Goal: Task Accomplishment & Management: Use online tool/utility

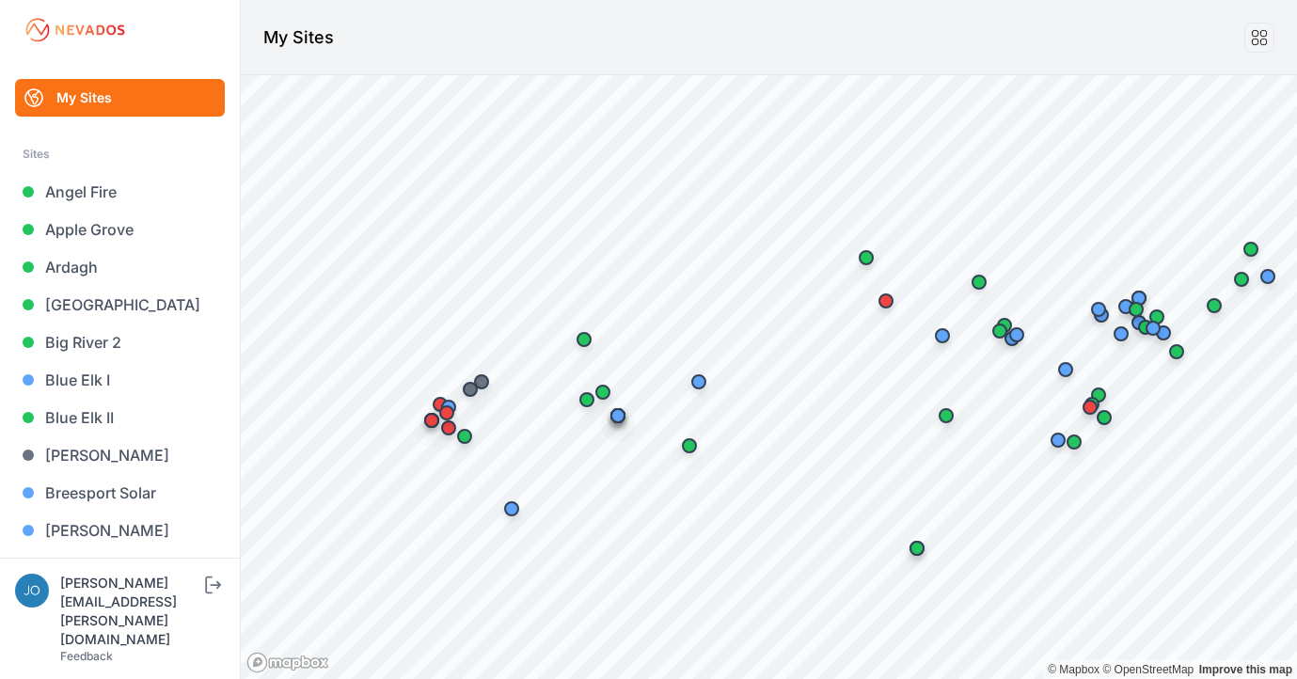
click at [410, 24] on header "My Sites" at bounding box center [769, 37] width 1056 height 75
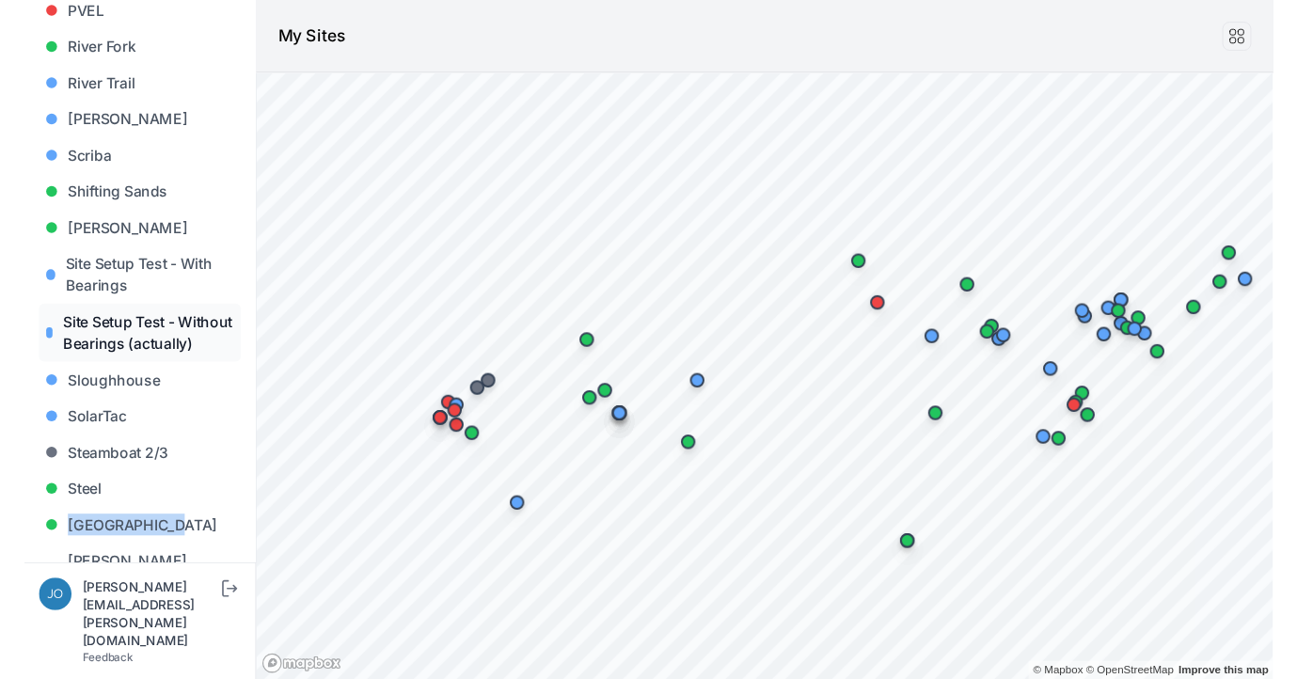
scroll to position [1970, 0]
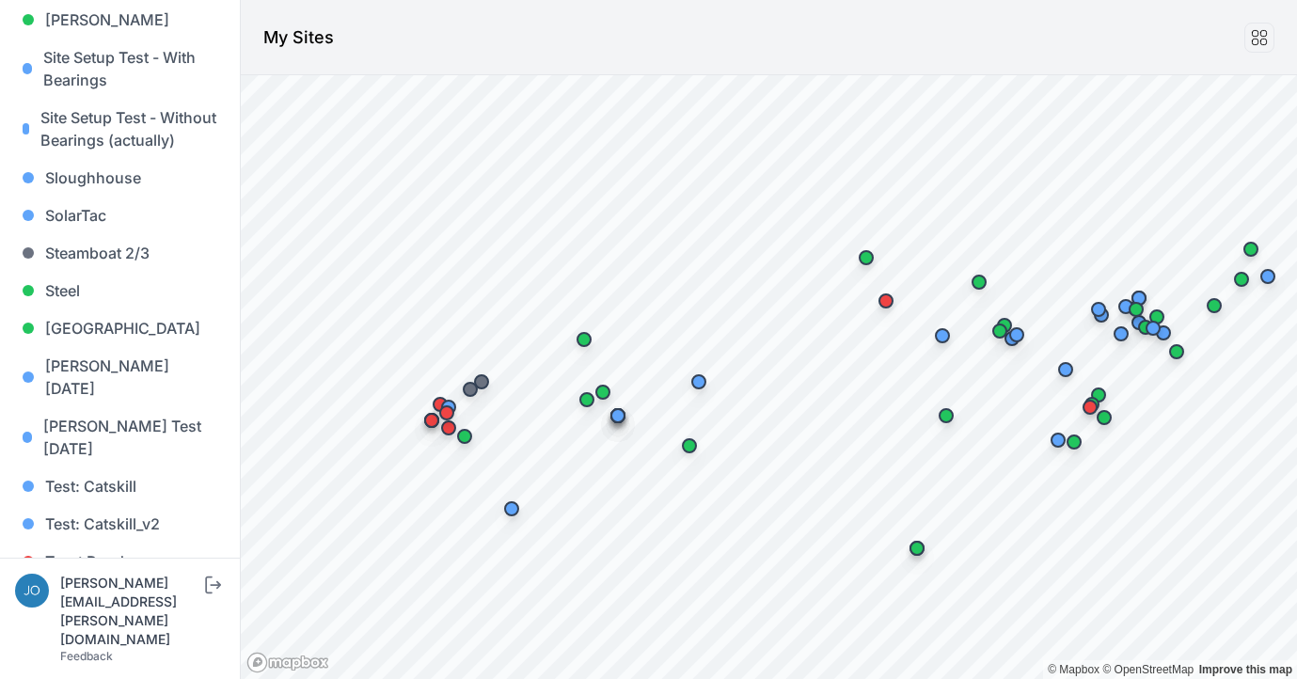
click at [744, 0] on div at bounding box center [648, 1] width 1297 height 3
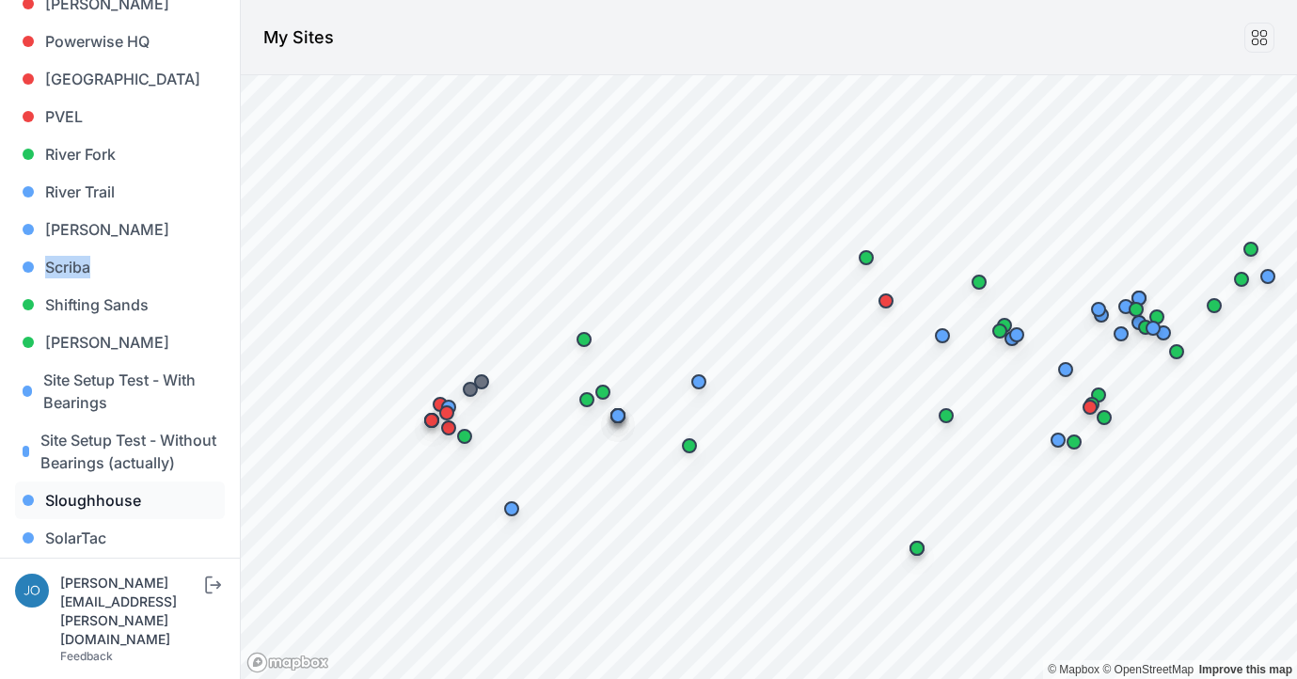
scroll to position [1678, 0]
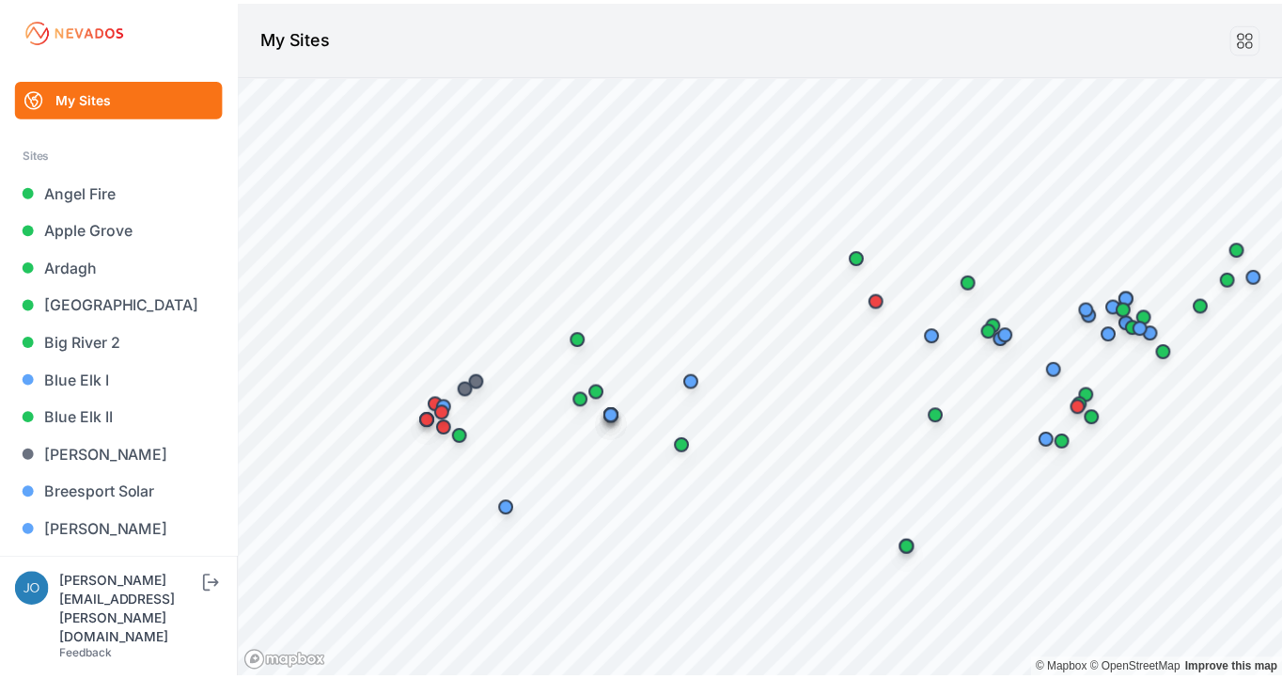
scroll to position [1996, 0]
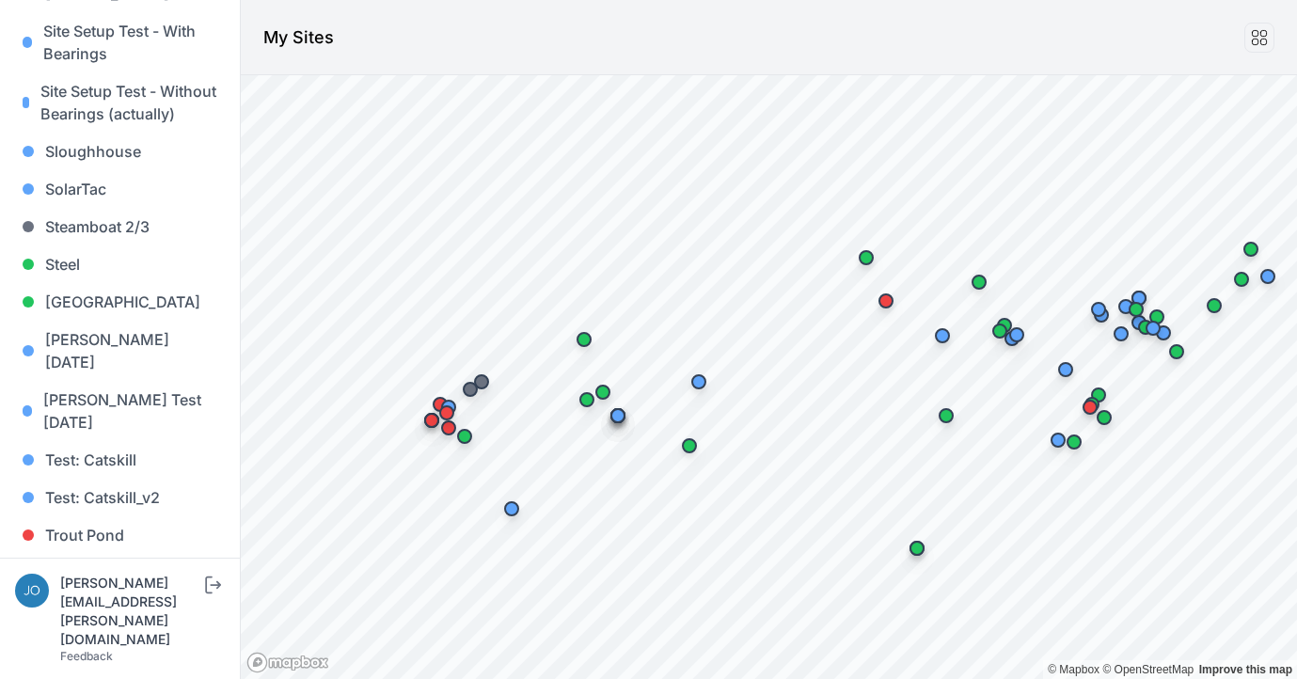
click at [89, 591] on link "Whitetail" at bounding box center [120, 610] width 210 height 38
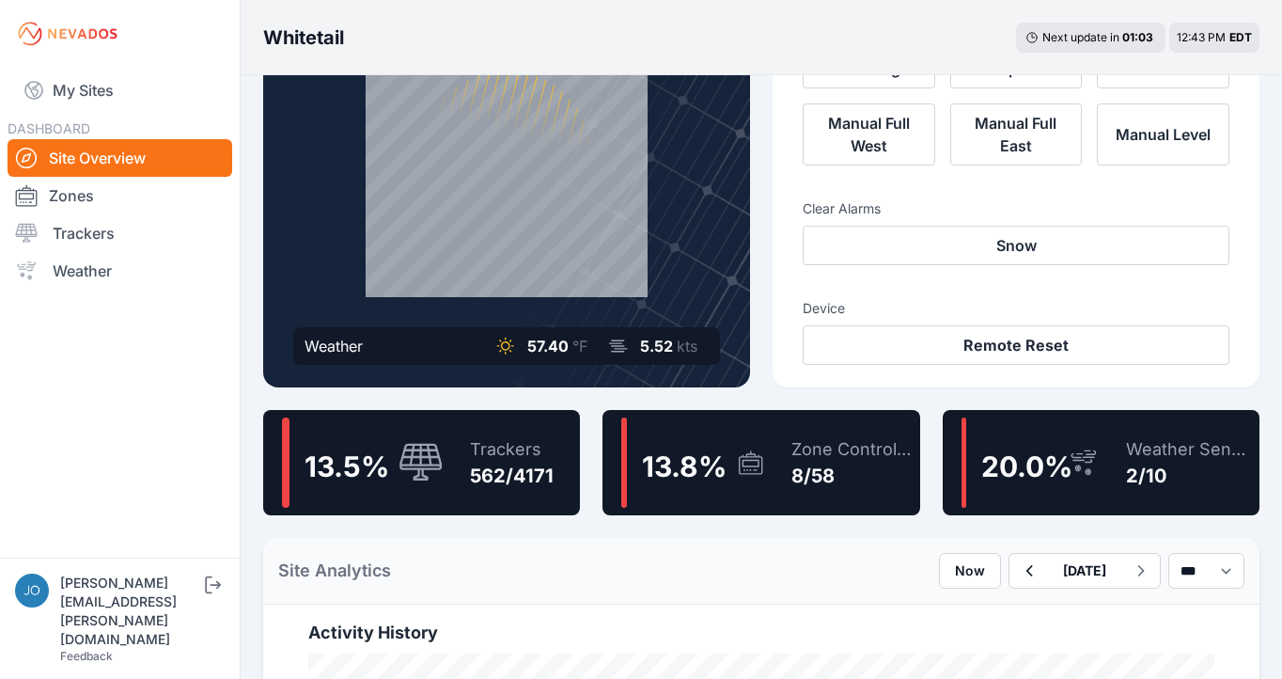
scroll to position [181, 0]
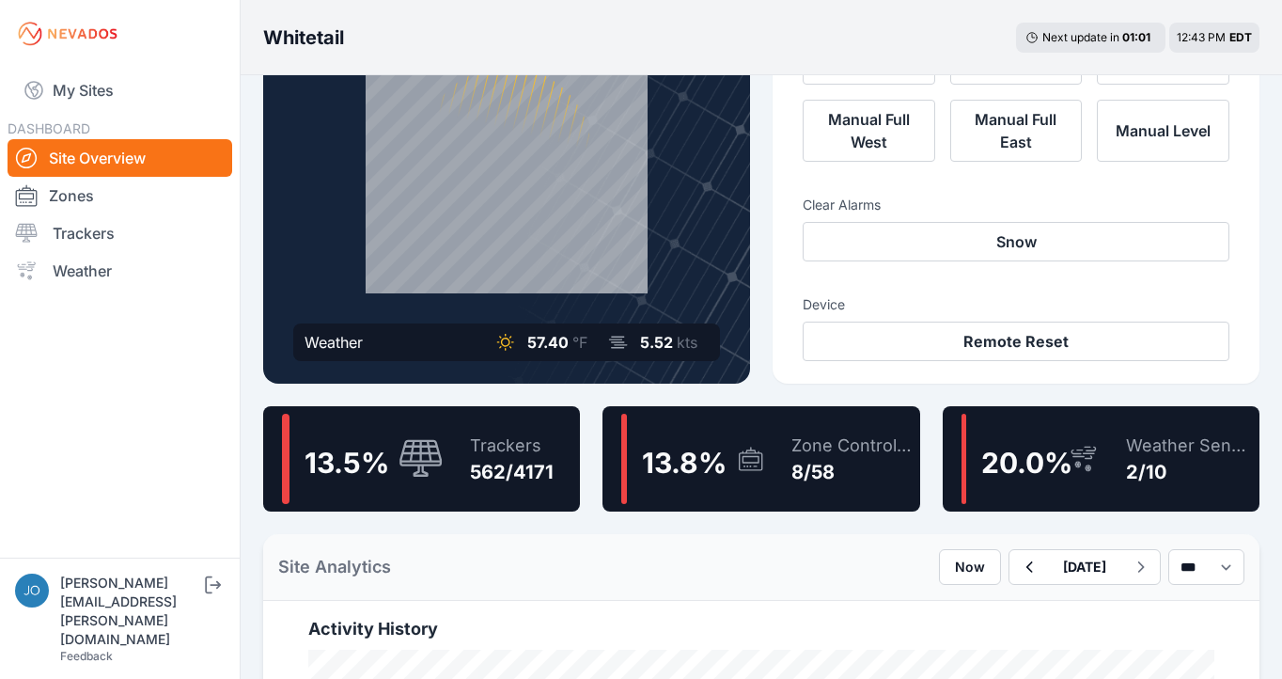
click at [444, 480] on div "13.5 % Trackers 562/4171" at bounding box center [421, 458] width 317 height 105
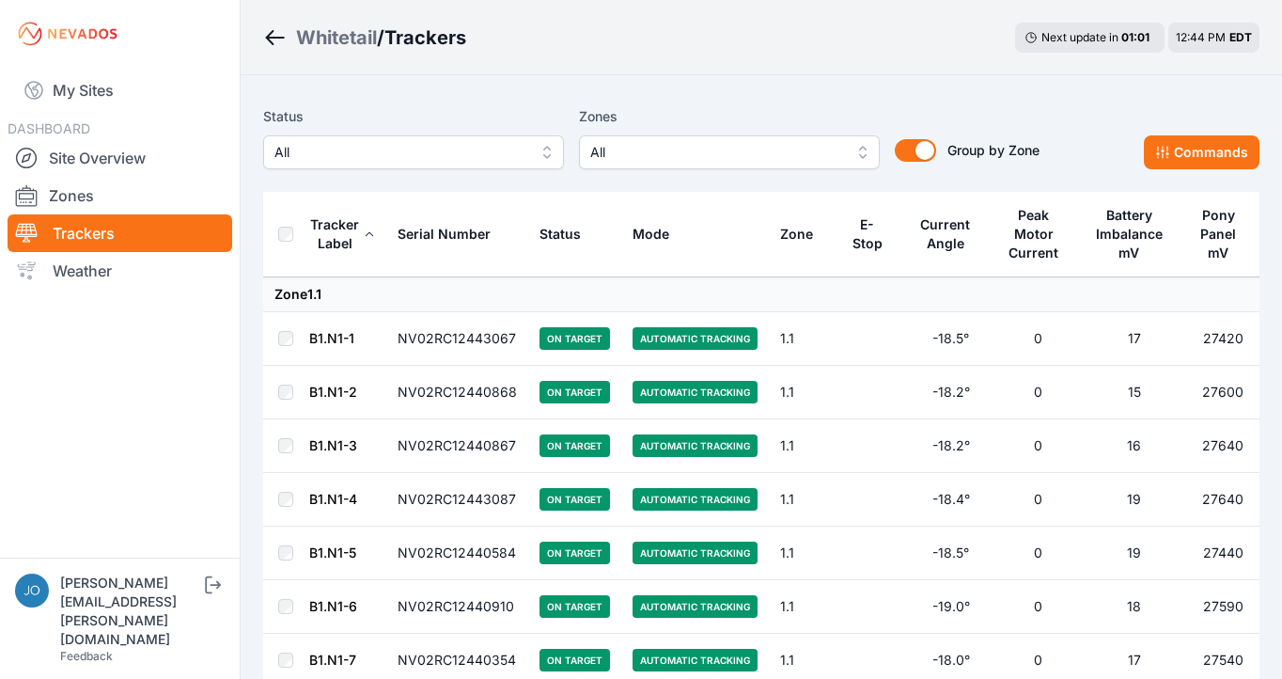
click at [465, 141] on span "All" at bounding box center [401, 152] width 252 height 23
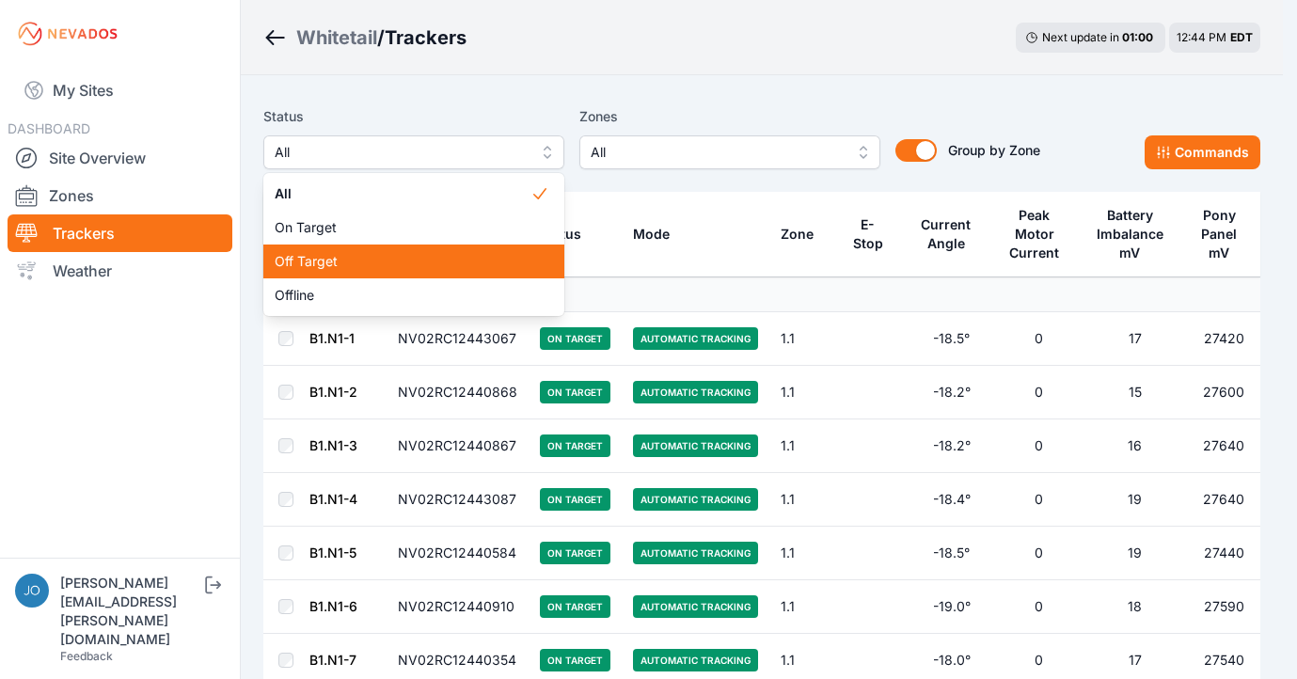
click at [408, 247] on div "Off Target" at bounding box center [413, 261] width 301 height 34
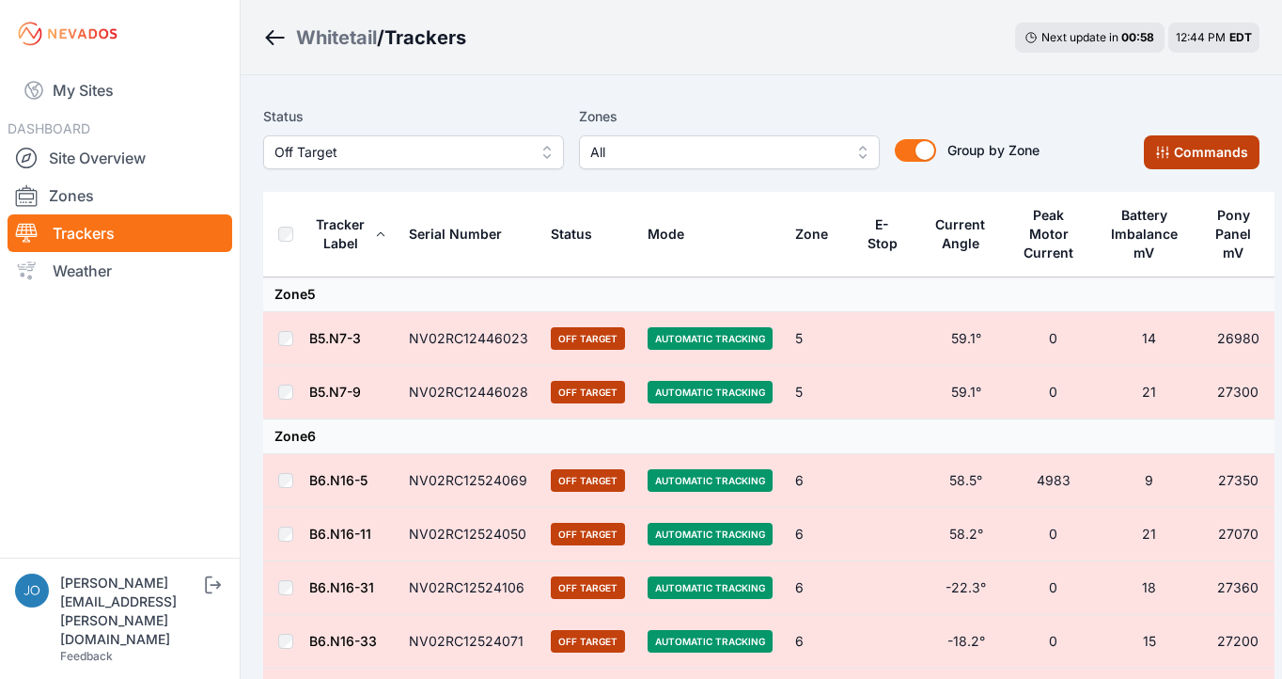
click at [1233, 141] on button "Commands" at bounding box center [1202, 152] width 116 height 34
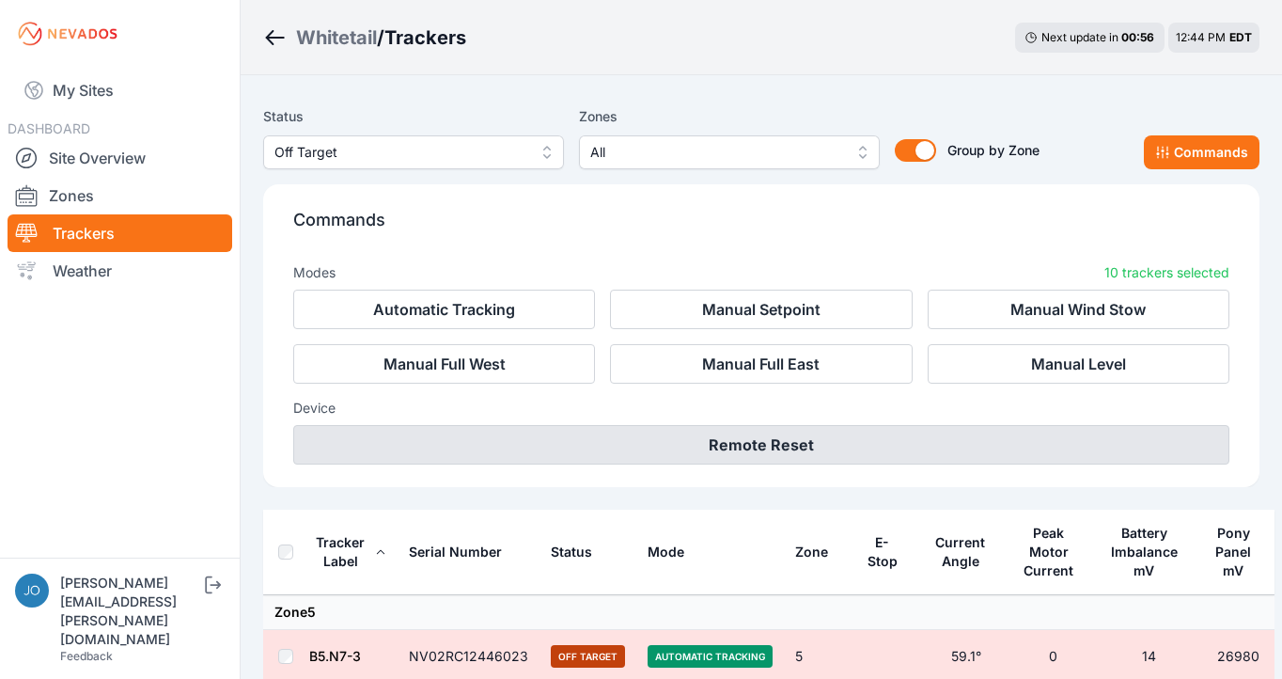
click at [890, 463] on button "Remote Reset" at bounding box center [761, 444] width 936 height 39
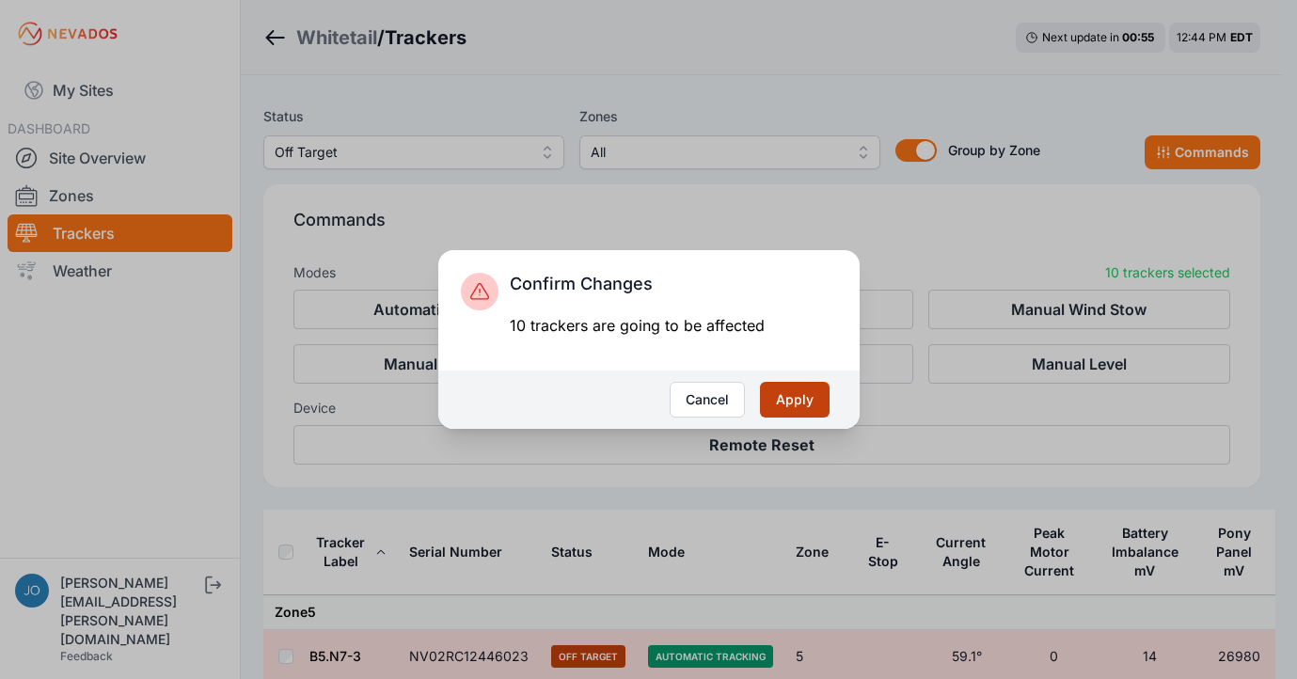
click at [787, 395] on button "Apply" at bounding box center [795, 400] width 70 height 36
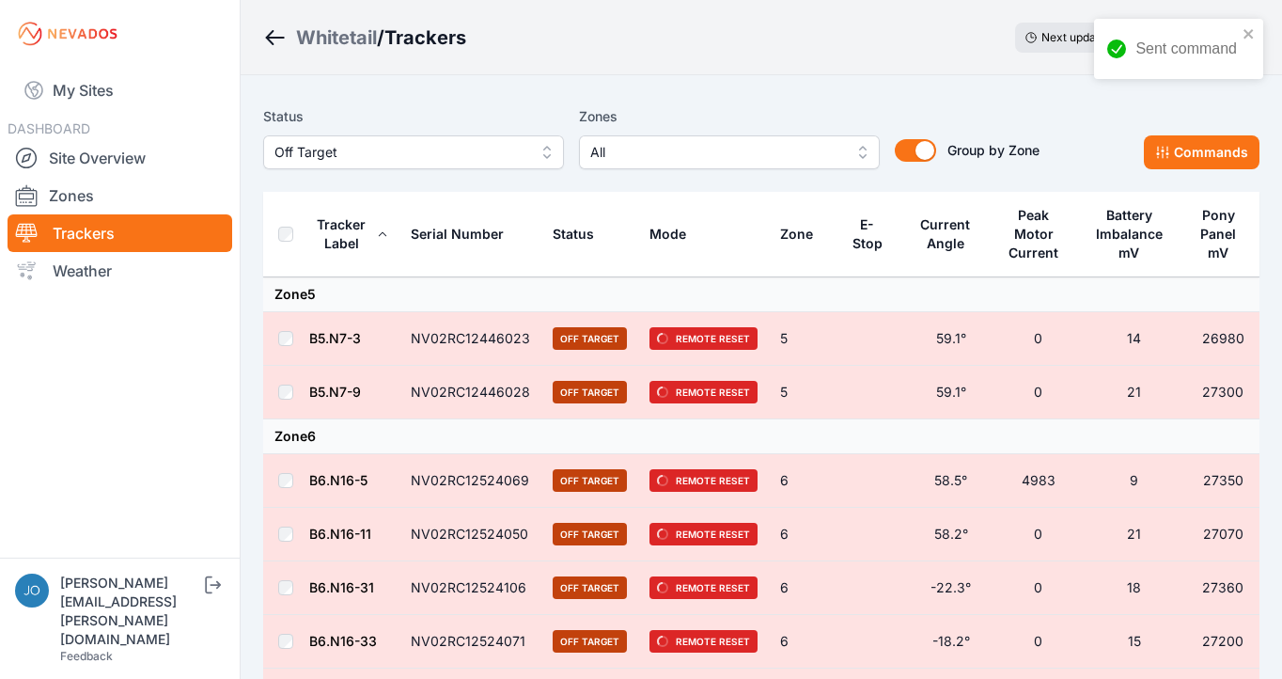
click at [324, 40] on div "Whitetail" at bounding box center [336, 37] width 81 height 26
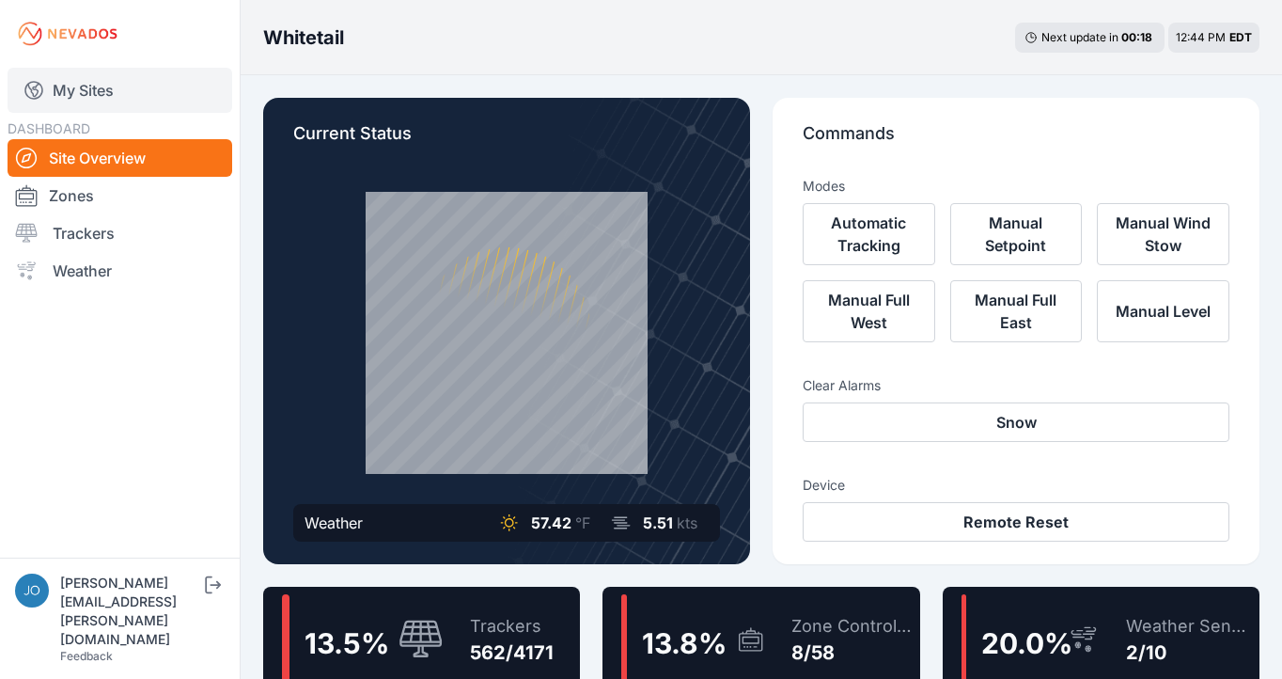
click at [86, 90] on link "My Sites" at bounding box center [120, 90] width 225 height 45
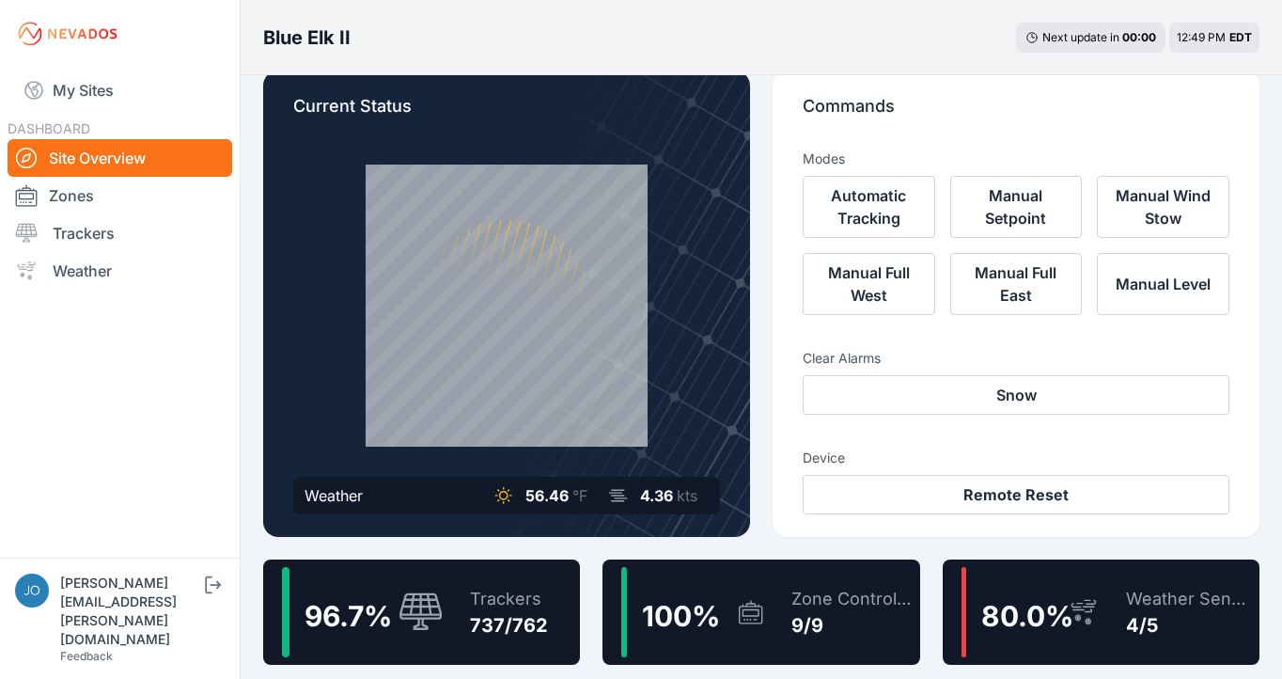
scroll to position [54, 0]
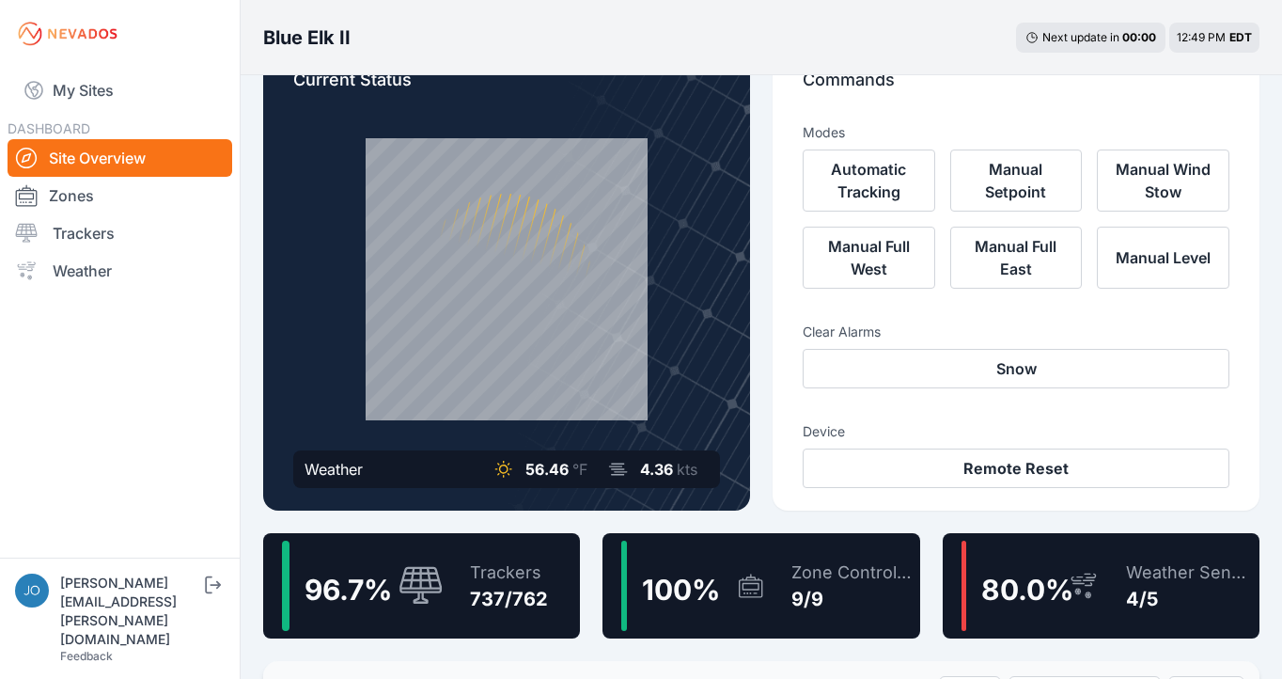
click at [409, 570] on icon at bounding box center [421, 586] width 45 height 40
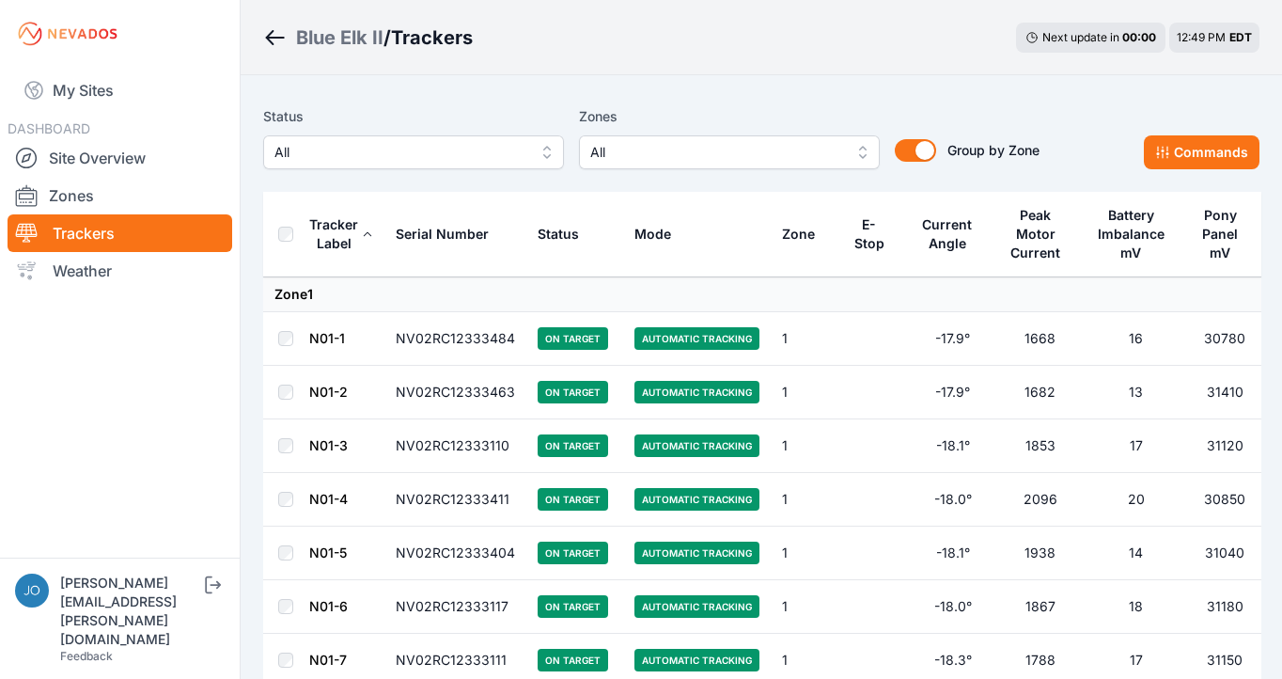
click at [416, 159] on span "All" at bounding box center [401, 152] width 252 height 23
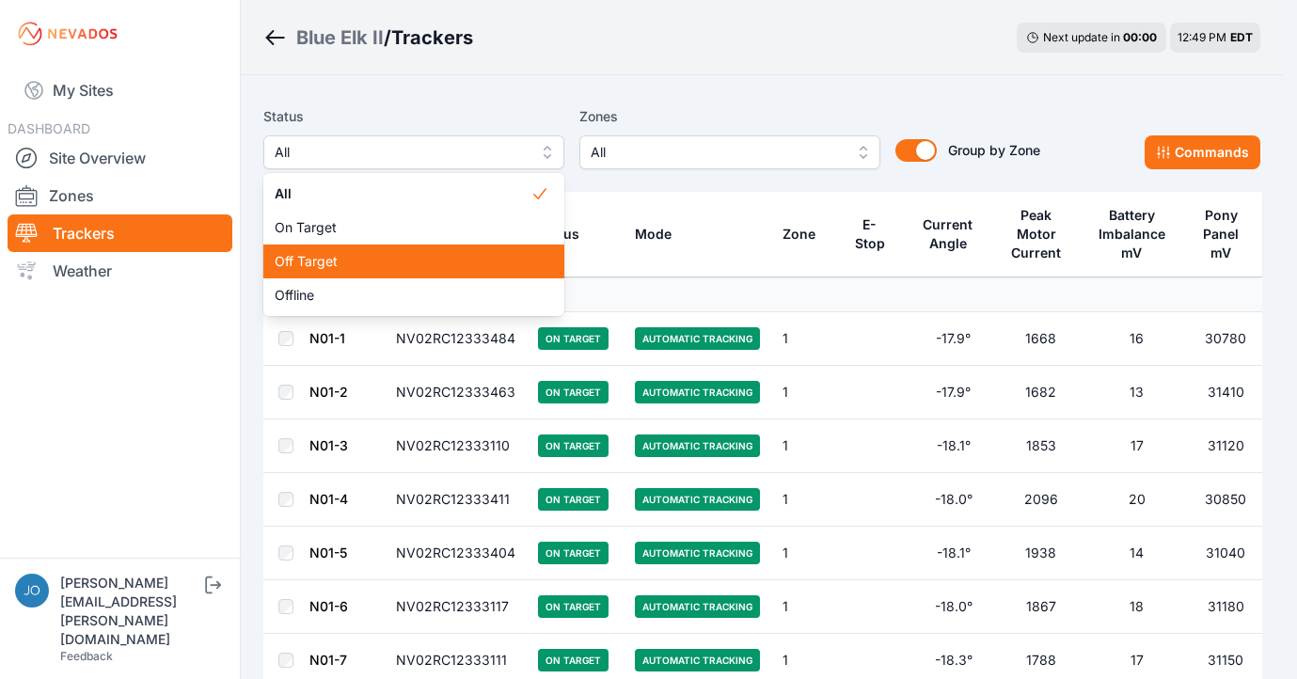
click at [362, 268] on span "Off Target" at bounding box center [403, 261] width 256 height 19
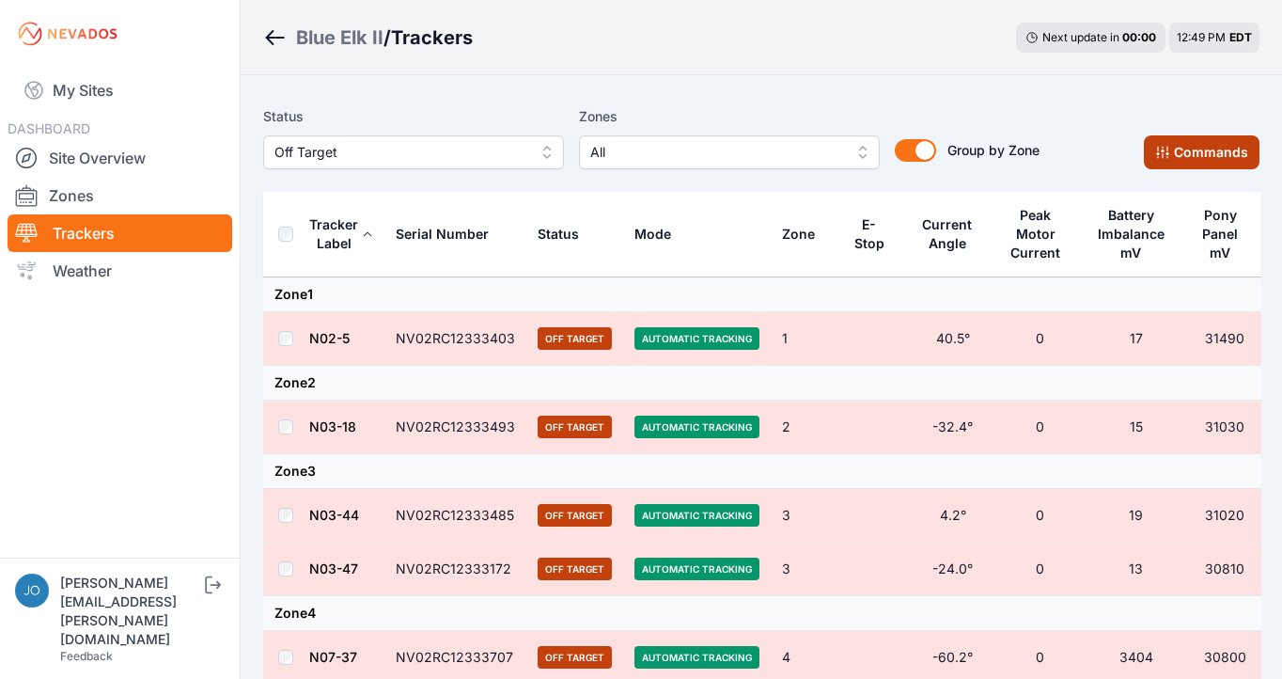
click at [1157, 153] on icon at bounding box center [1163, 152] width 15 height 15
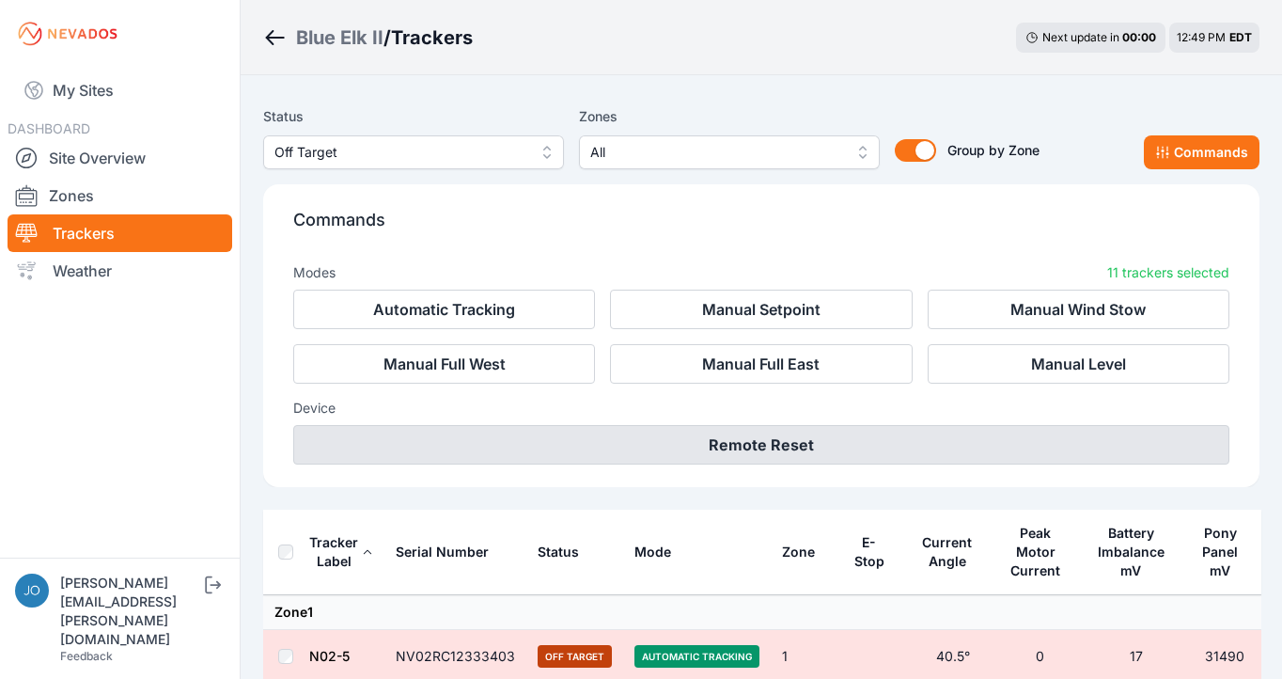
click at [829, 440] on button "Remote Reset" at bounding box center [761, 444] width 936 height 39
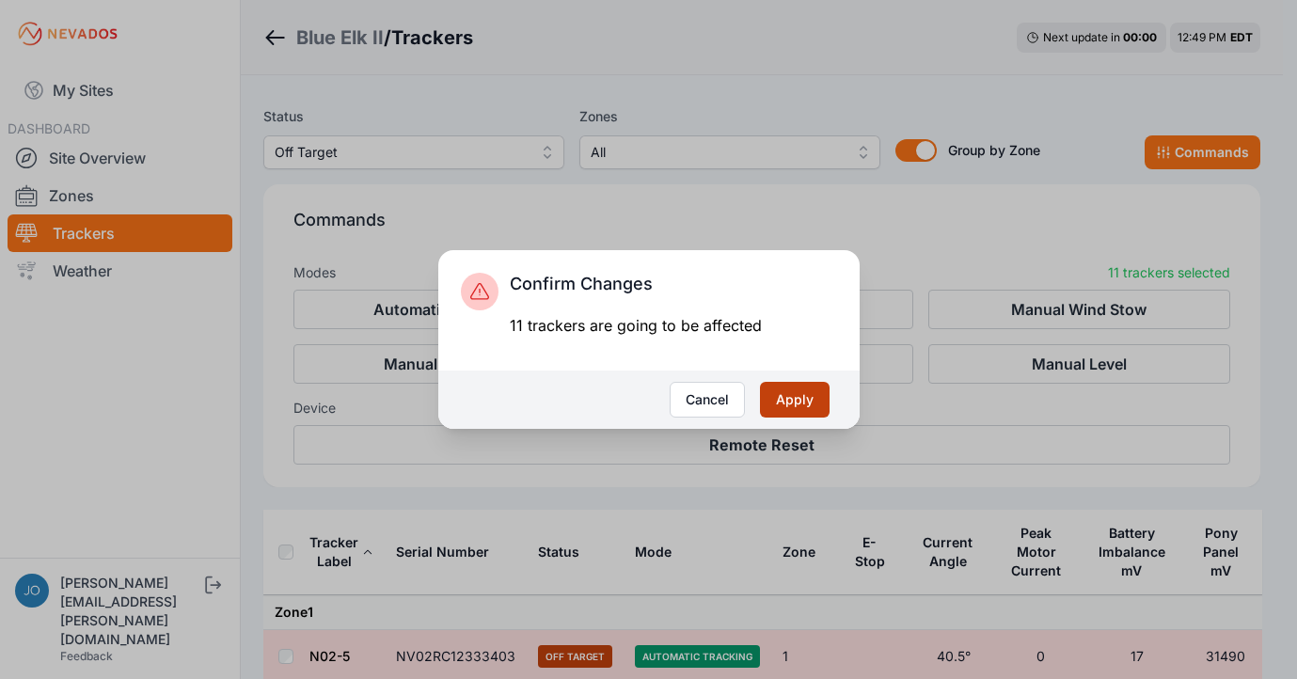
click at [812, 402] on button "Apply" at bounding box center [795, 400] width 70 height 36
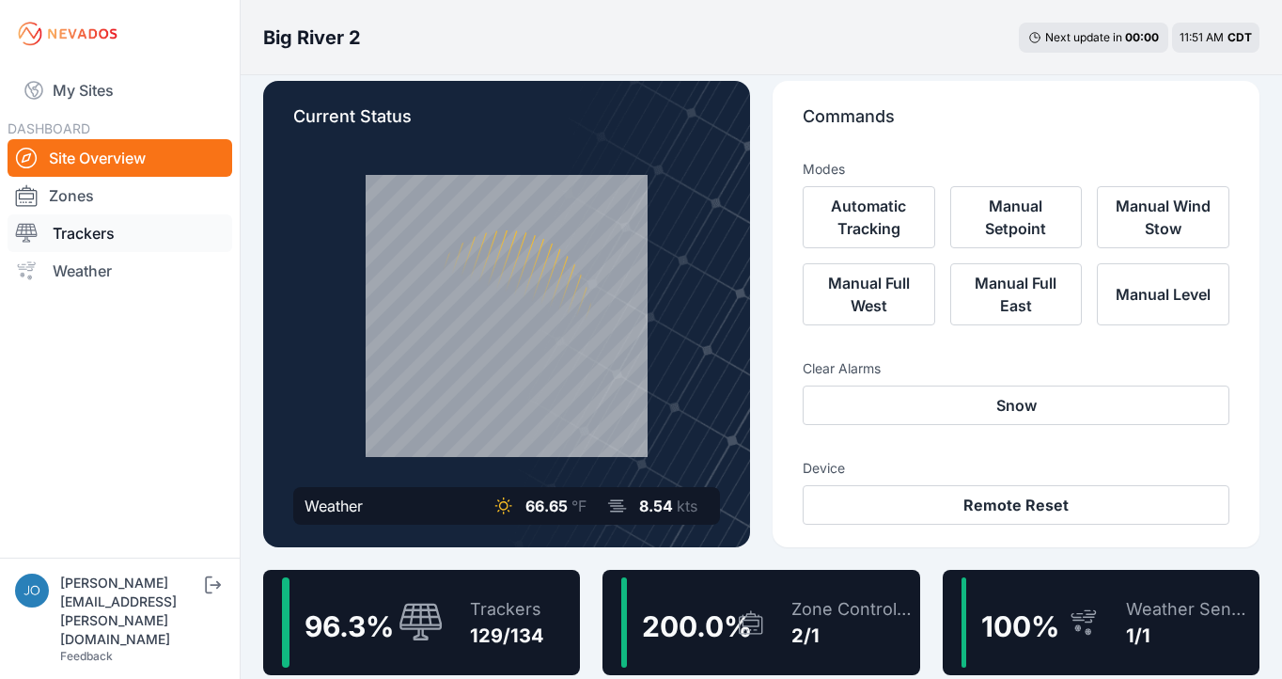
scroll to position [21, 0]
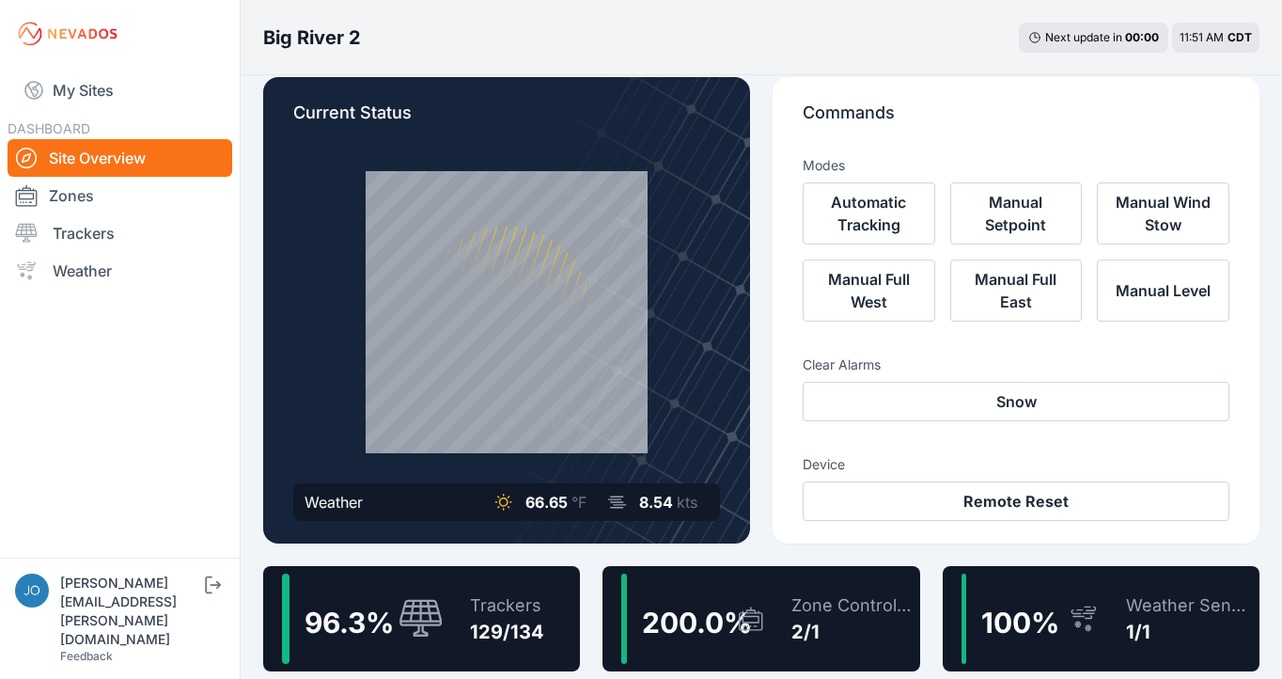
click at [542, 579] on div "Trackers 129/134" at bounding box center [497, 619] width 93 height 90
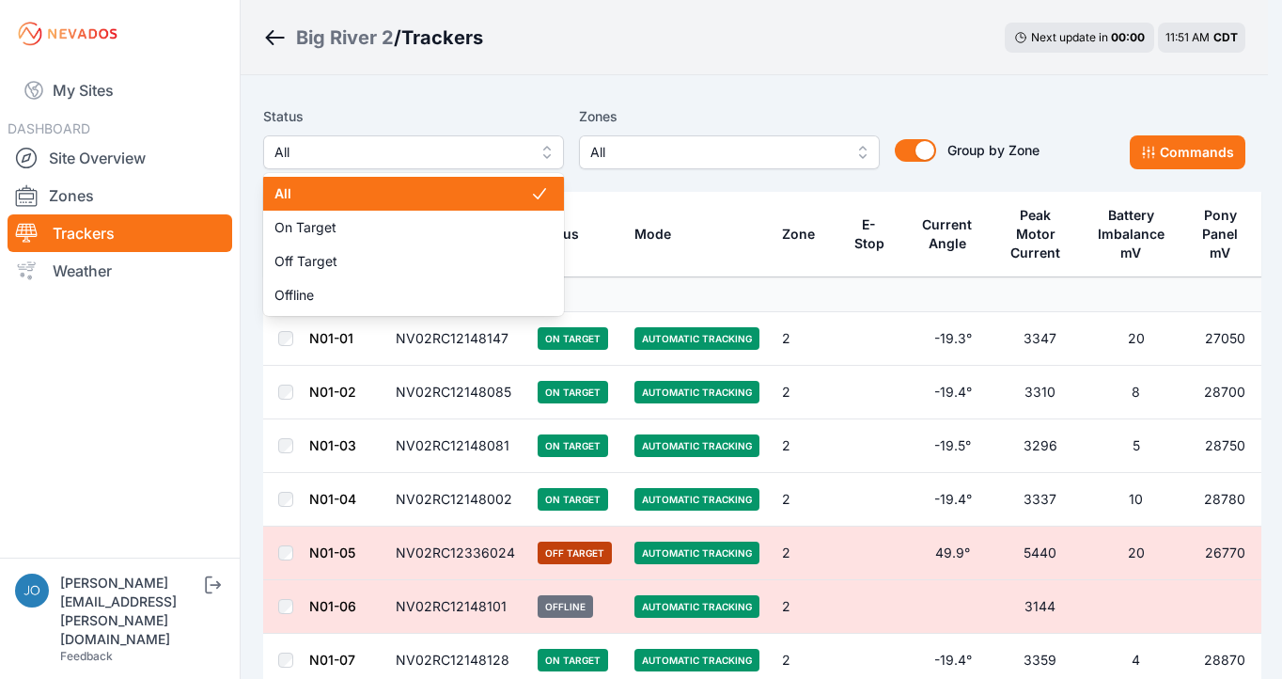
click at [411, 149] on span "All" at bounding box center [401, 152] width 252 height 23
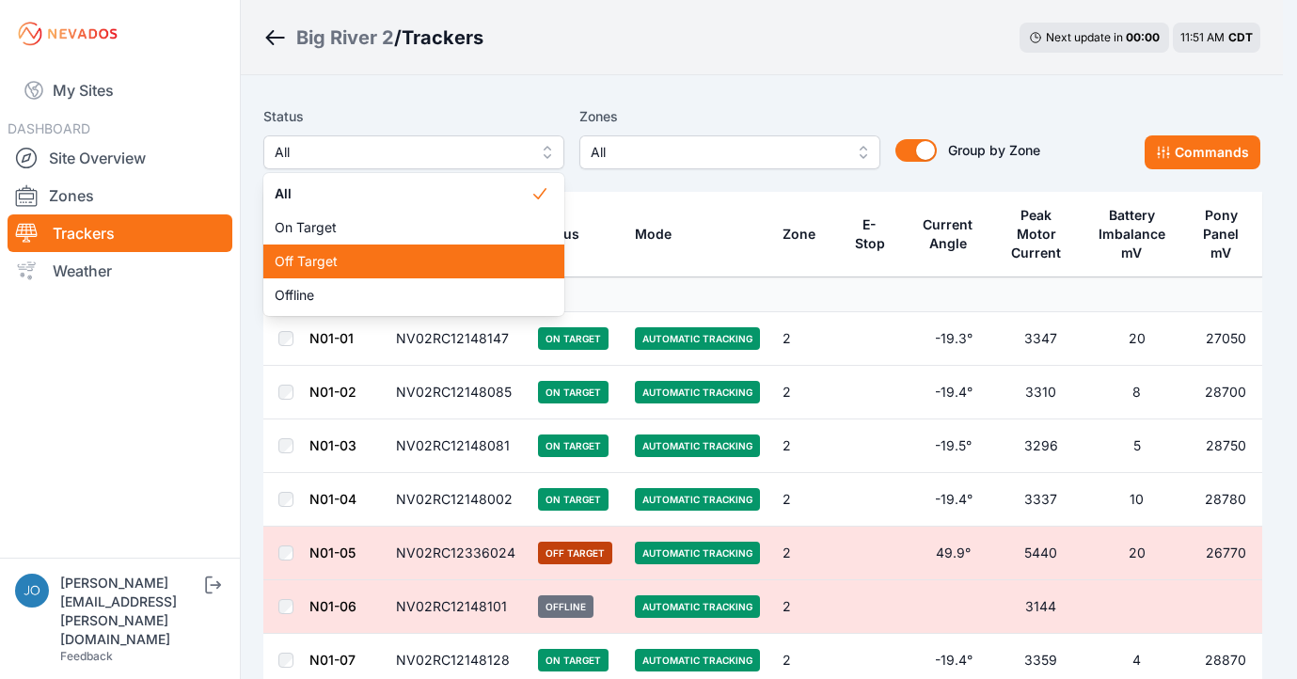
click at [411, 257] on span "Off Target" at bounding box center [403, 261] width 256 height 19
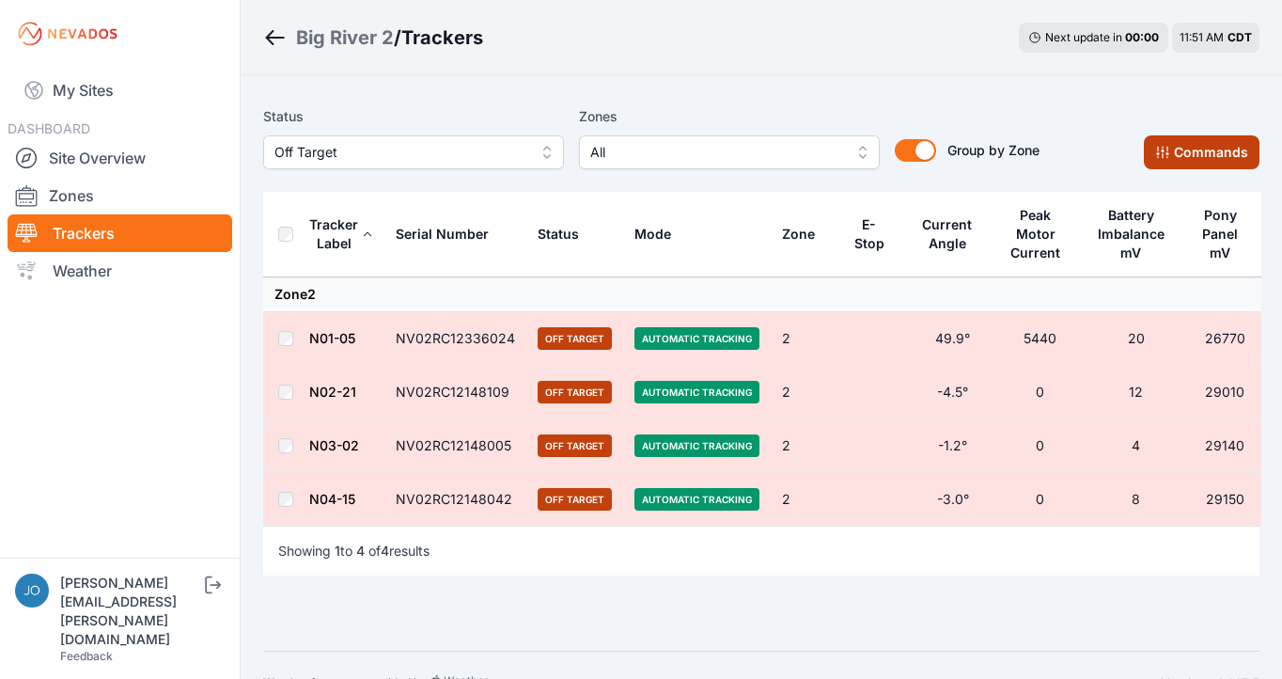
click at [1186, 146] on button "Commands" at bounding box center [1202, 152] width 116 height 34
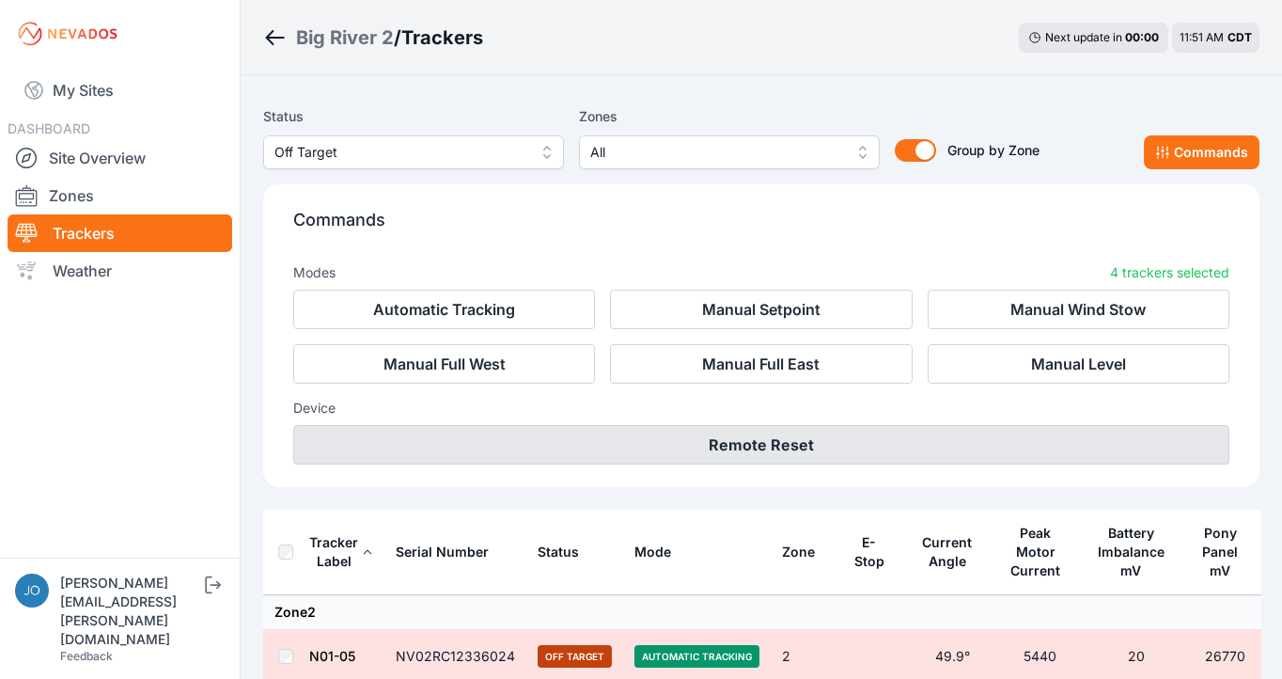
click at [581, 457] on button "Remote Reset" at bounding box center [761, 444] width 936 height 39
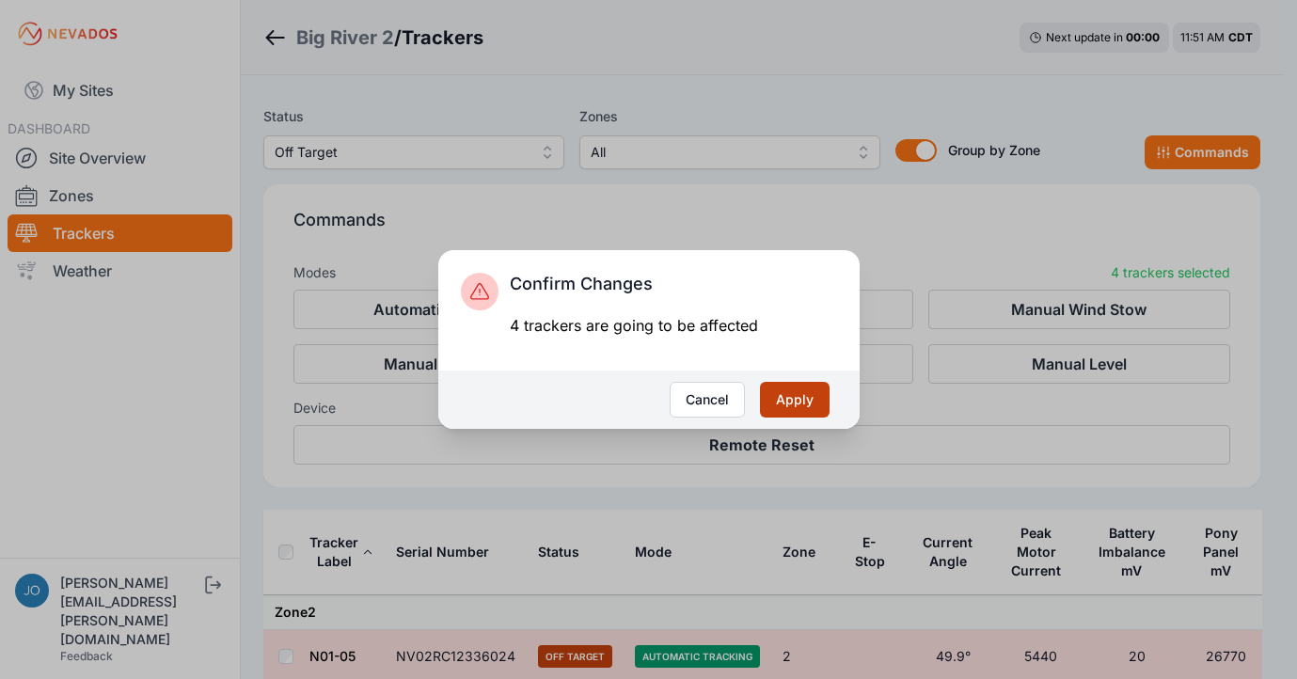
click at [781, 407] on button "Apply" at bounding box center [795, 400] width 70 height 36
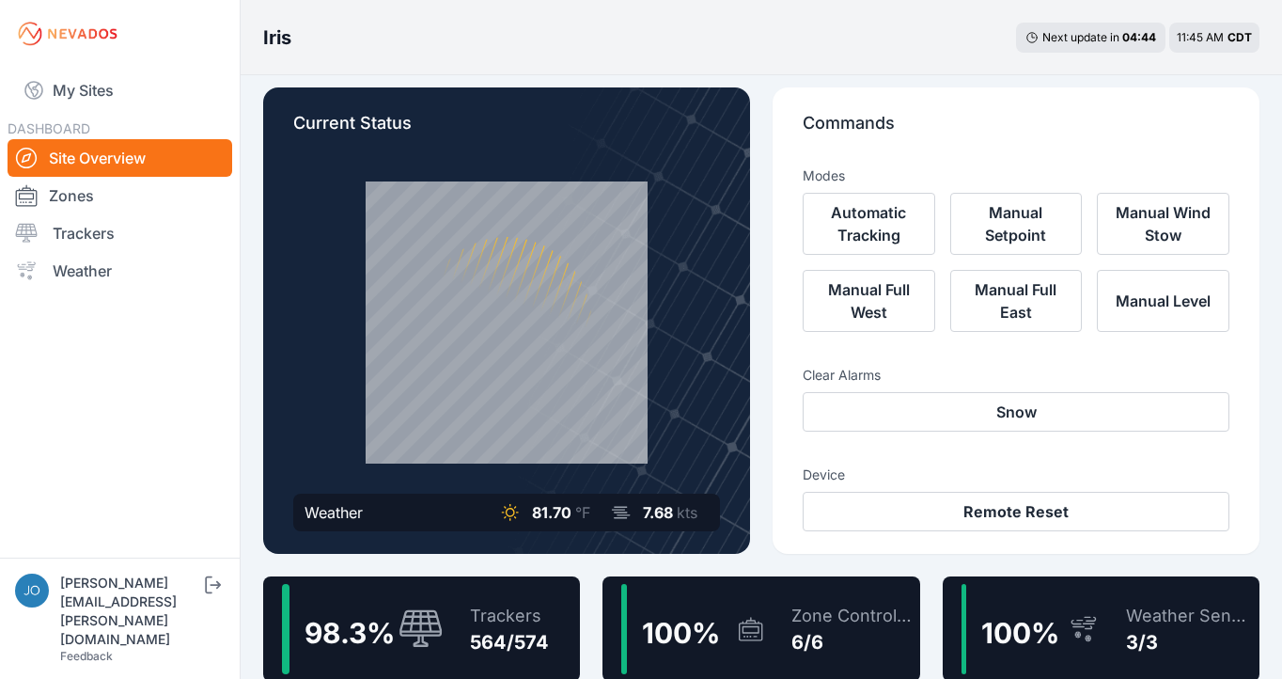
scroll to position [41, 0]
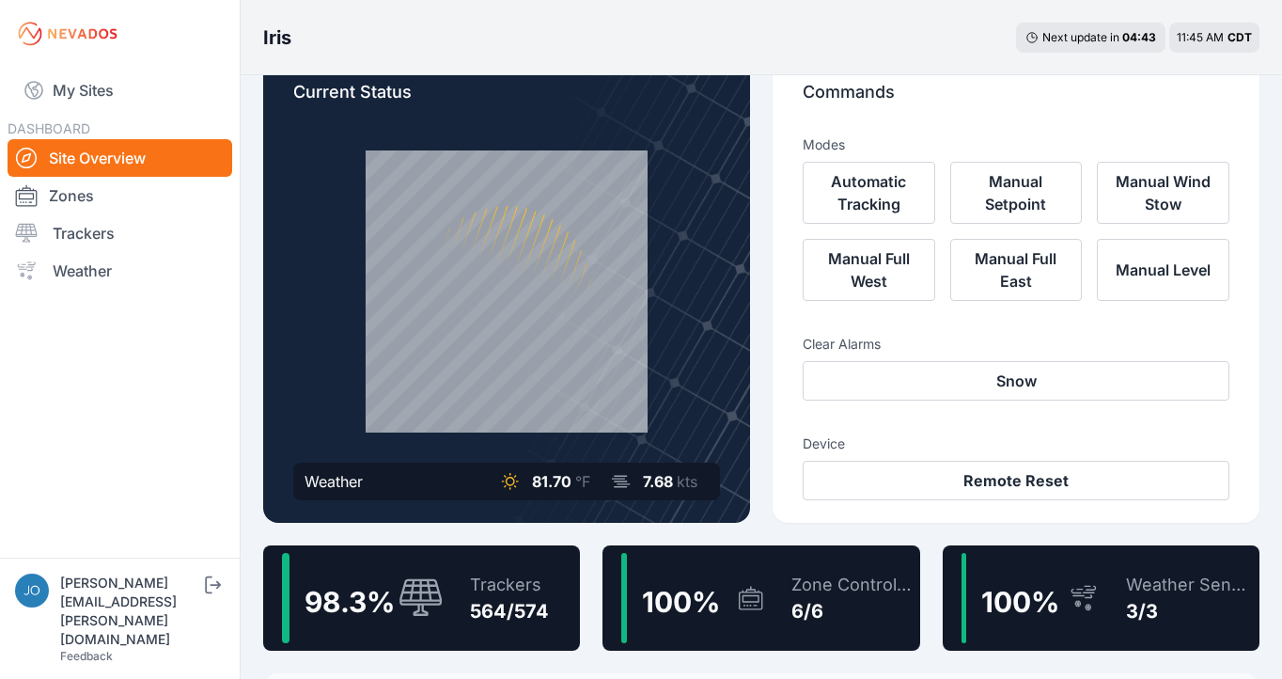
click at [376, 607] on span "98.3 %" at bounding box center [350, 602] width 90 height 34
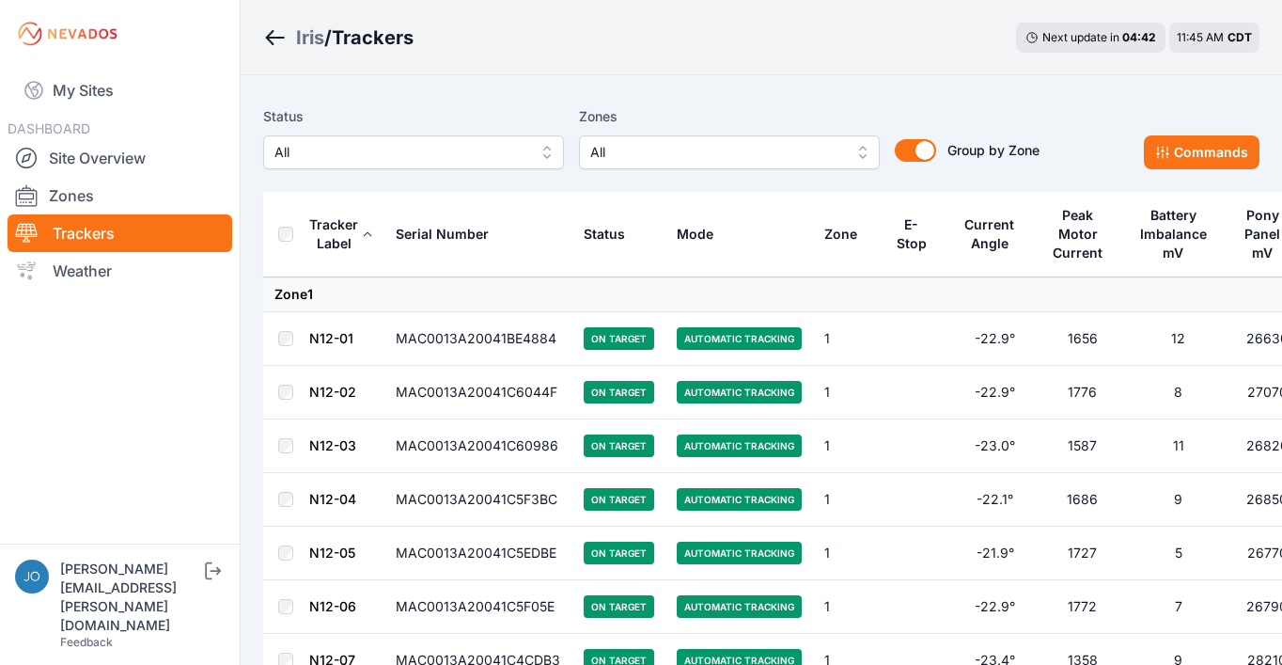
click at [481, 156] on span "All" at bounding box center [401, 152] width 252 height 23
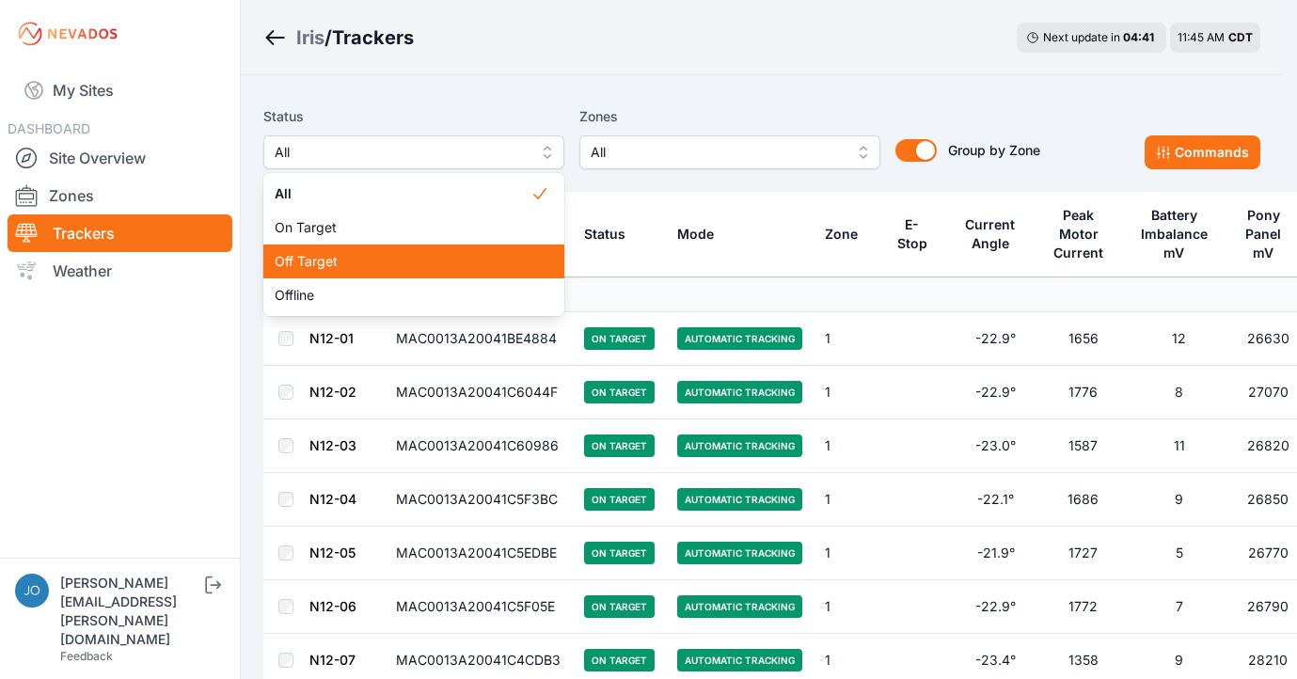
click at [476, 272] on div "Off Target" at bounding box center [413, 261] width 301 height 34
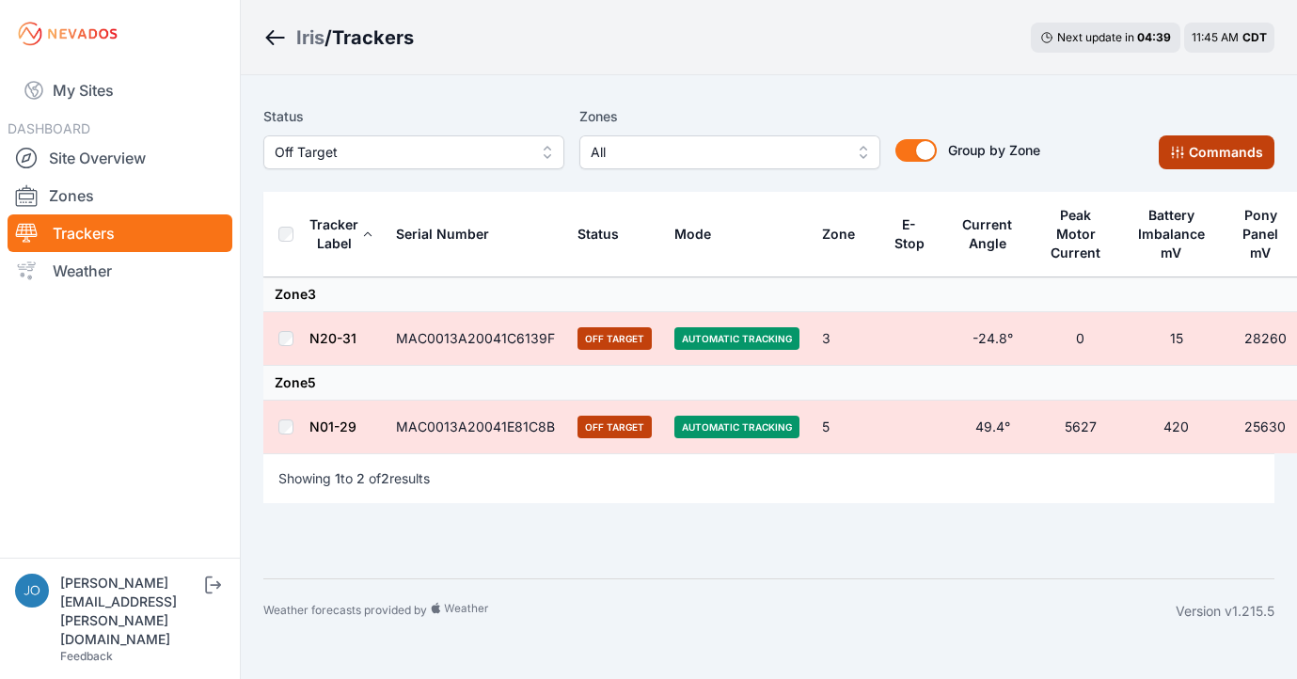
click at [1244, 153] on button "Commands" at bounding box center [1216, 152] width 116 height 34
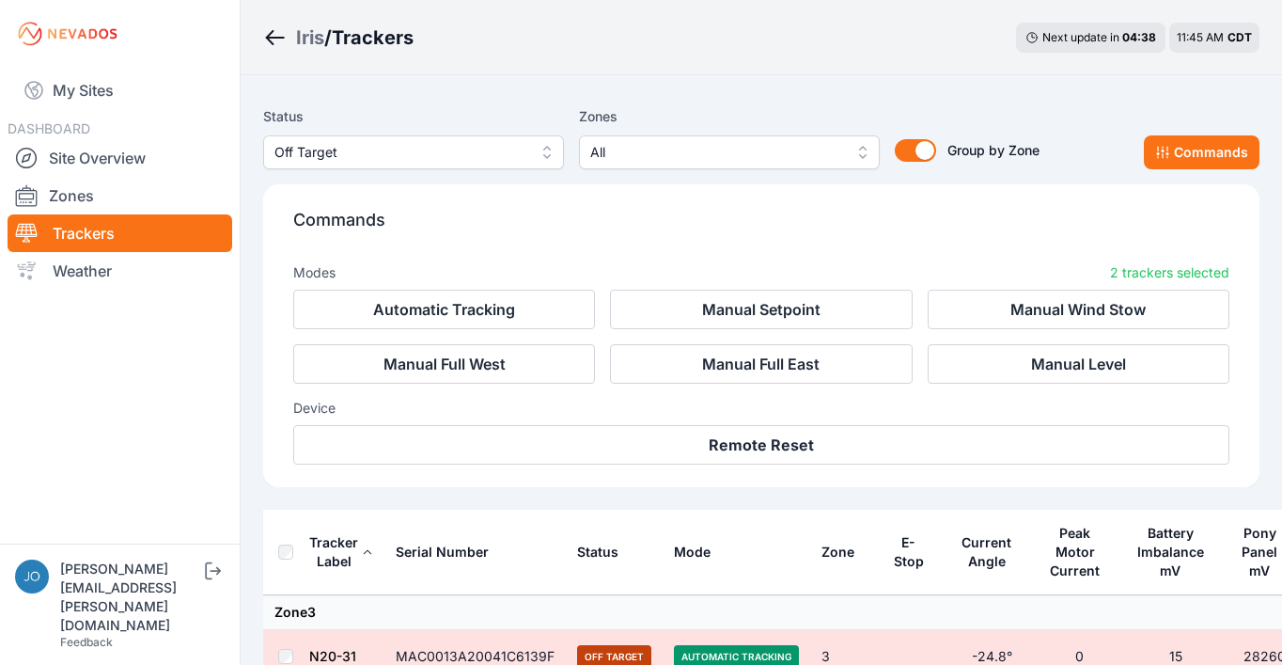
click at [929, 466] on div "Commands Modes 2 trackers selected Automatic Tracking Manual Setpoint Manual Wi…" at bounding box center [761, 335] width 997 height 303
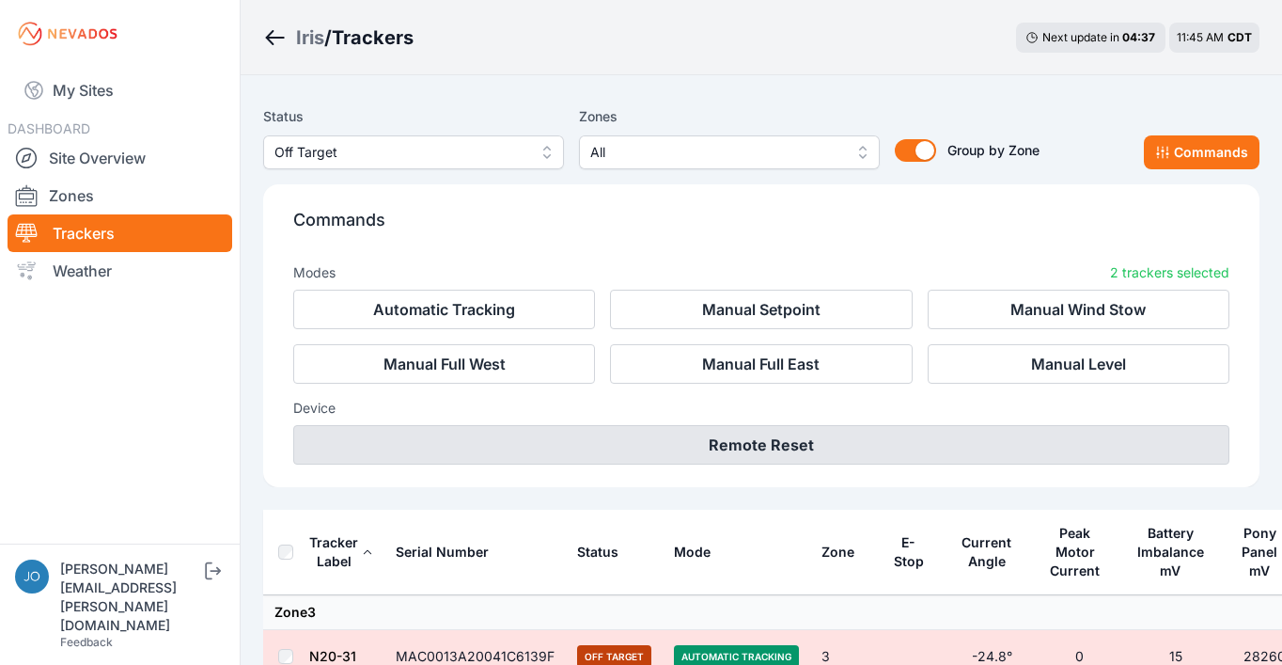
click at [931, 456] on button "Remote Reset" at bounding box center [761, 444] width 936 height 39
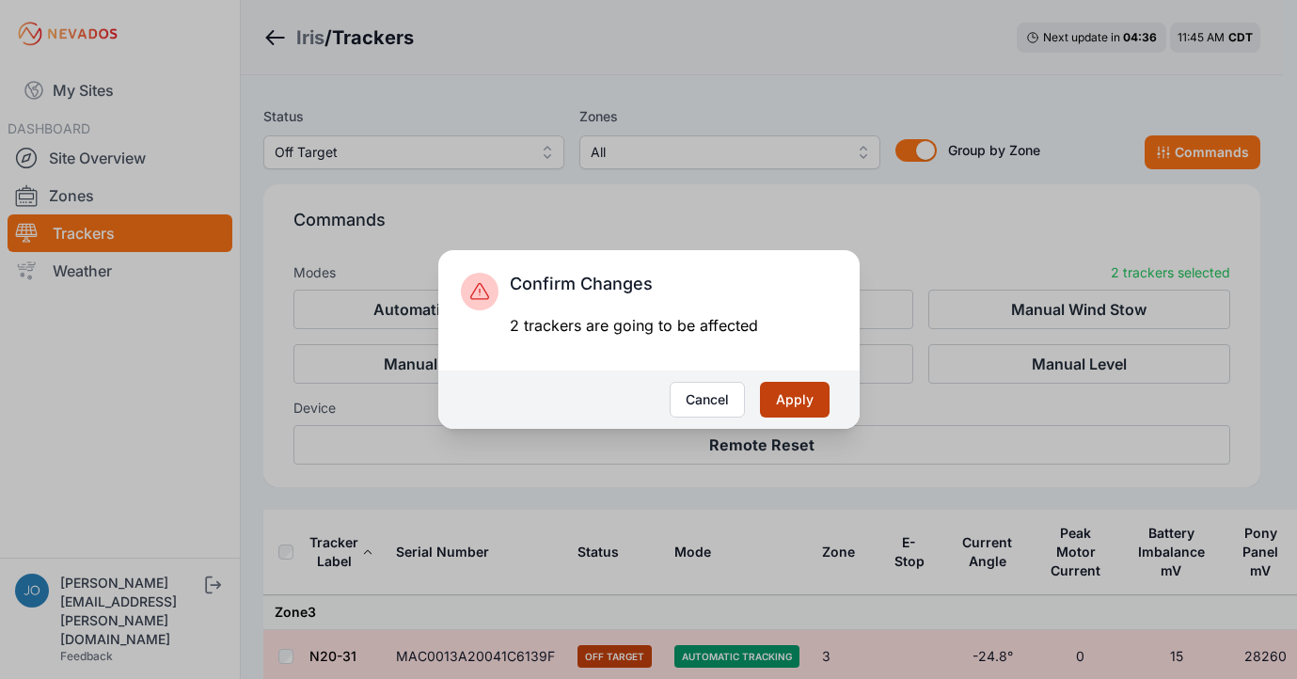
click at [823, 404] on button "Apply" at bounding box center [795, 400] width 70 height 36
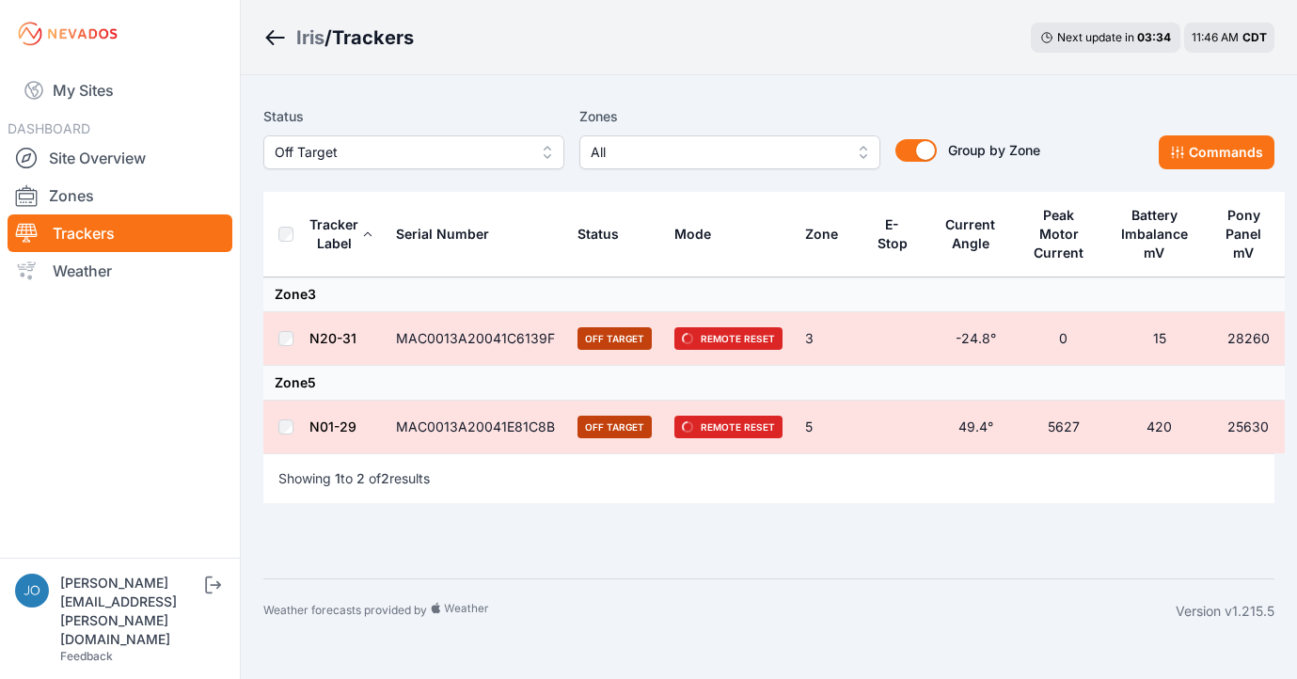
click at [315, 44] on div "Iris" at bounding box center [310, 37] width 28 height 26
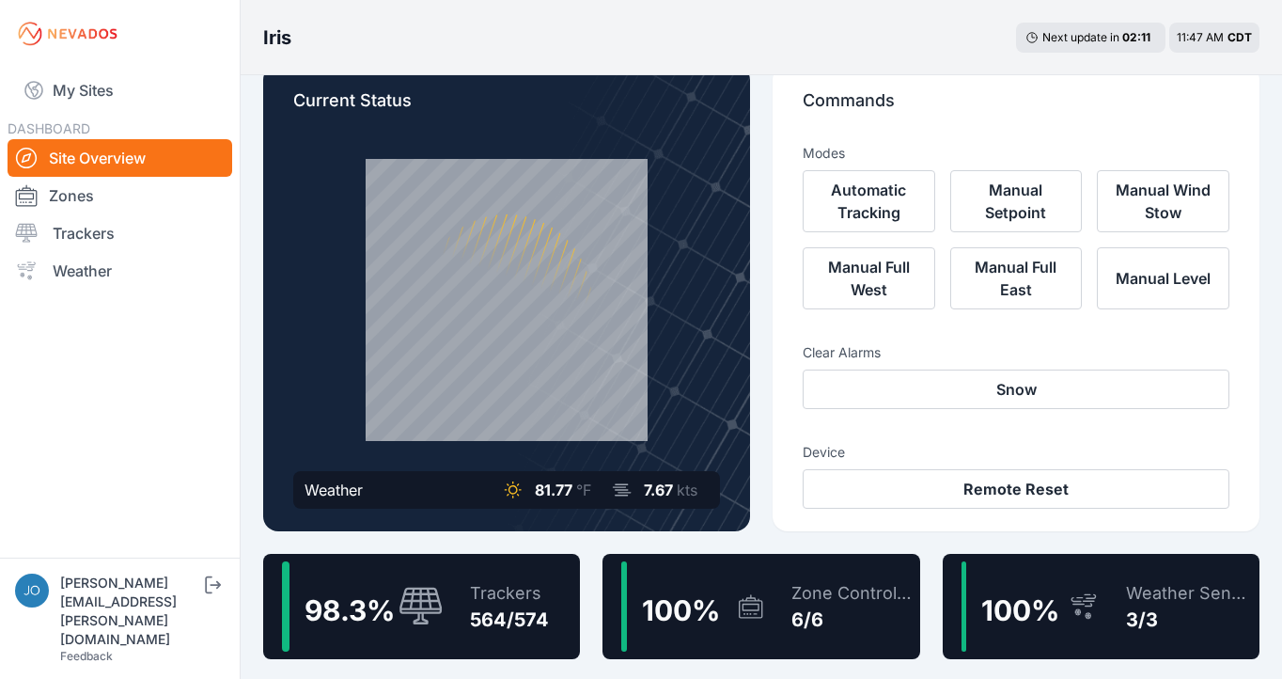
scroll to position [37, 0]
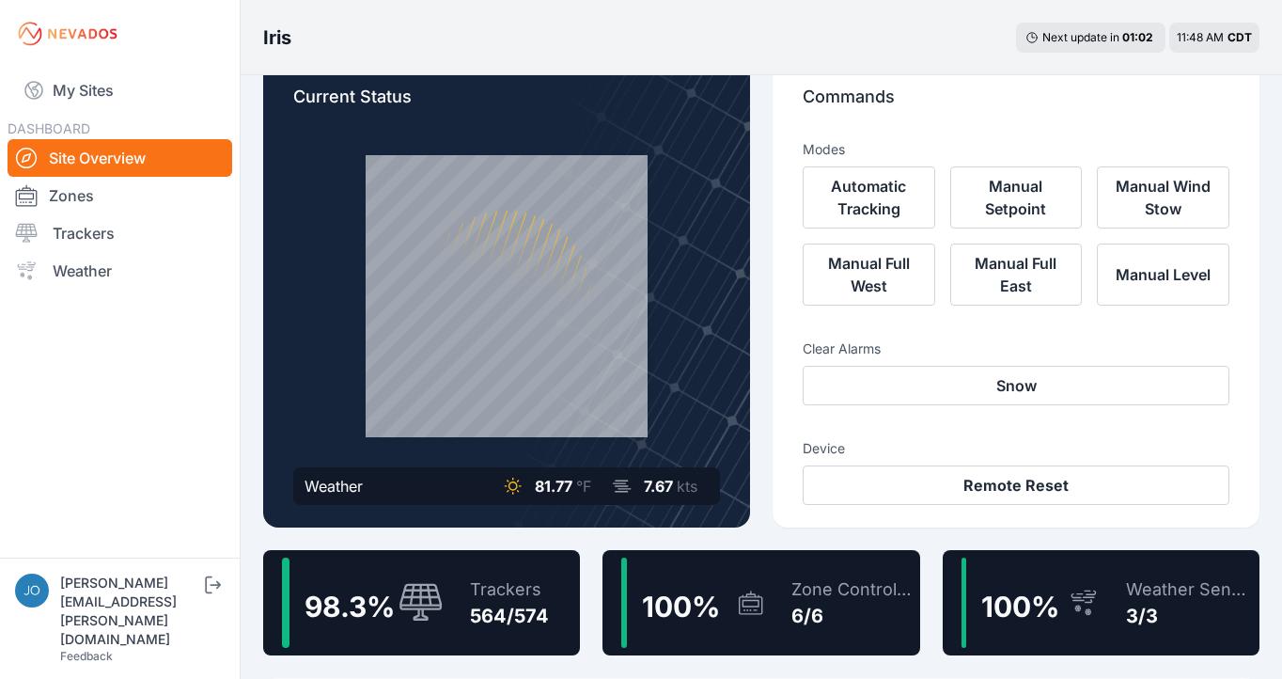
click at [485, 581] on div "Trackers" at bounding box center [509, 589] width 79 height 26
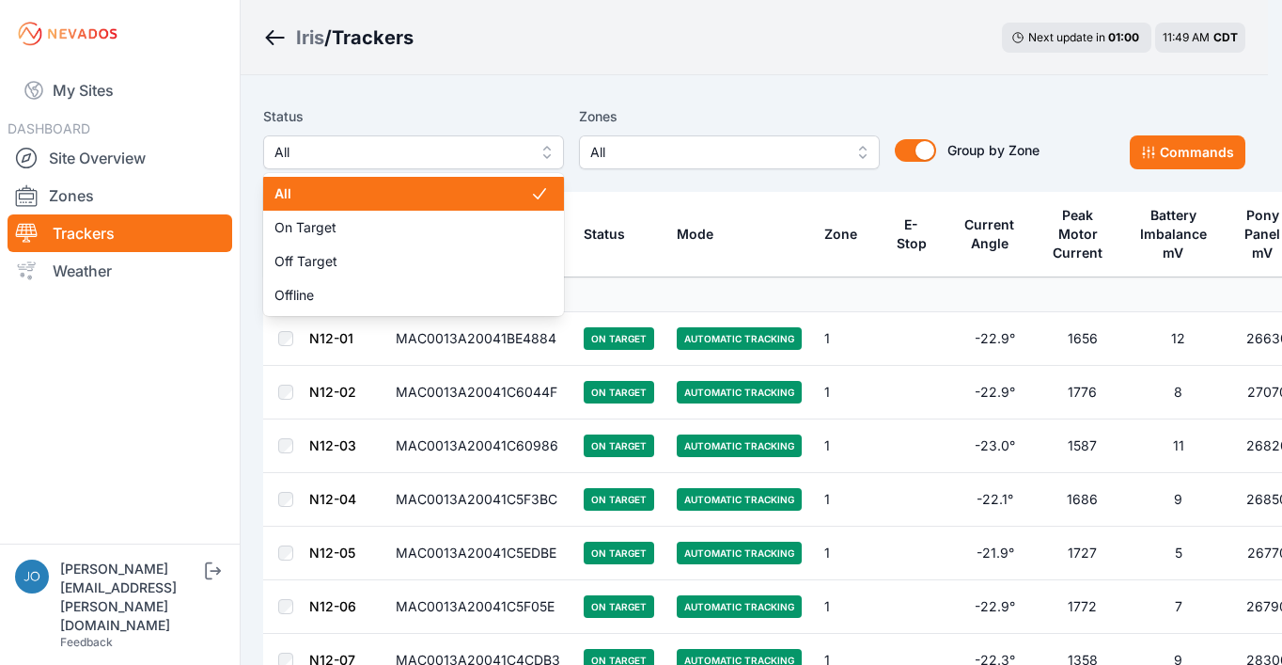
click at [476, 155] on span "All" at bounding box center [401, 152] width 252 height 23
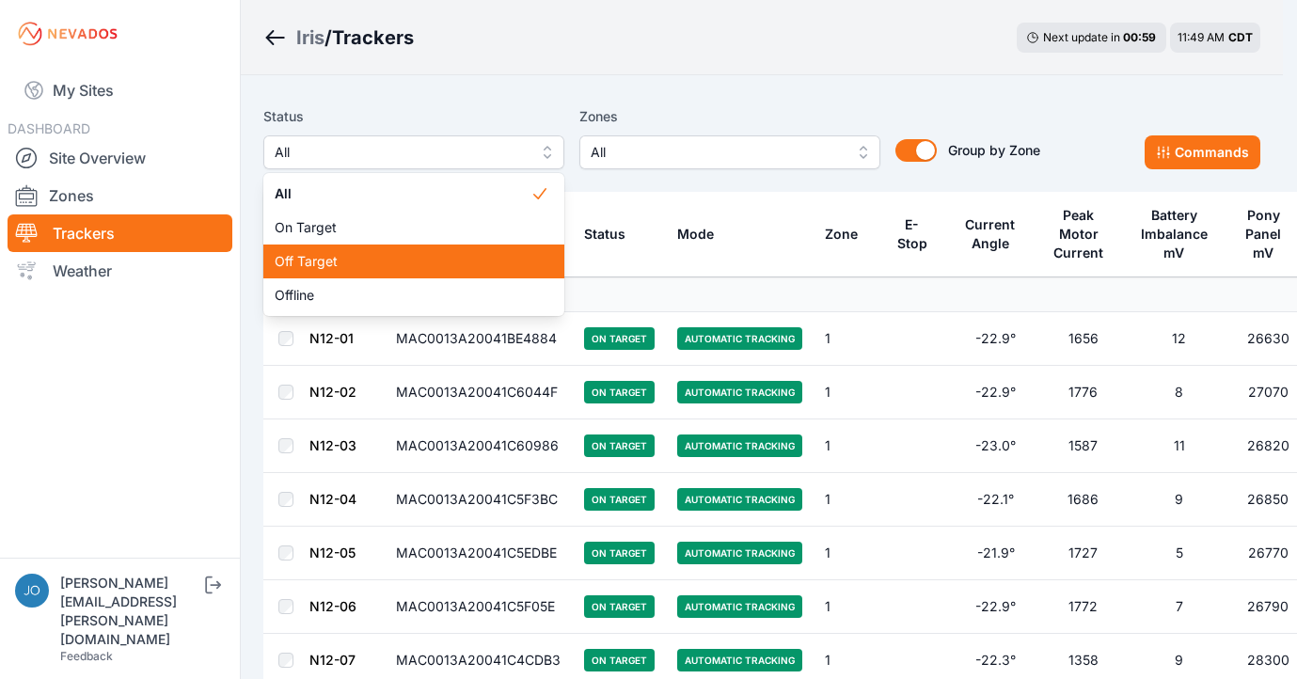
click at [438, 268] on span "Off Target" at bounding box center [403, 261] width 256 height 19
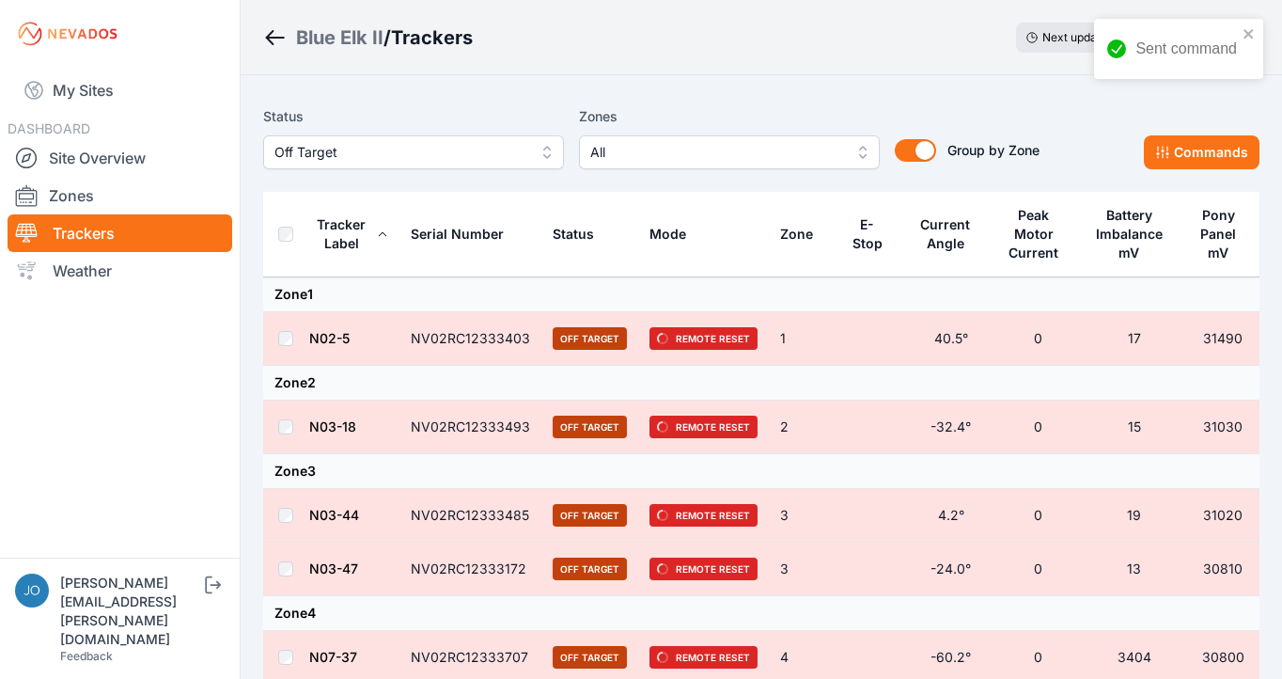
click at [334, 35] on div "Blue Elk II" at bounding box center [339, 37] width 87 height 26
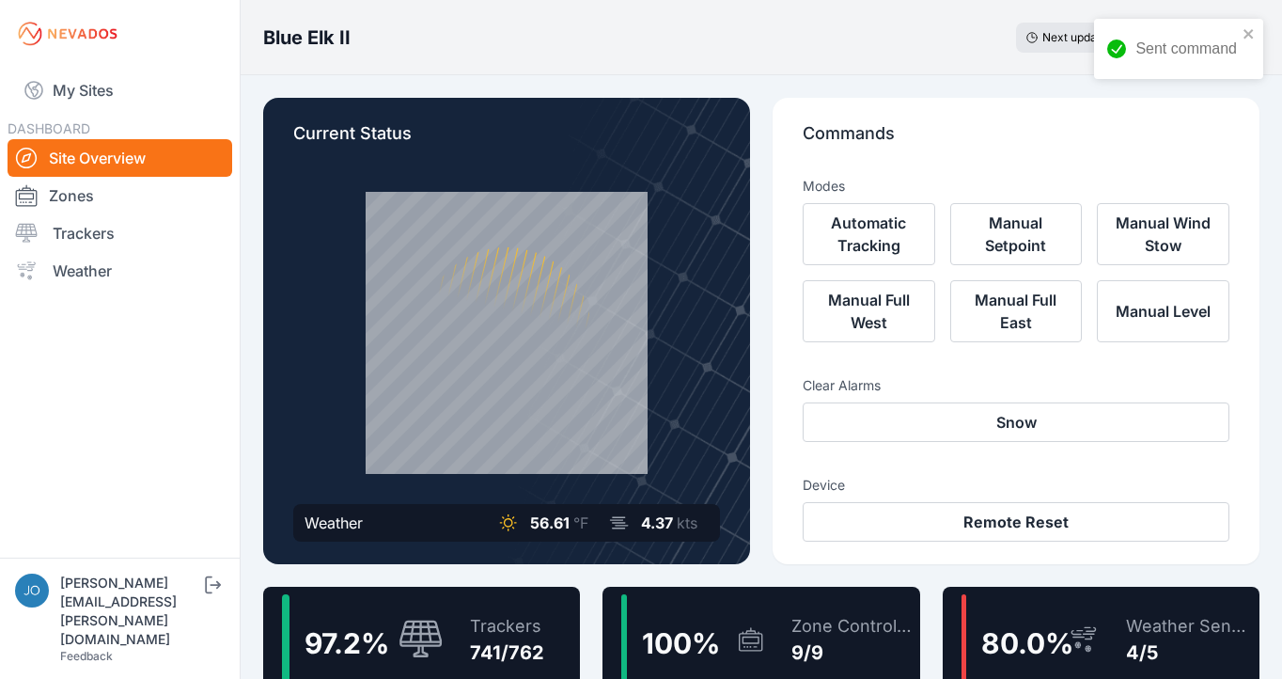
scroll to position [27, 0]
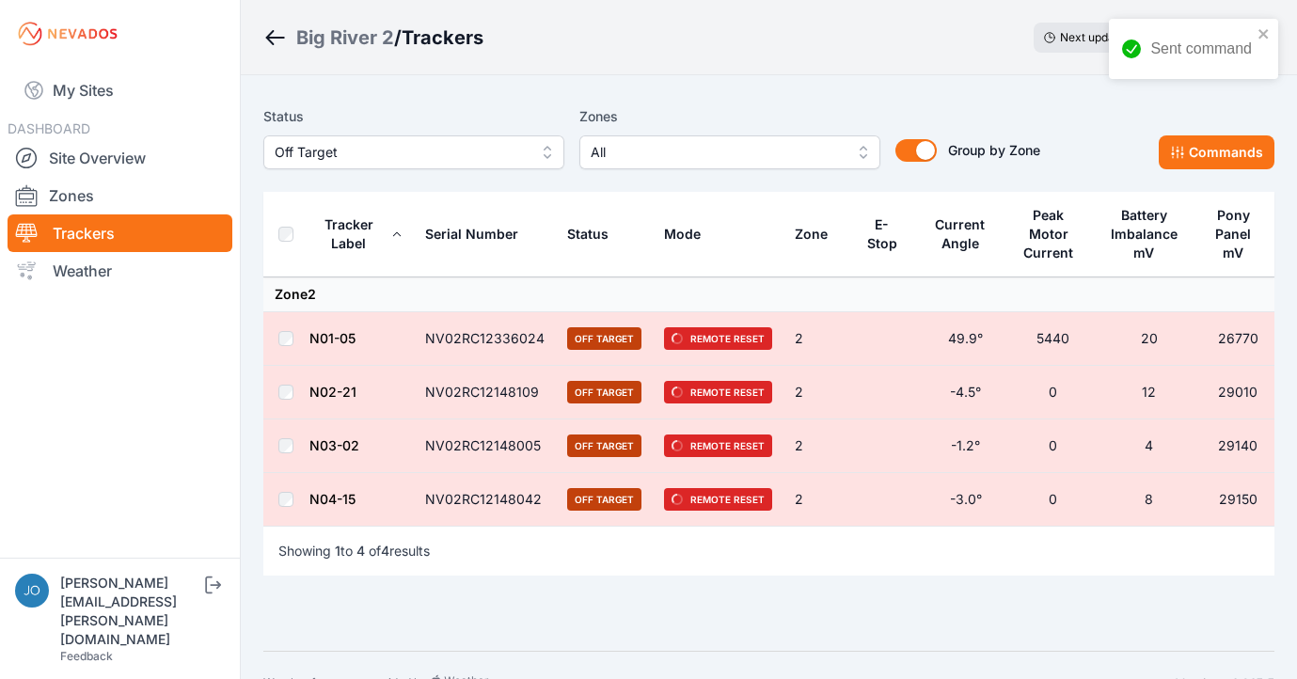
click at [418, 149] on span "Off Target" at bounding box center [401, 152] width 252 height 23
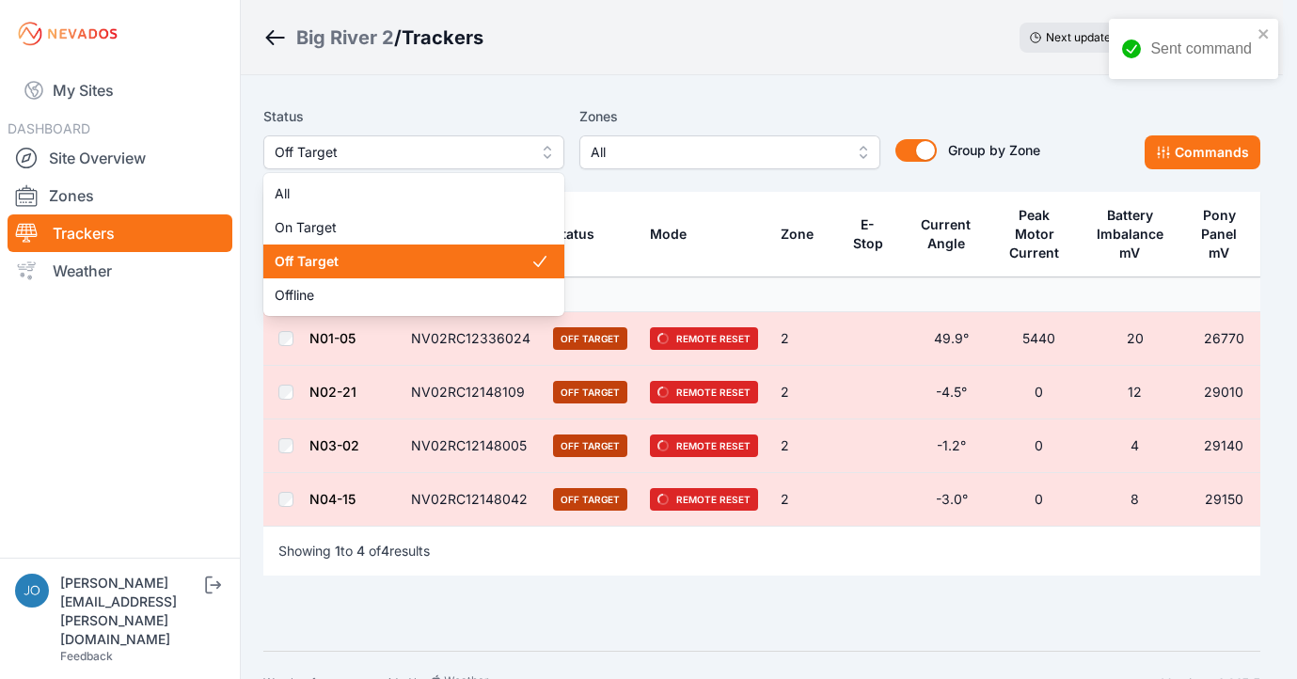
click at [383, 61] on div "Big River 2 / Trackers Next update in 03 : 15 11:51 AM CDT Status Off Target Al…" at bounding box center [641, 358] width 1282 height 716
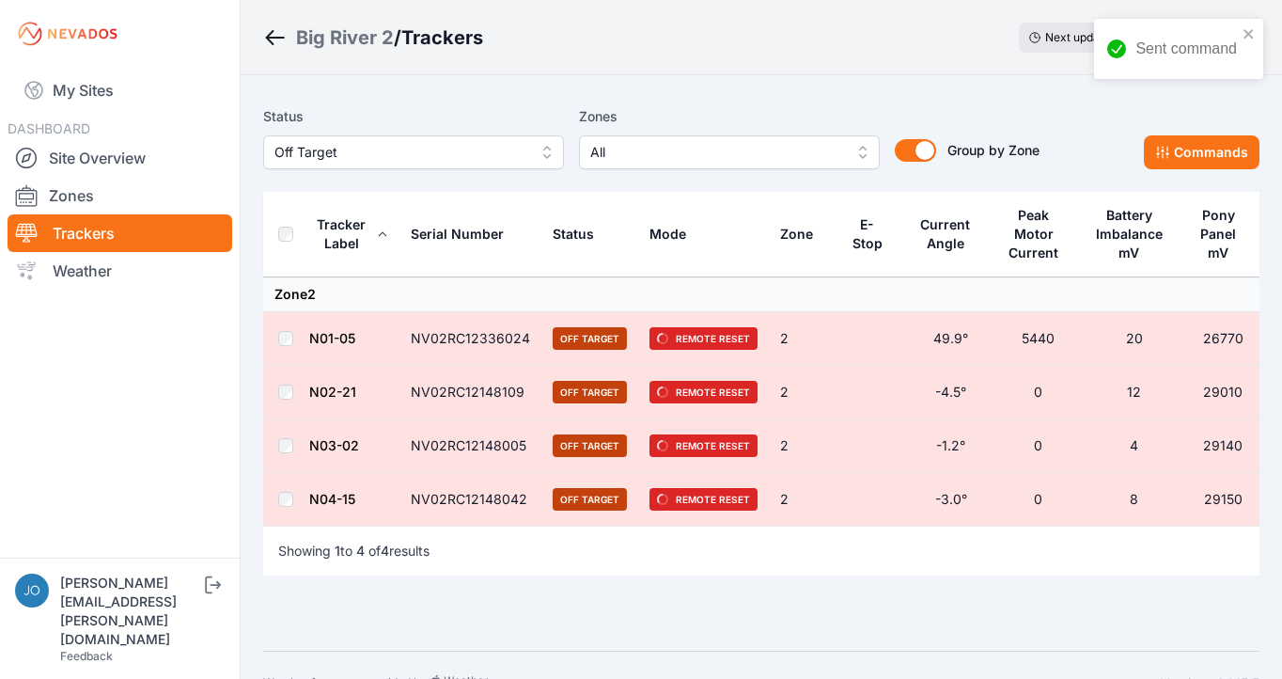
click at [377, 37] on div "Big River 2" at bounding box center [345, 37] width 98 height 26
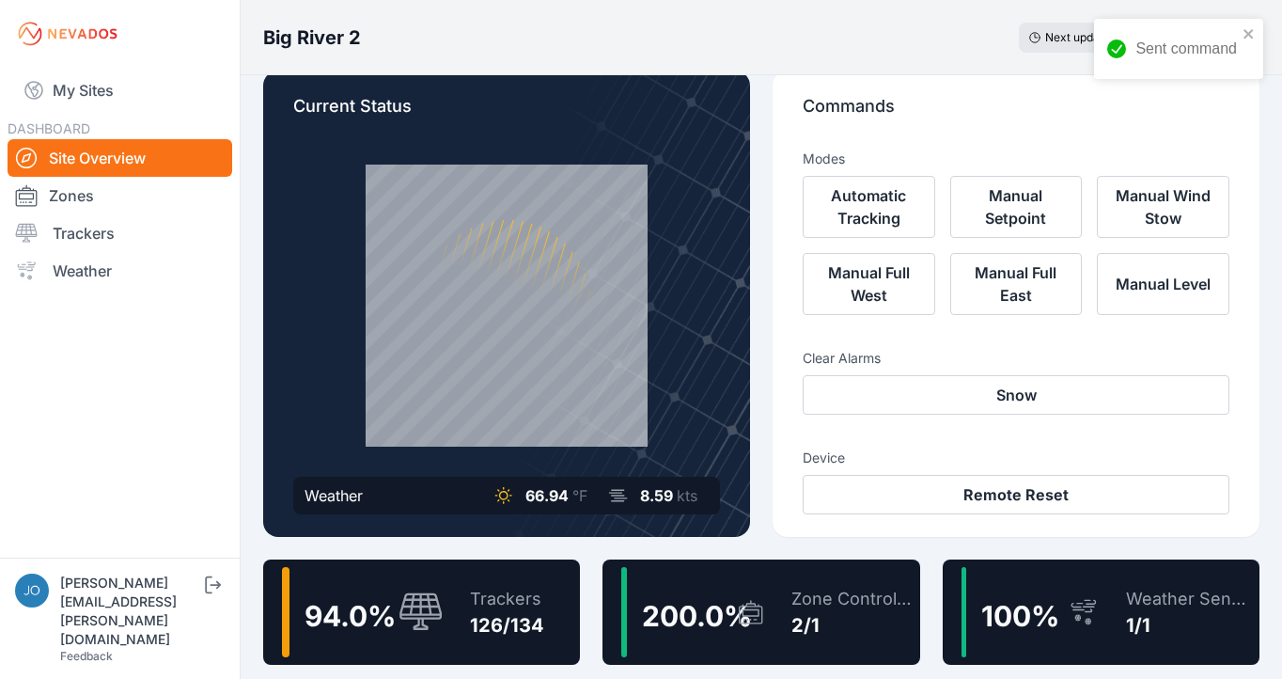
scroll to position [87, 0]
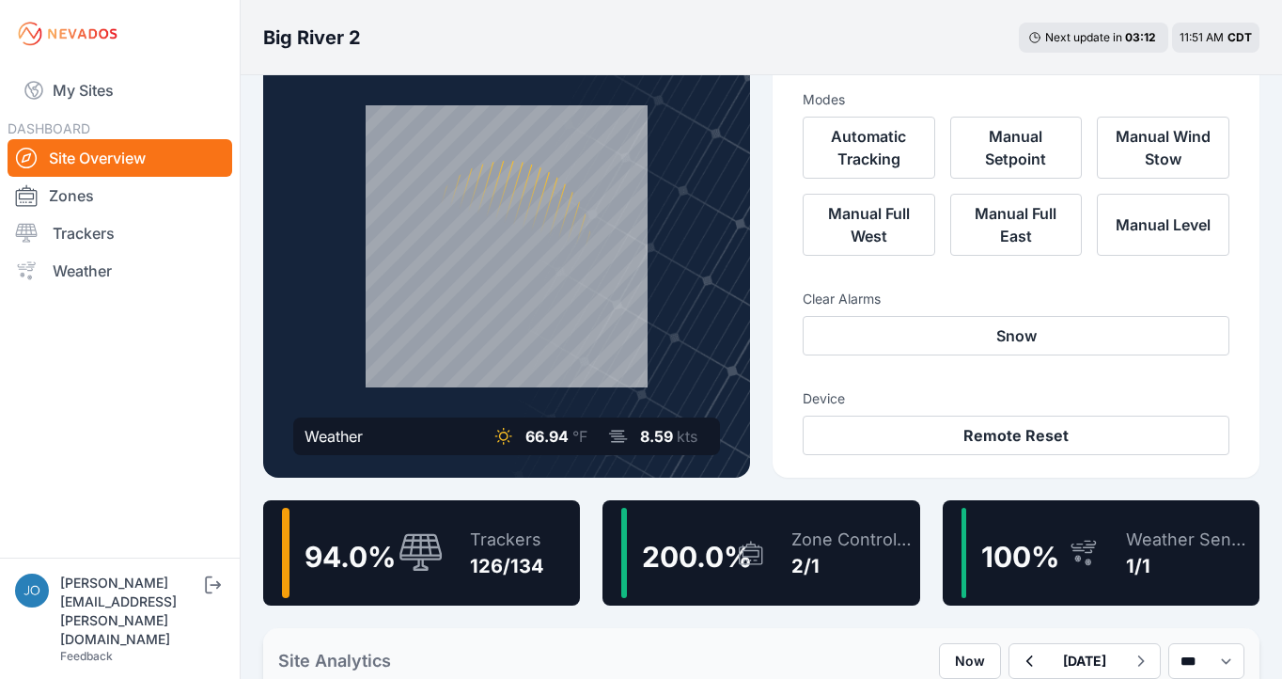
click at [497, 579] on div "Trackers 126/134" at bounding box center [497, 553] width 93 height 90
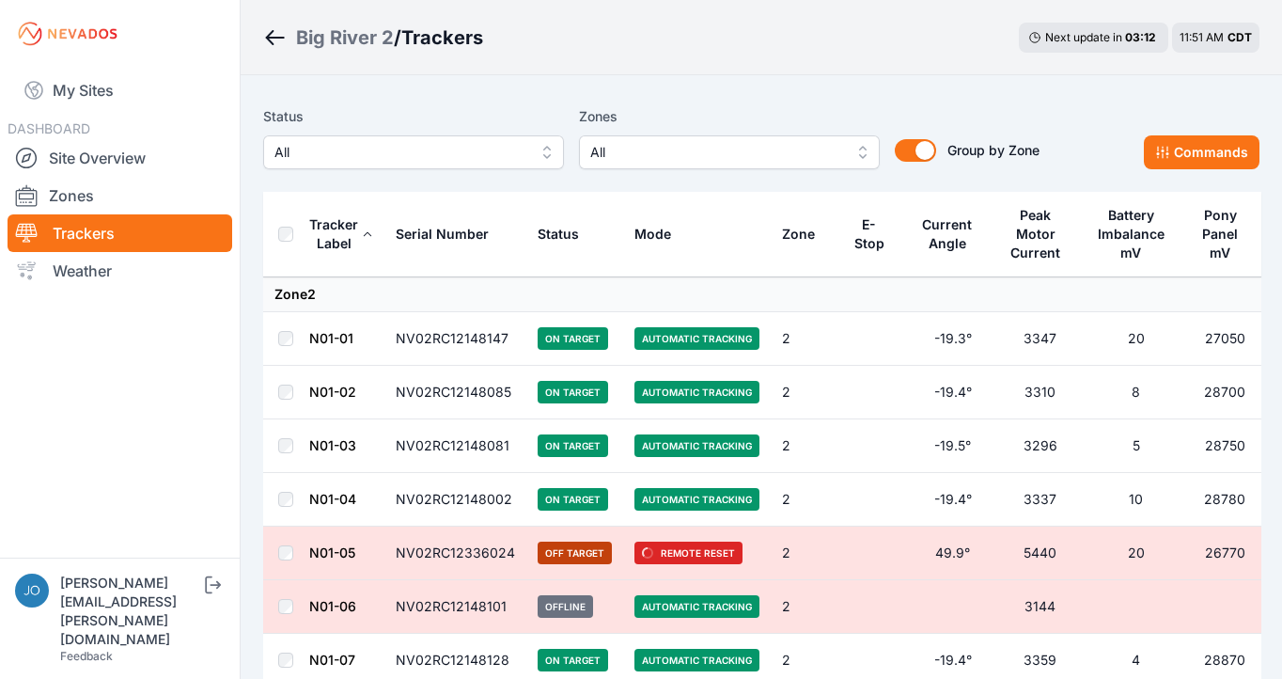
scroll to position [4, 0]
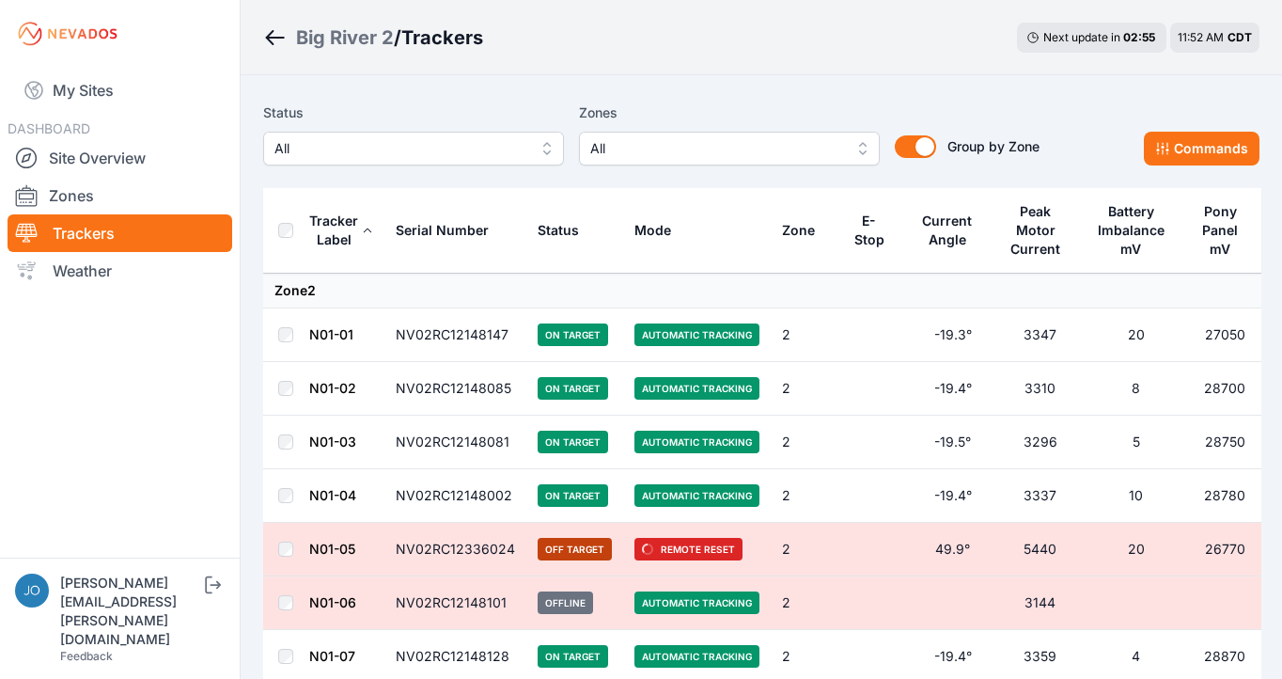
click at [319, 51] on ol "Big River 2 / Trackers" at bounding box center [373, 37] width 220 height 49
click at [332, 28] on div "Big River 2" at bounding box center [345, 37] width 98 height 26
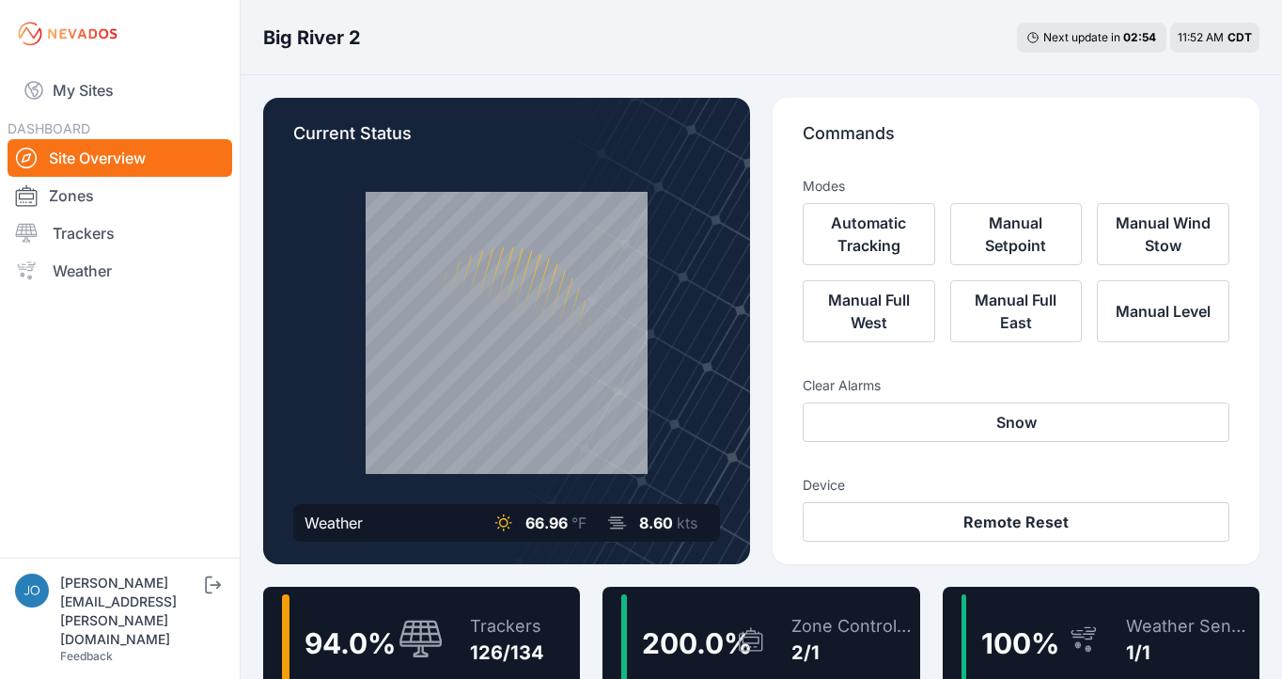
scroll to position [27, 0]
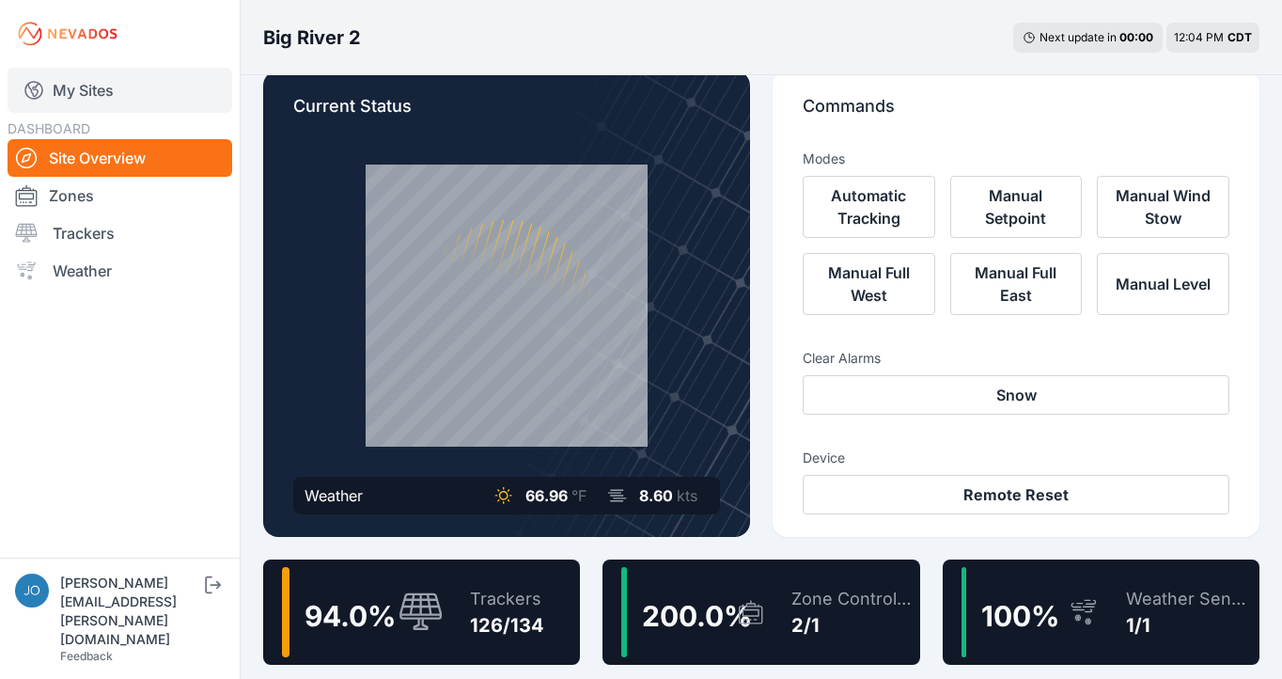
click at [92, 96] on link "My Sites" at bounding box center [120, 90] width 225 height 45
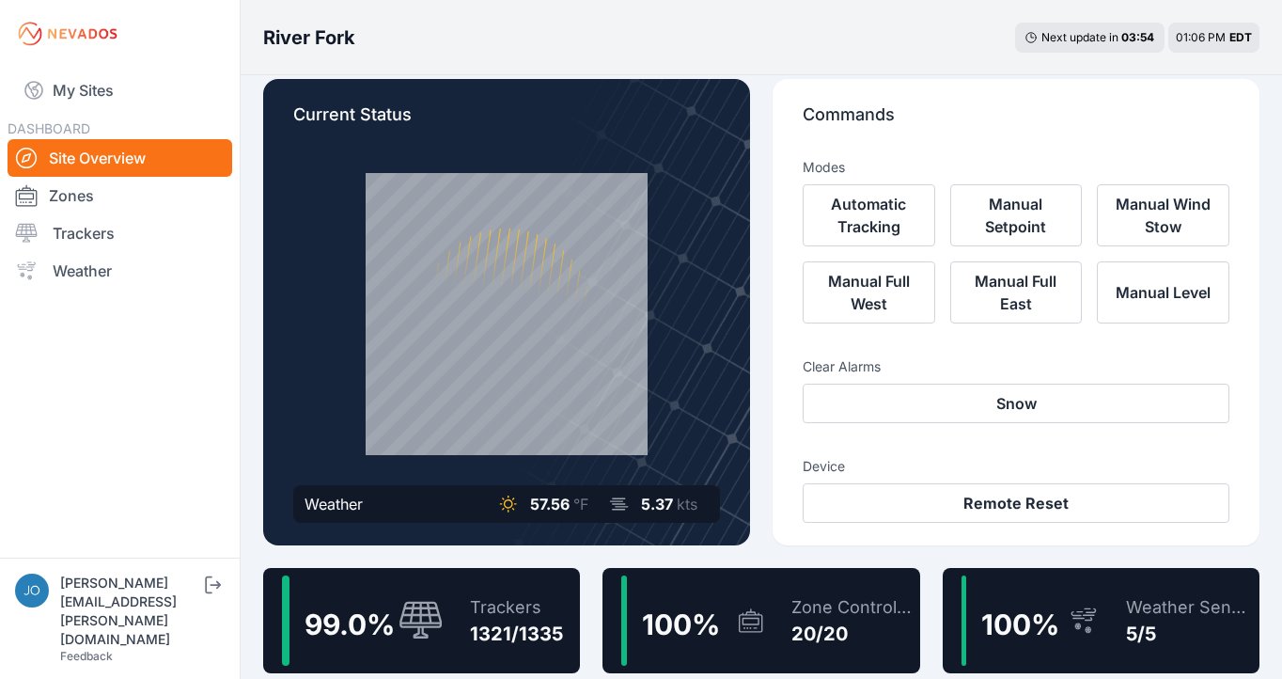
scroll to position [27, 0]
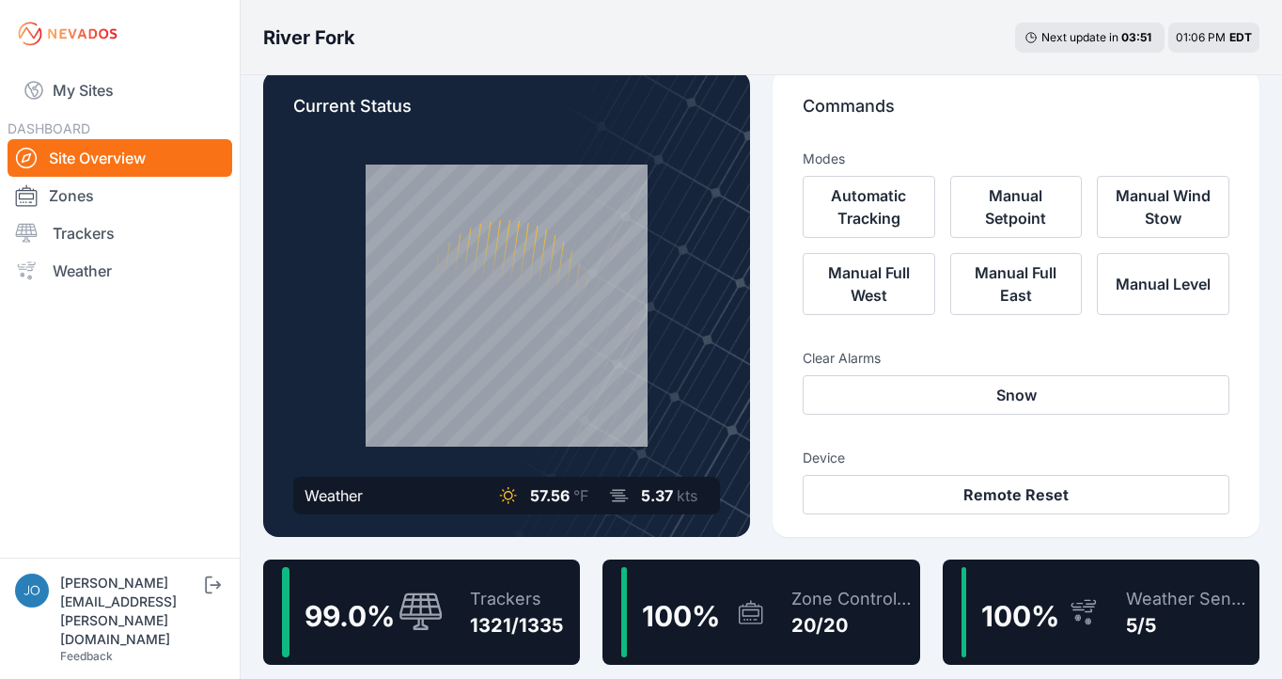
click at [508, 639] on div "Trackers 1321/1335" at bounding box center [507, 612] width 112 height 90
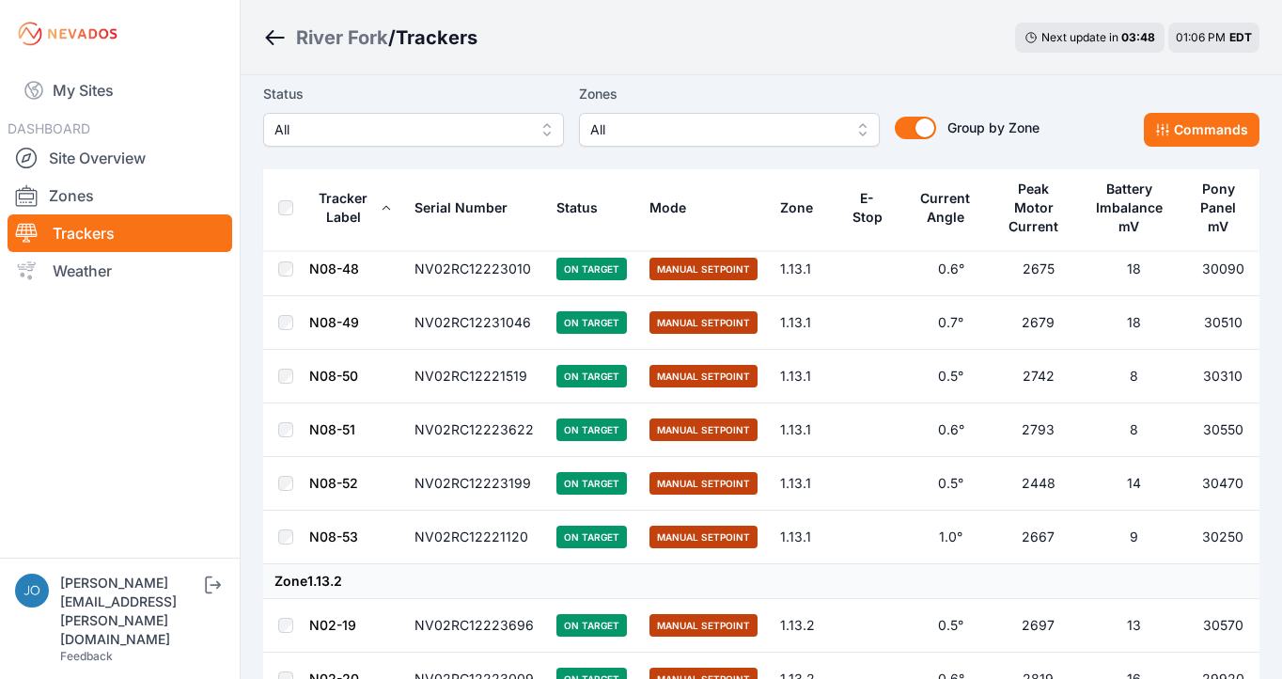
scroll to position [10672, 0]
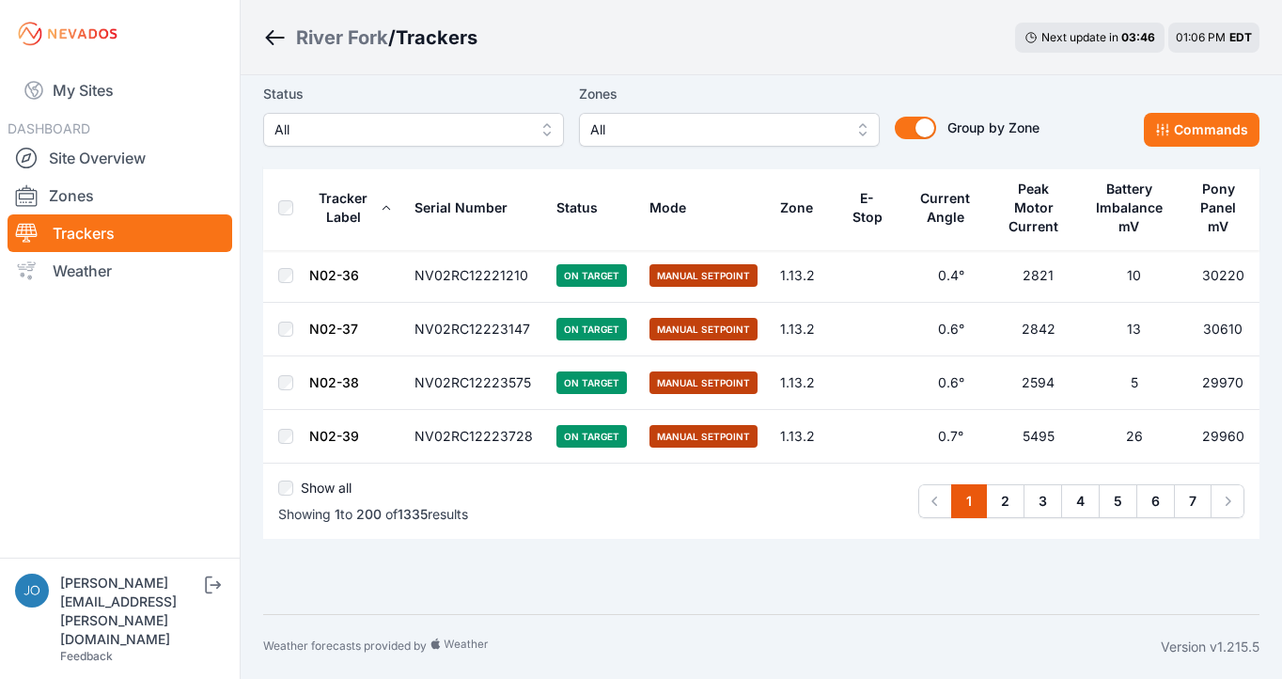
click at [339, 41] on div "River Fork" at bounding box center [342, 37] width 92 height 26
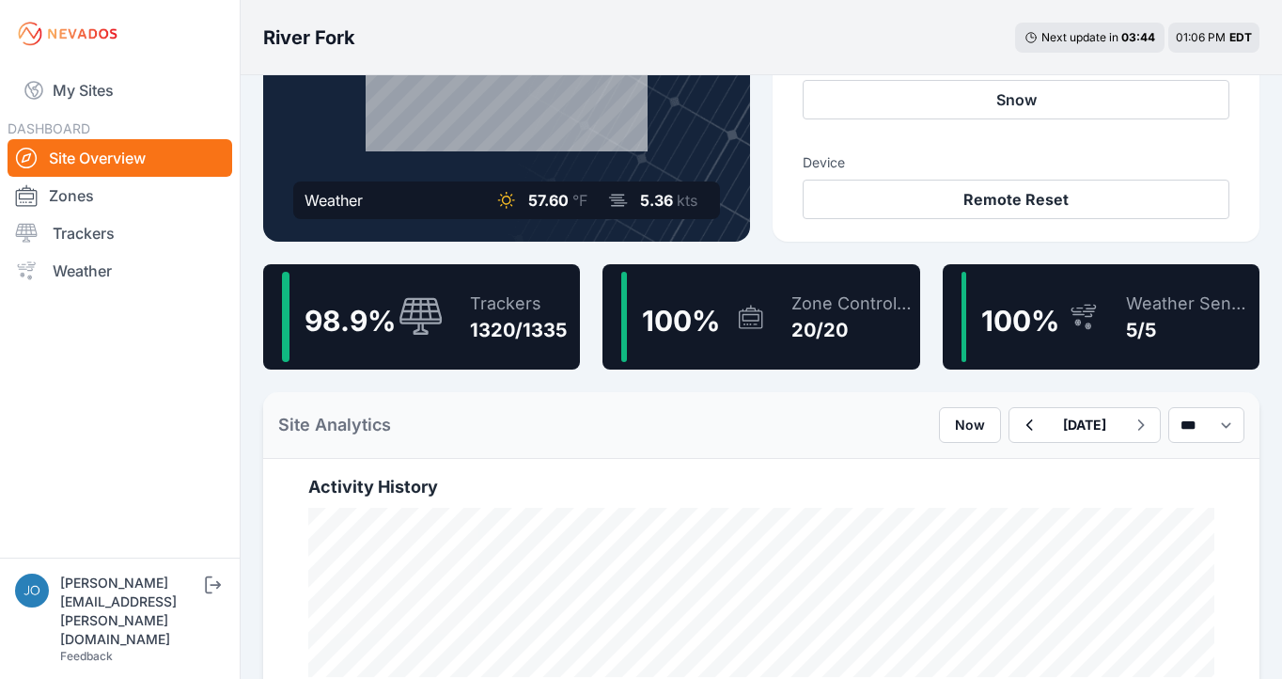
scroll to position [272, 0]
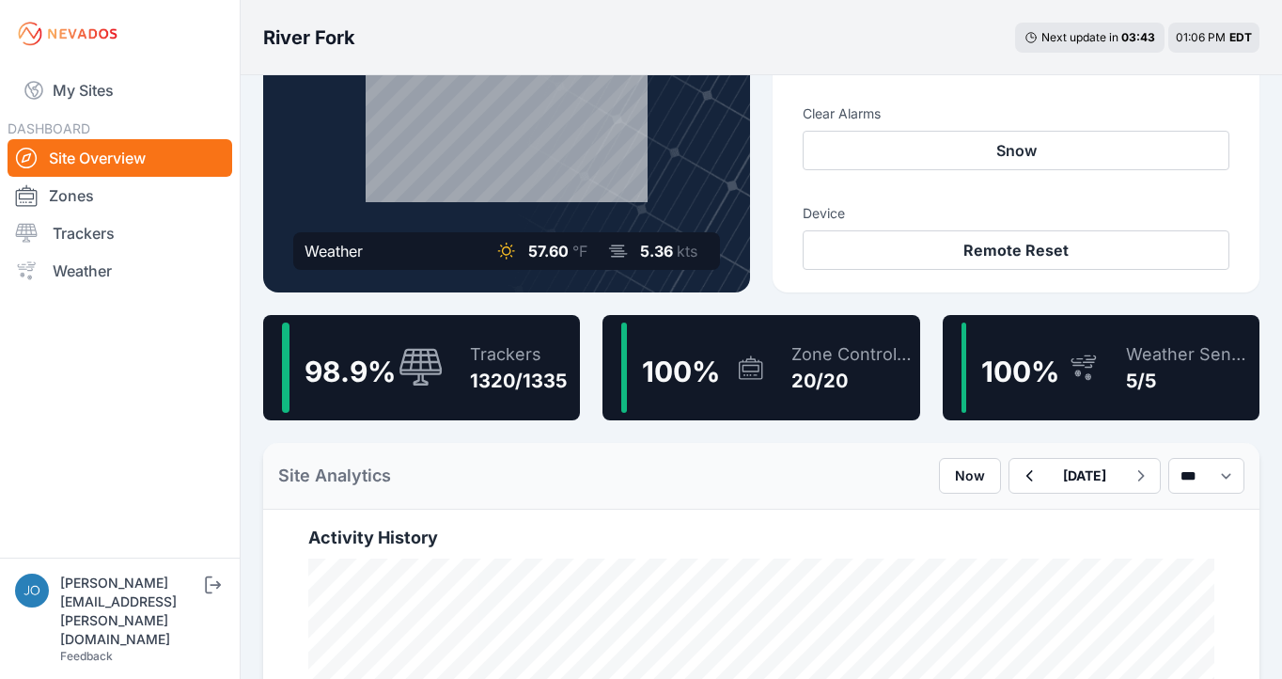
click at [553, 392] on div "1320/1335" at bounding box center [518, 381] width 97 height 26
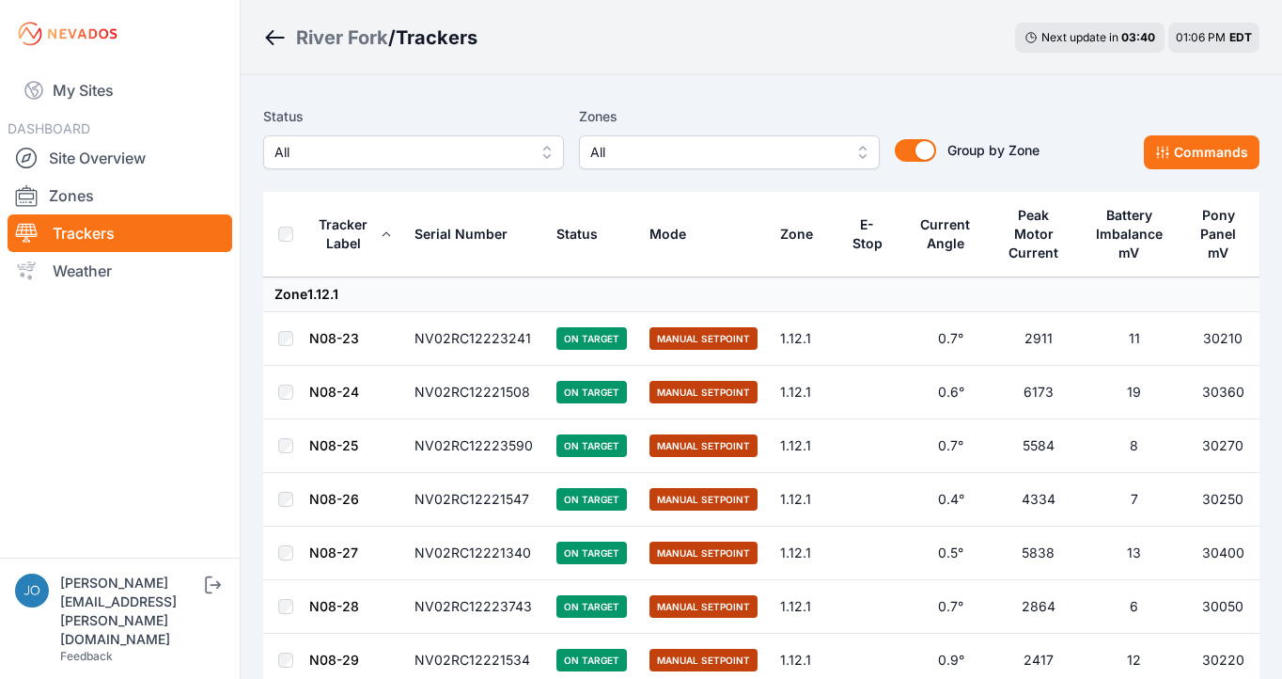
click at [330, 334] on link "N08-23" at bounding box center [334, 338] width 50 height 16
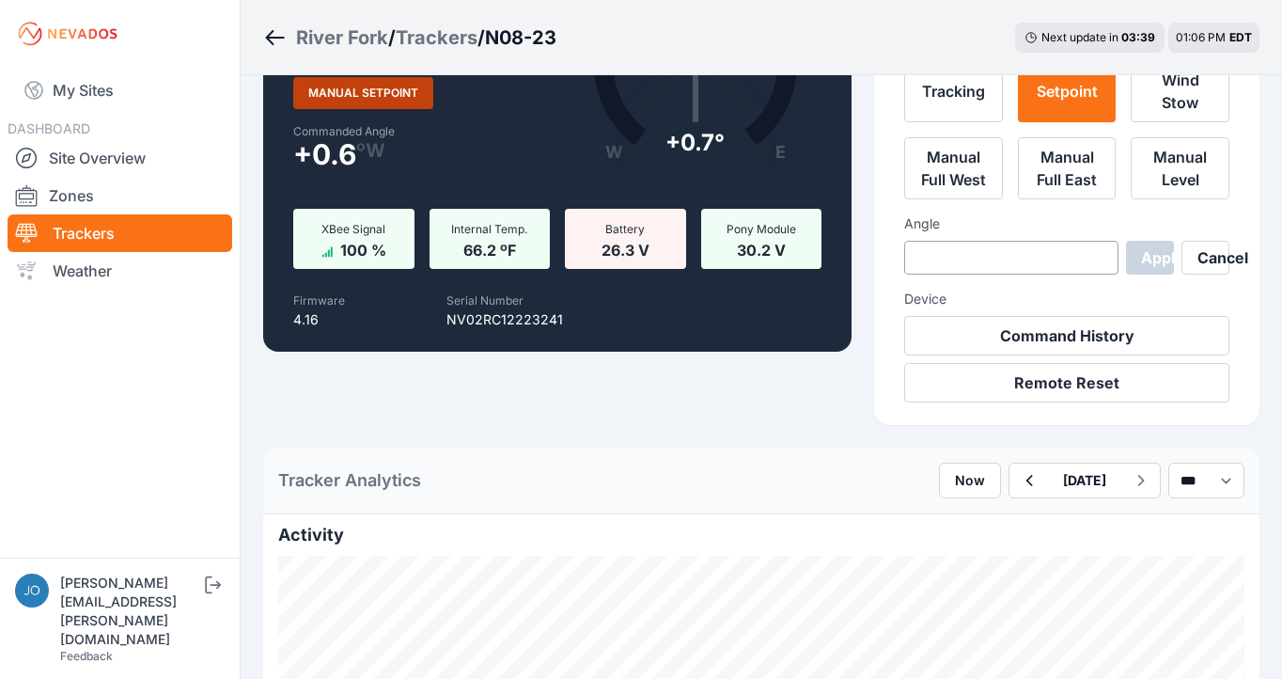
scroll to position [320, 0]
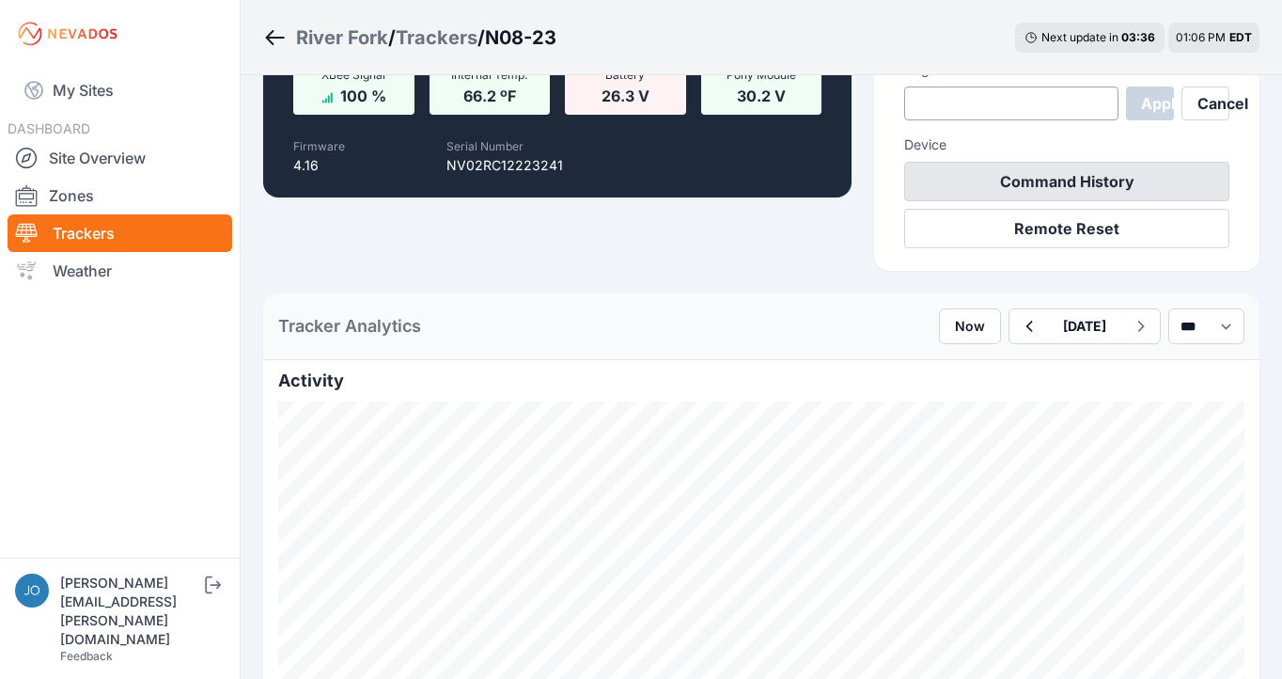
click at [1019, 181] on button "Command History" at bounding box center [1067, 181] width 325 height 39
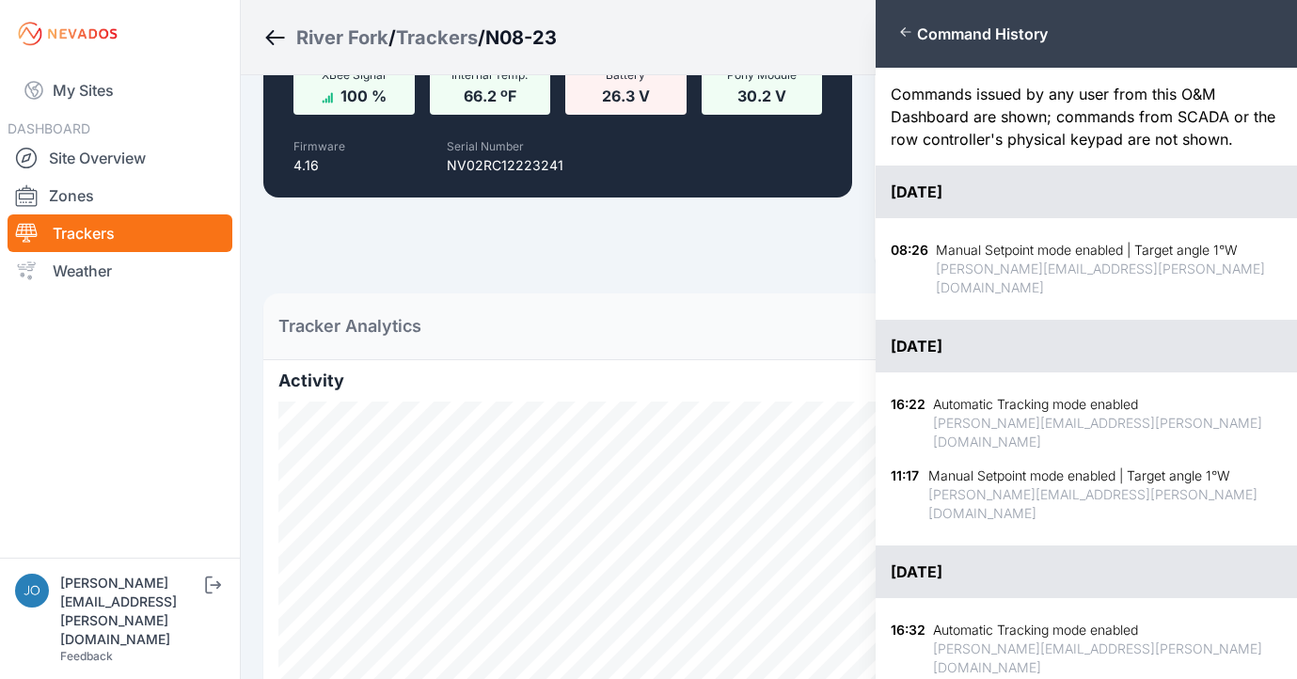
click at [85, 107] on div "Close panel Command History Commands issued by any user from this O&M Dashboard…" at bounding box center [648, 339] width 1297 height 679
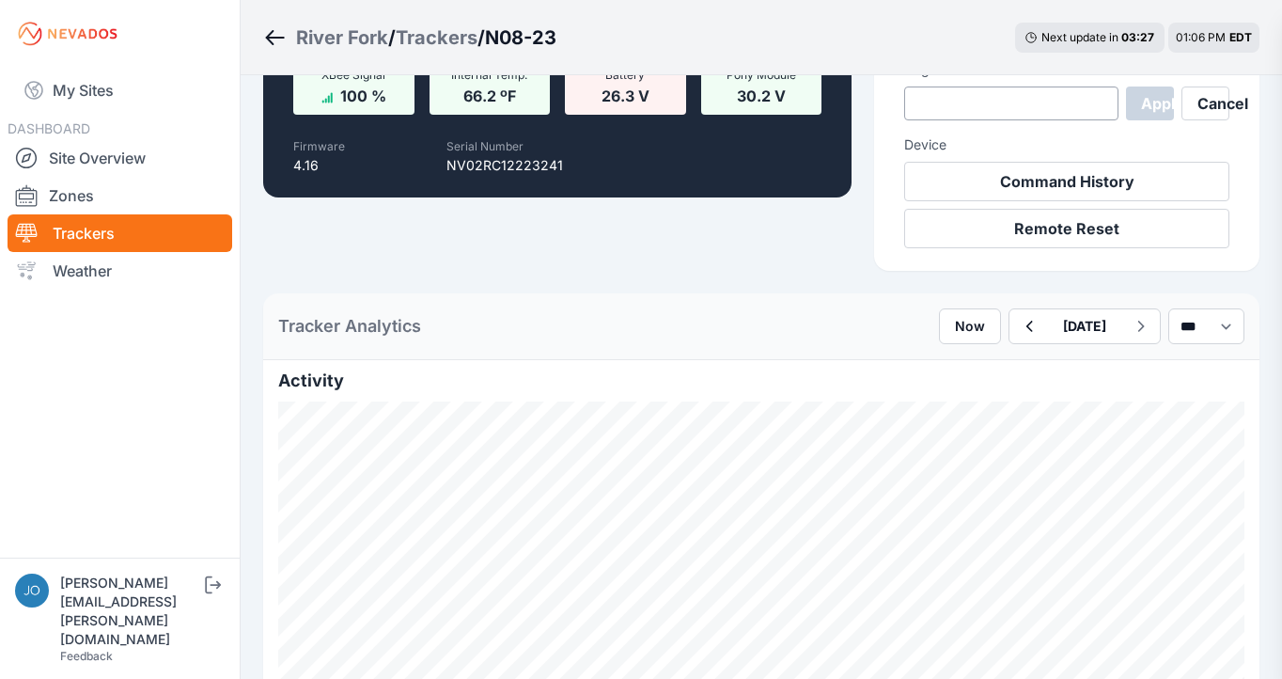
click at [89, 88] on div "Close panel Command History Commands issued by any user from this O&M Dashboard…" at bounding box center [641, 339] width 1282 height 679
click at [89, 84] on link "My Sites" at bounding box center [120, 90] width 225 height 45
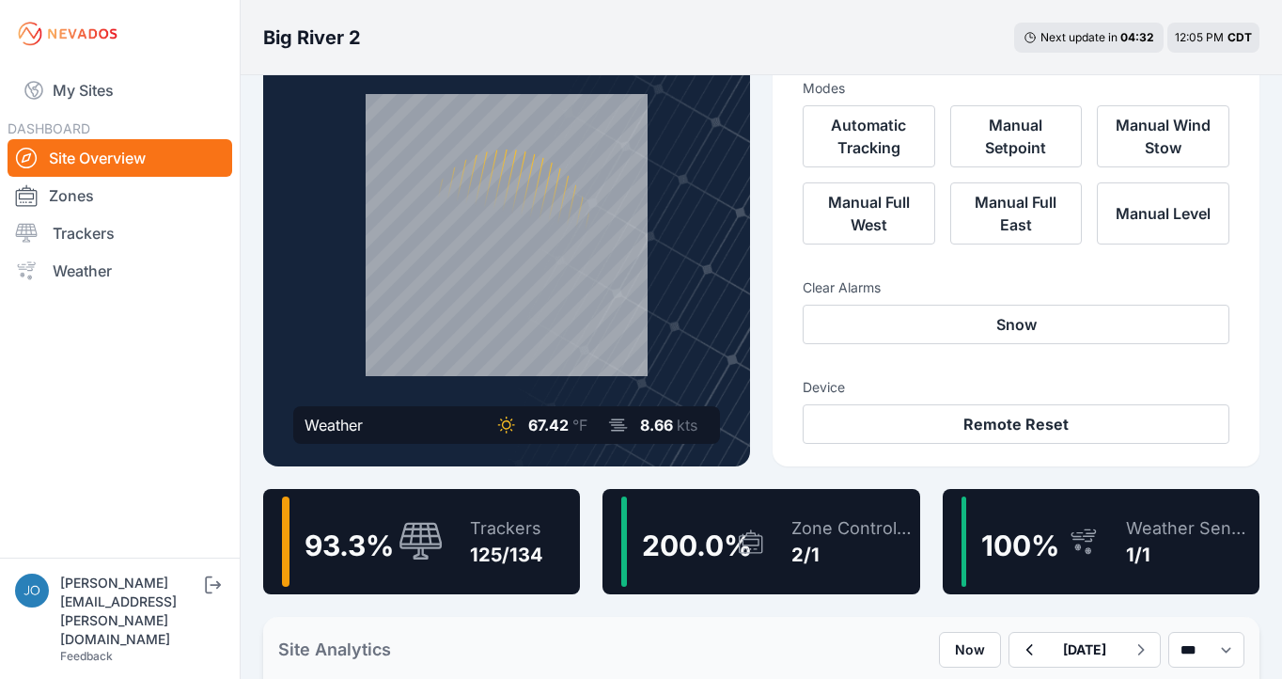
scroll to position [102, 0]
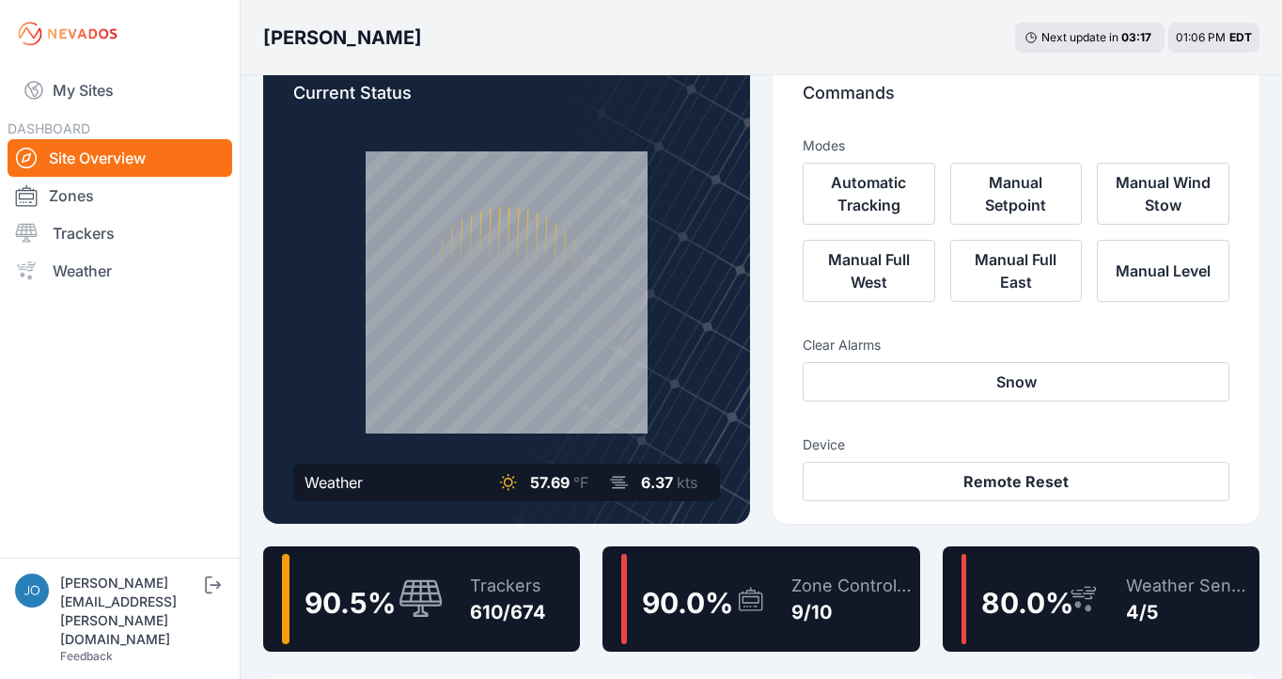
scroll to position [37, 0]
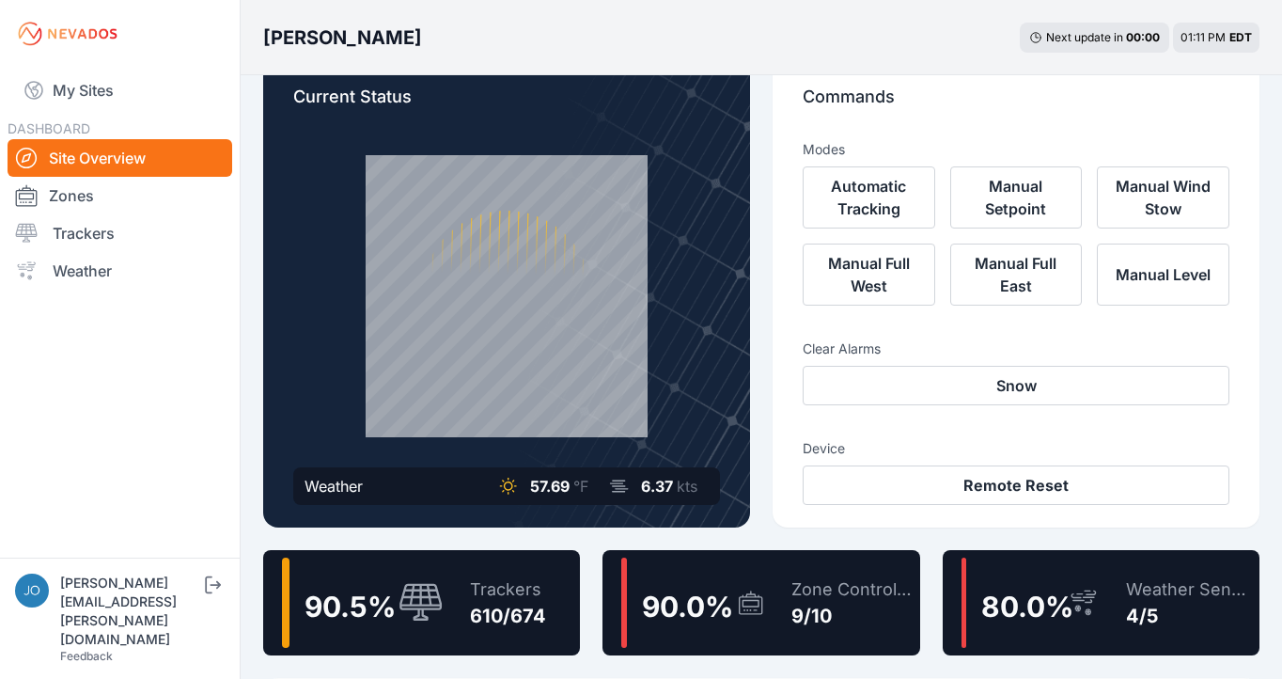
click at [546, 579] on div "90.5 % Trackers 610/674" at bounding box center [421, 602] width 317 height 105
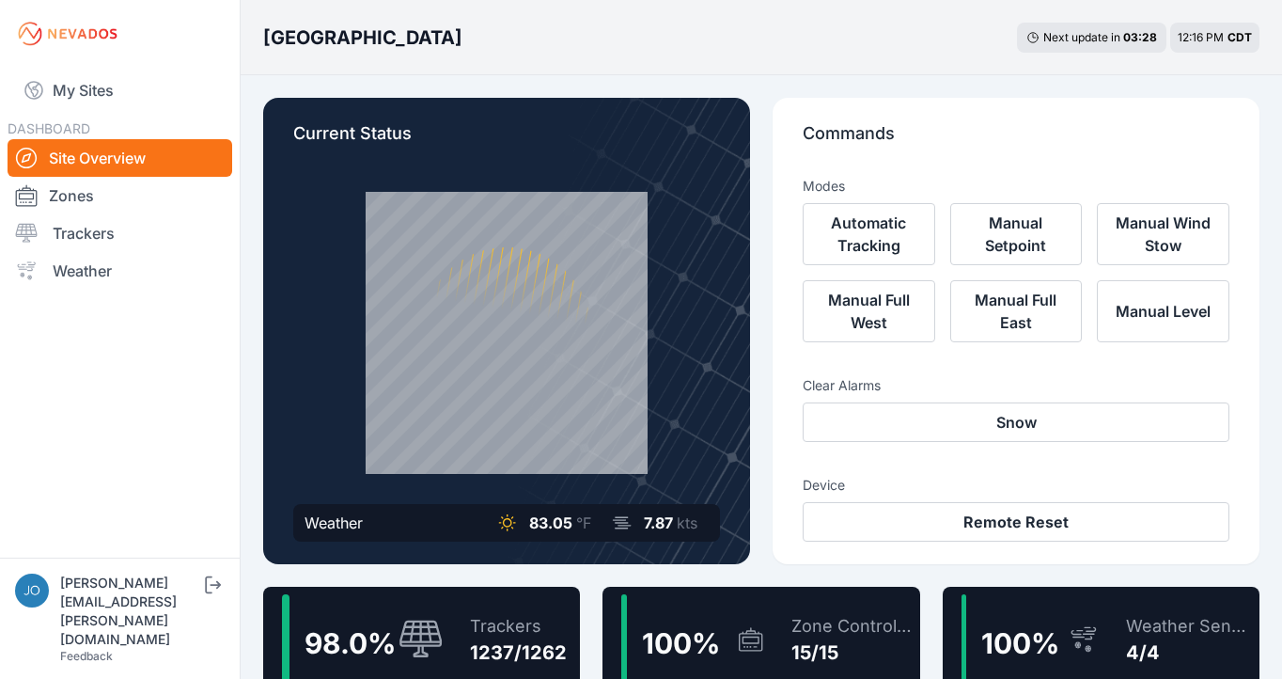
scroll to position [128, 0]
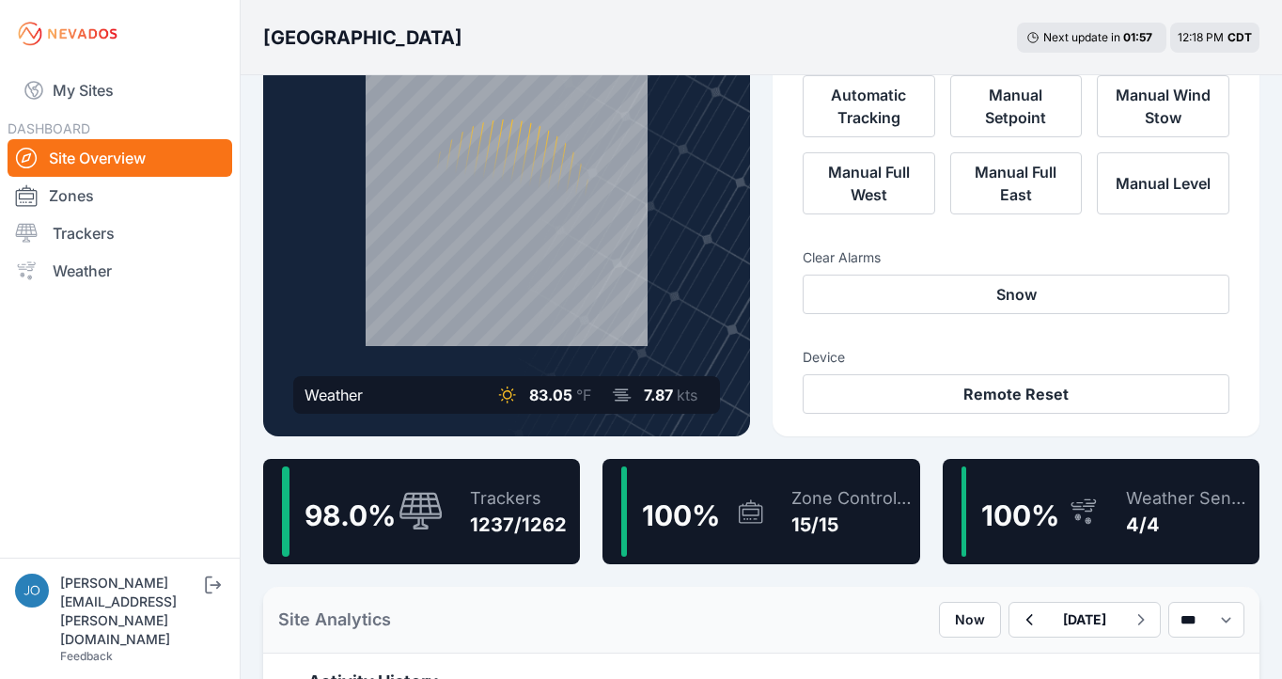
click at [440, 492] on icon at bounding box center [421, 512] width 45 height 40
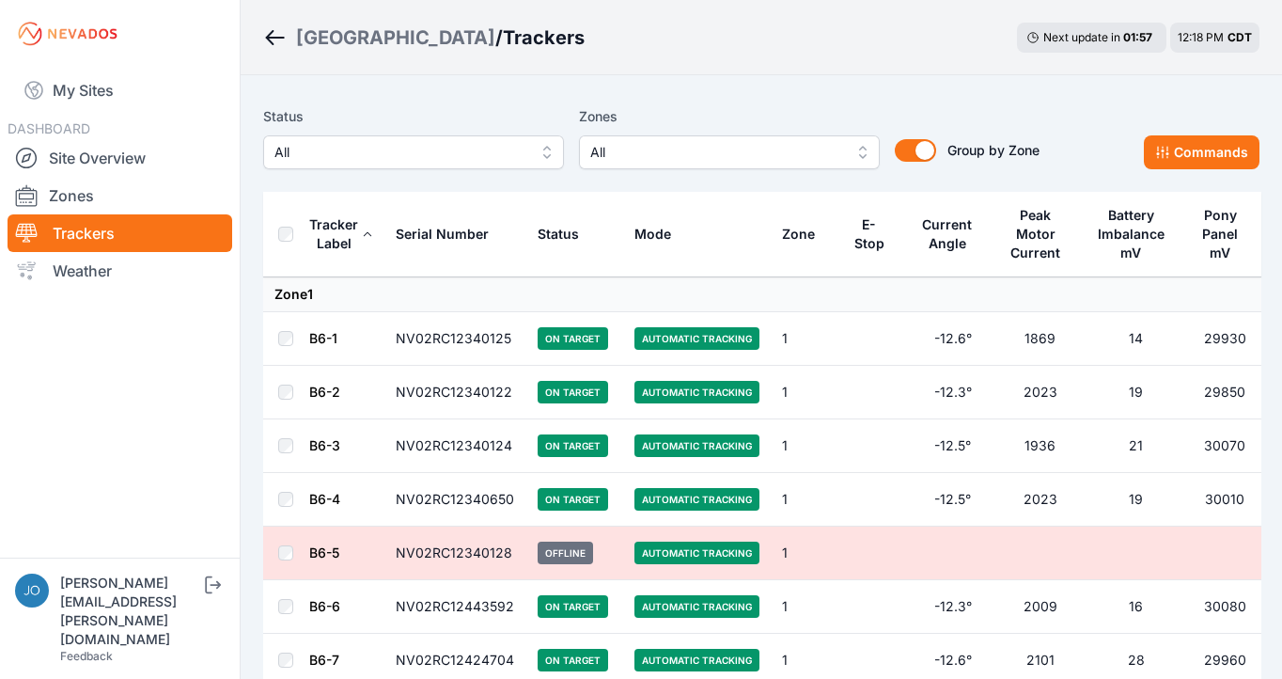
click at [395, 159] on span "All" at bounding box center [401, 152] width 252 height 23
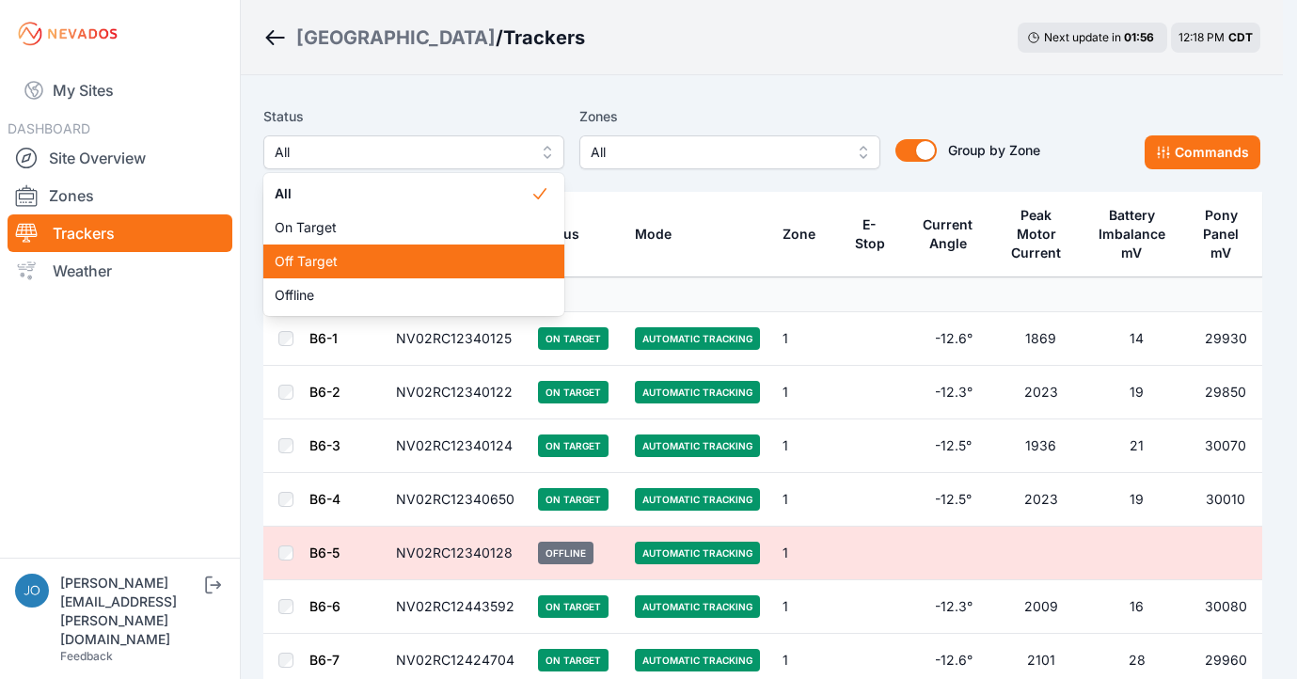
click at [385, 248] on div "Off Target" at bounding box center [413, 261] width 301 height 34
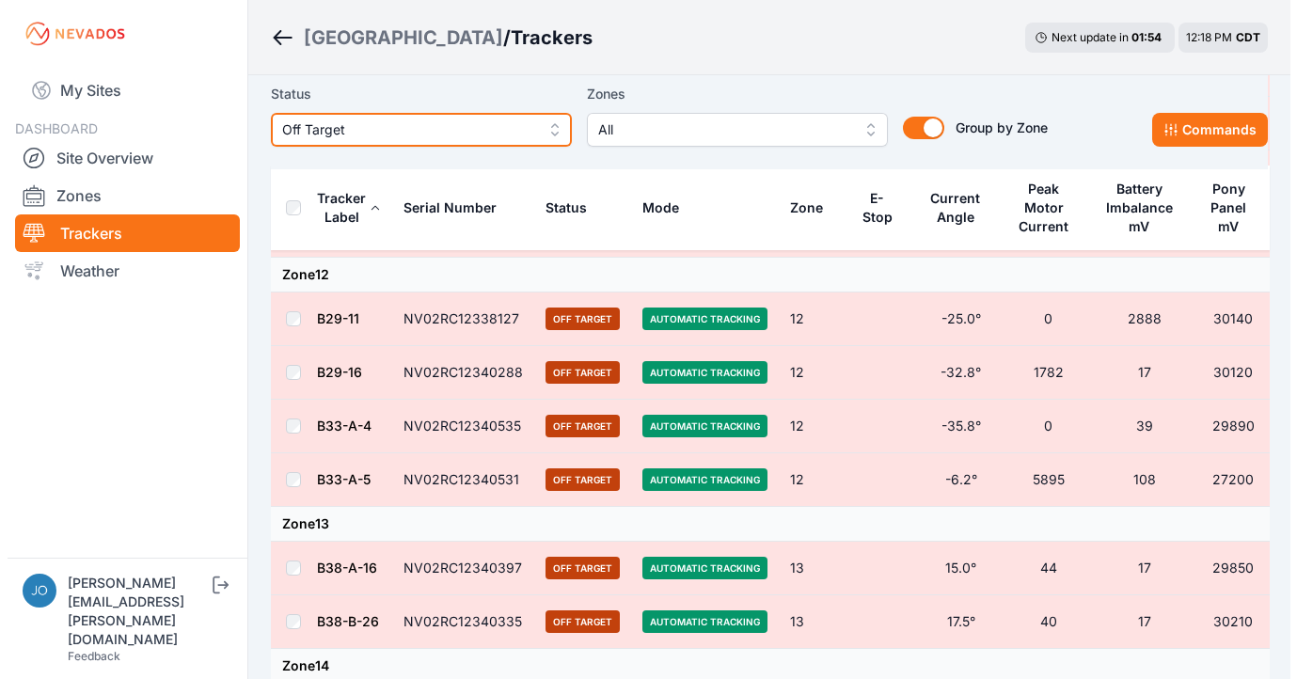
scroll to position [1633, 0]
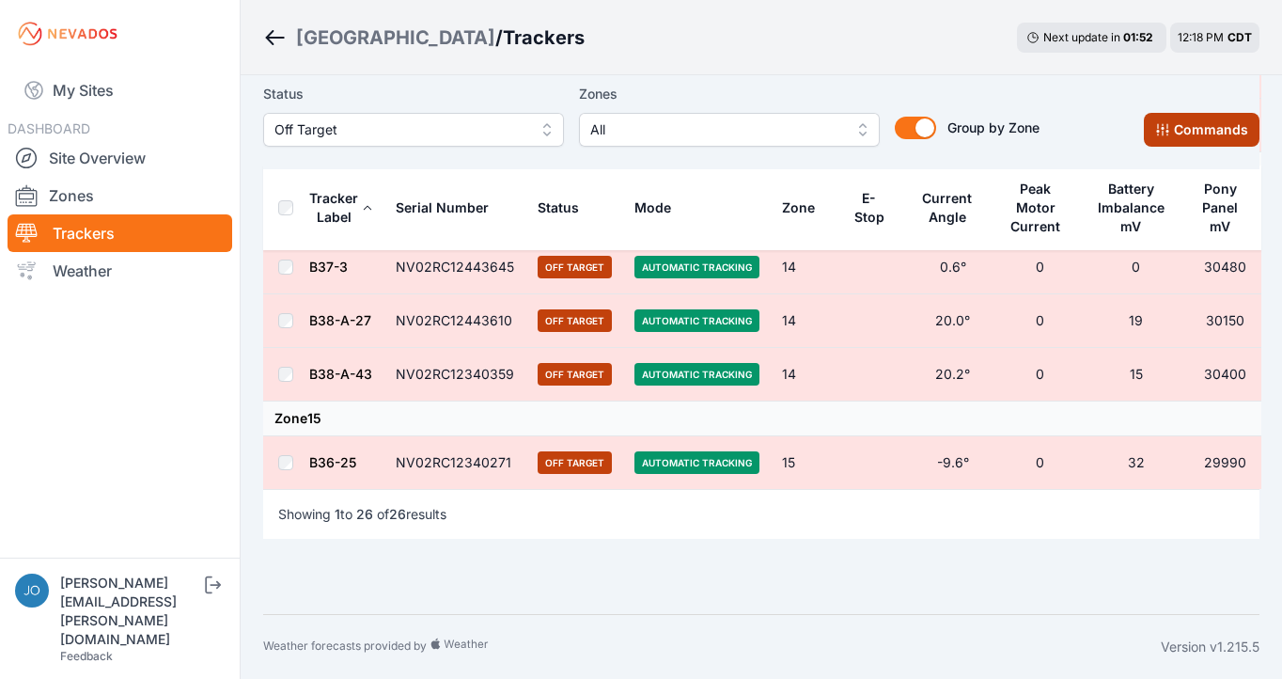
click at [1237, 120] on button "Commands" at bounding box center [1202, 130] width 116 height 34
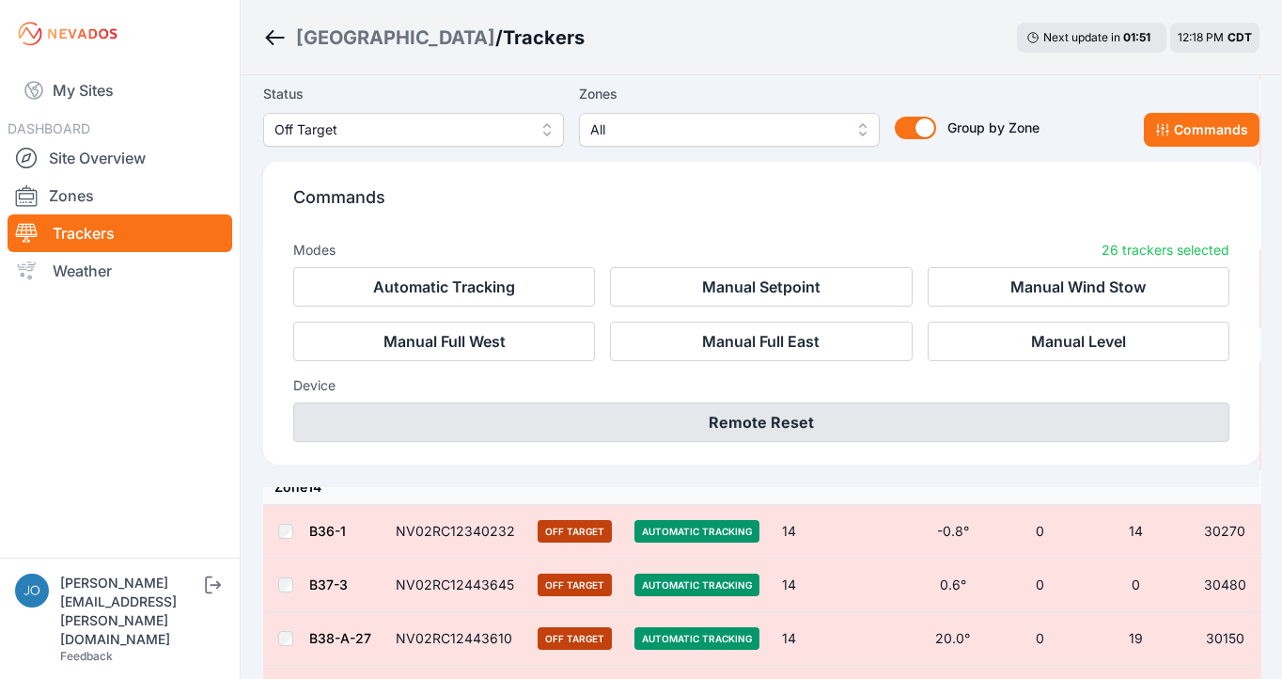
click at [994, 426] on button "Remote Reset" at bounding box center [761, 421] width 936 height 39
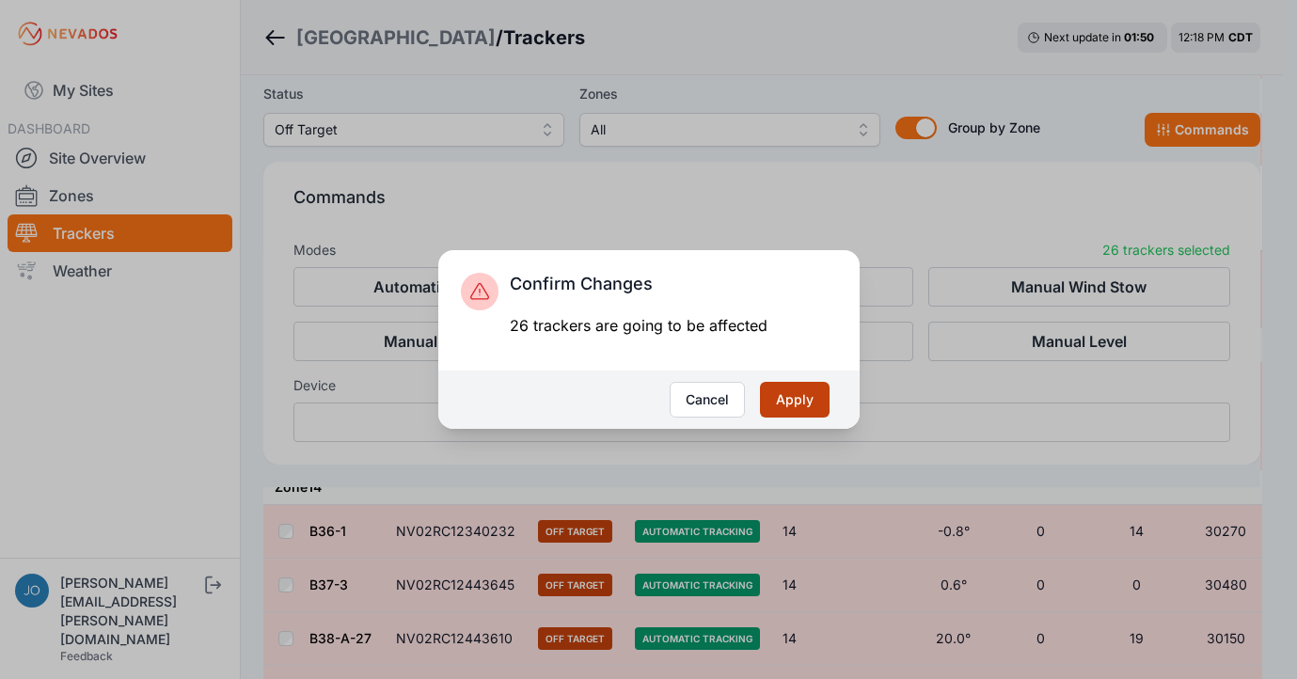
click at [814, 409] on button "Apply" at bounding box center [795, 400] width 70 height 36
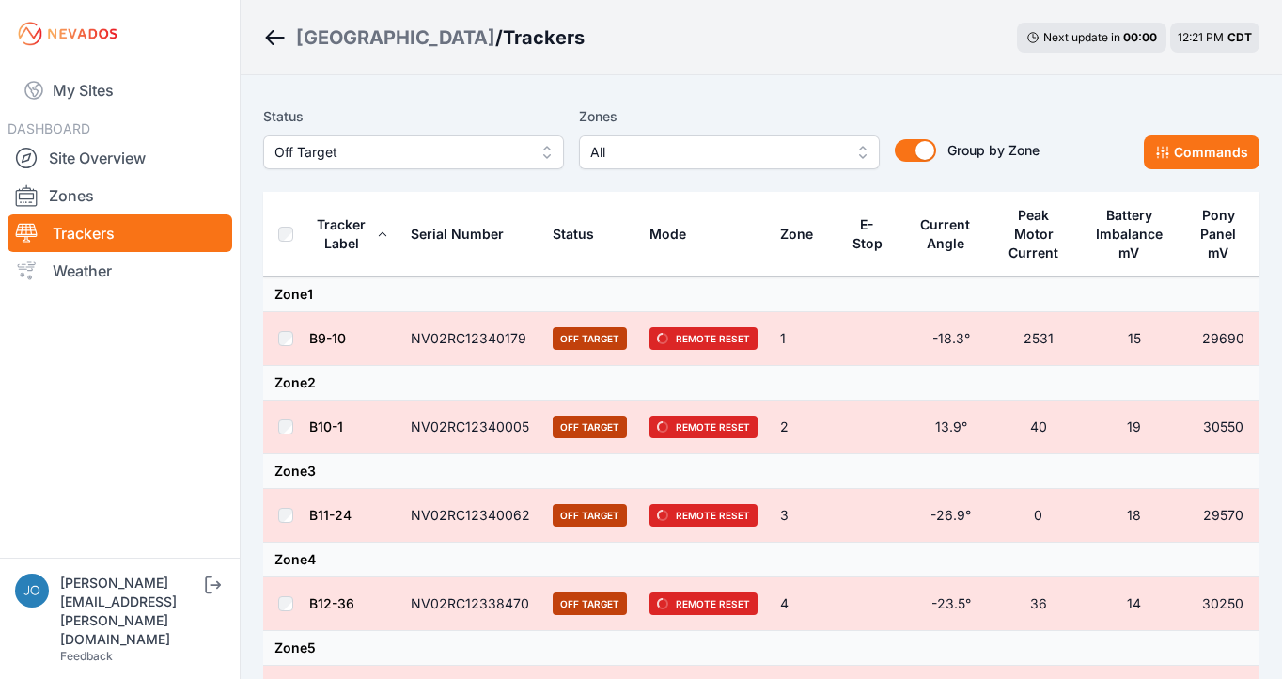
click at [314, 39] on div "[GEOGRAPHIC_DATA]" at bounding box center [395, 37] width 199 height 26
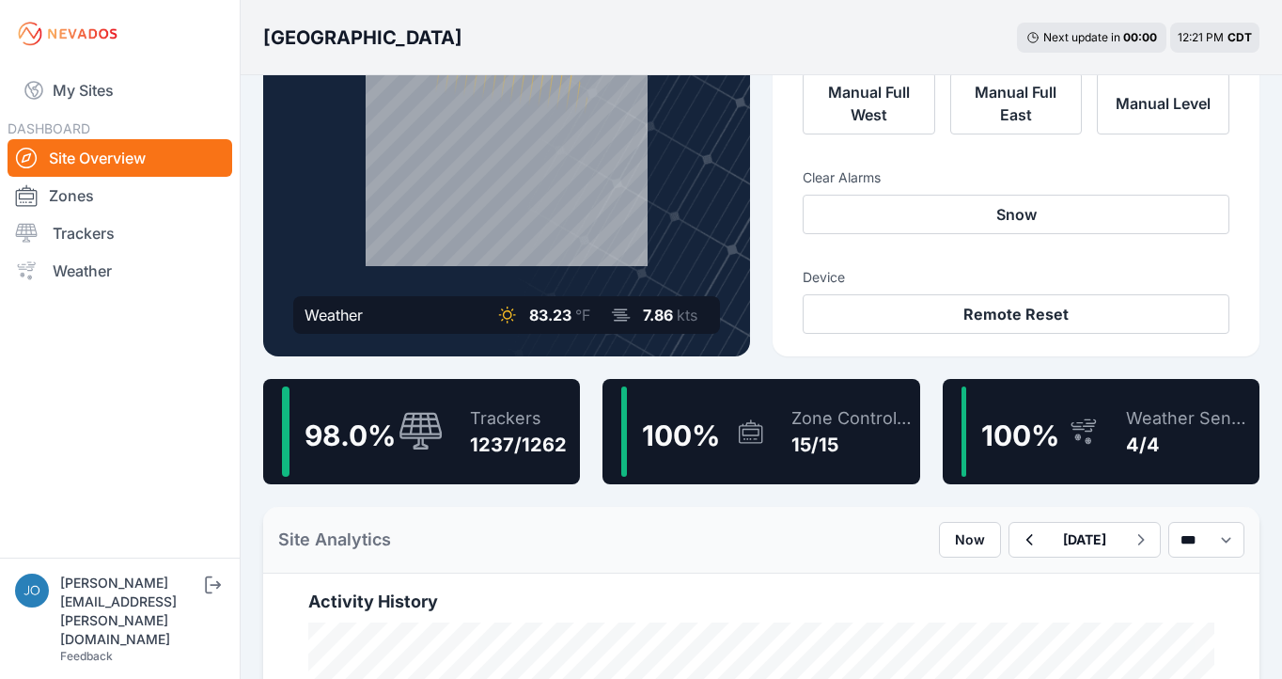
scroll to position [26, 0]
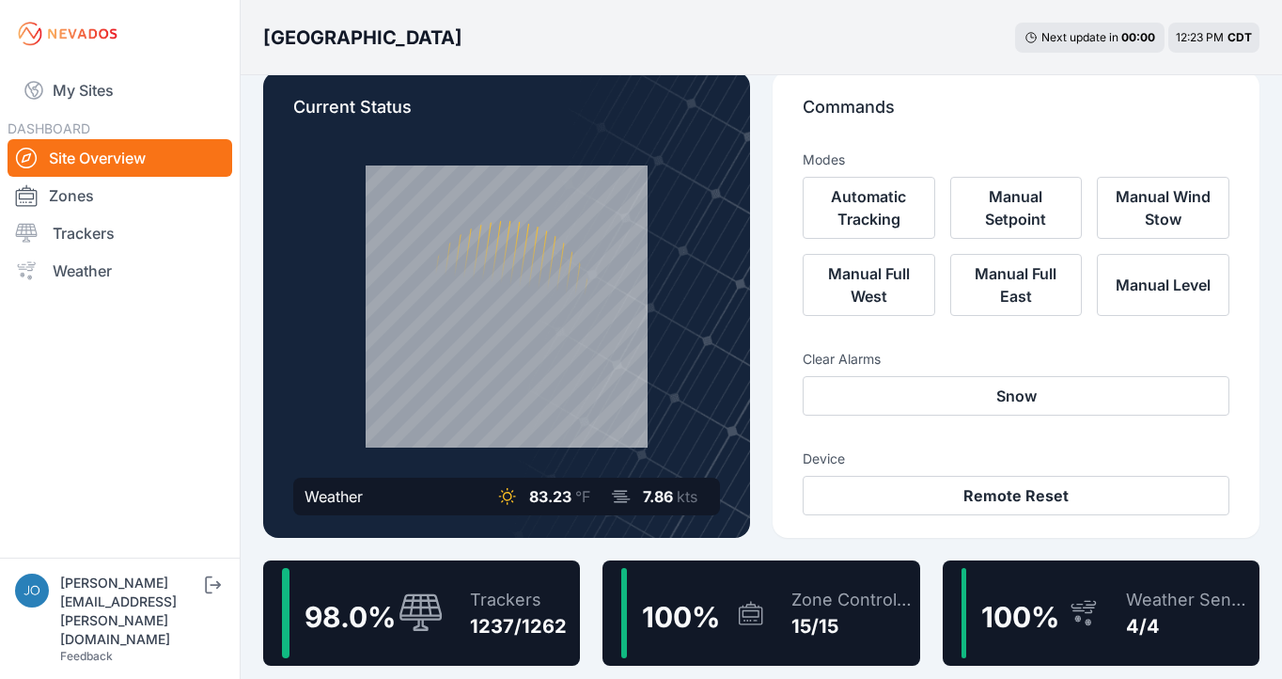
click at [554, 600] on div "Trackers" at bounding box center [518, 600] width 97 height 26
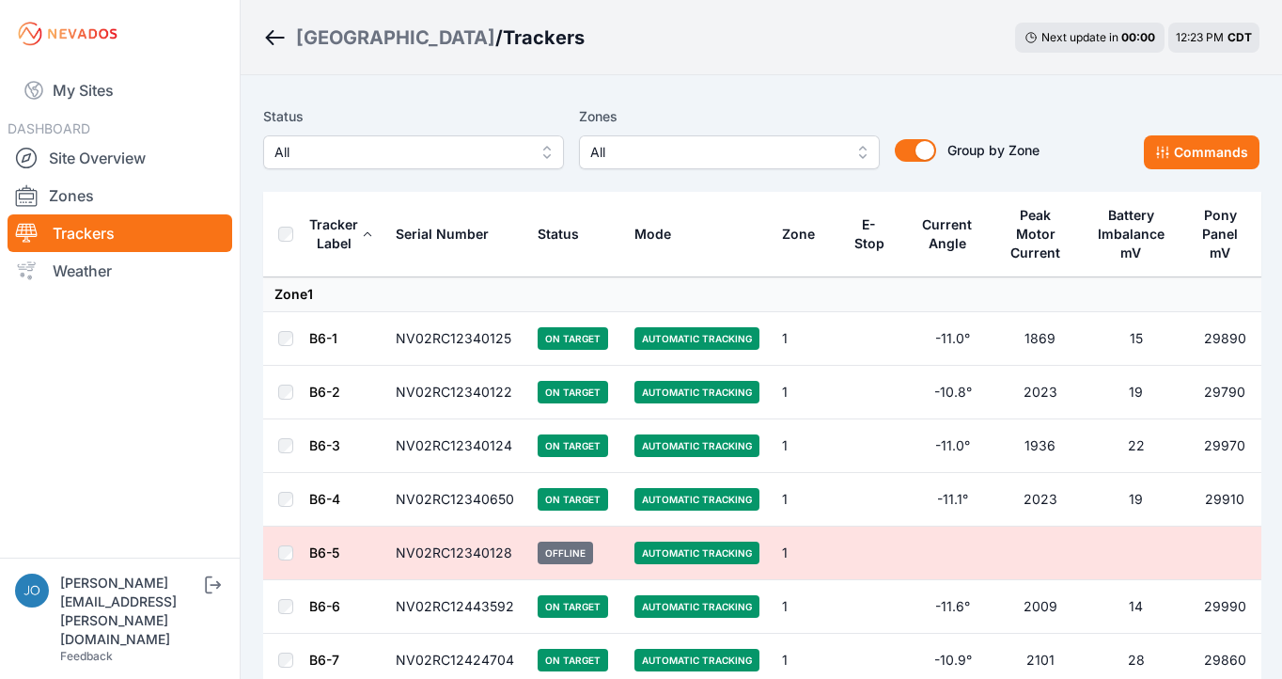
click at [429, 150] on span "All" at bounding box center [401, 152] width 252 height 23
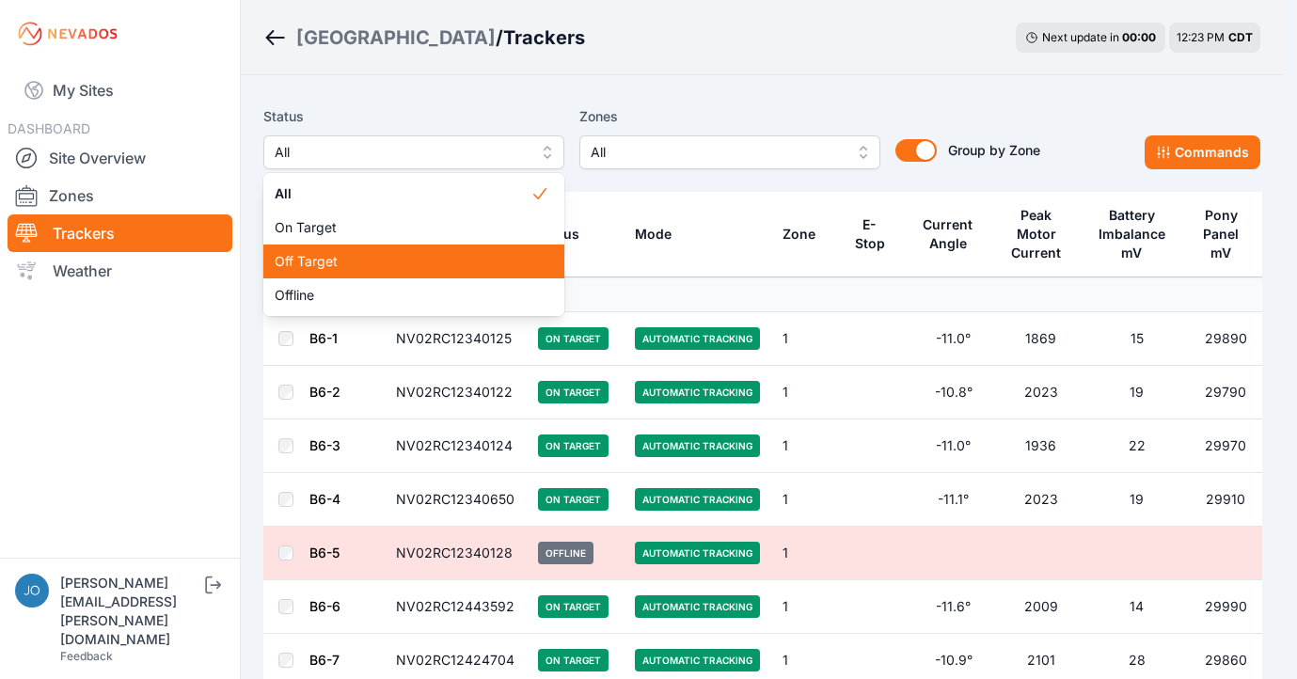
click at [388, 275] on div "Off Target" at bounding box center [413, 261] width 301 height 34
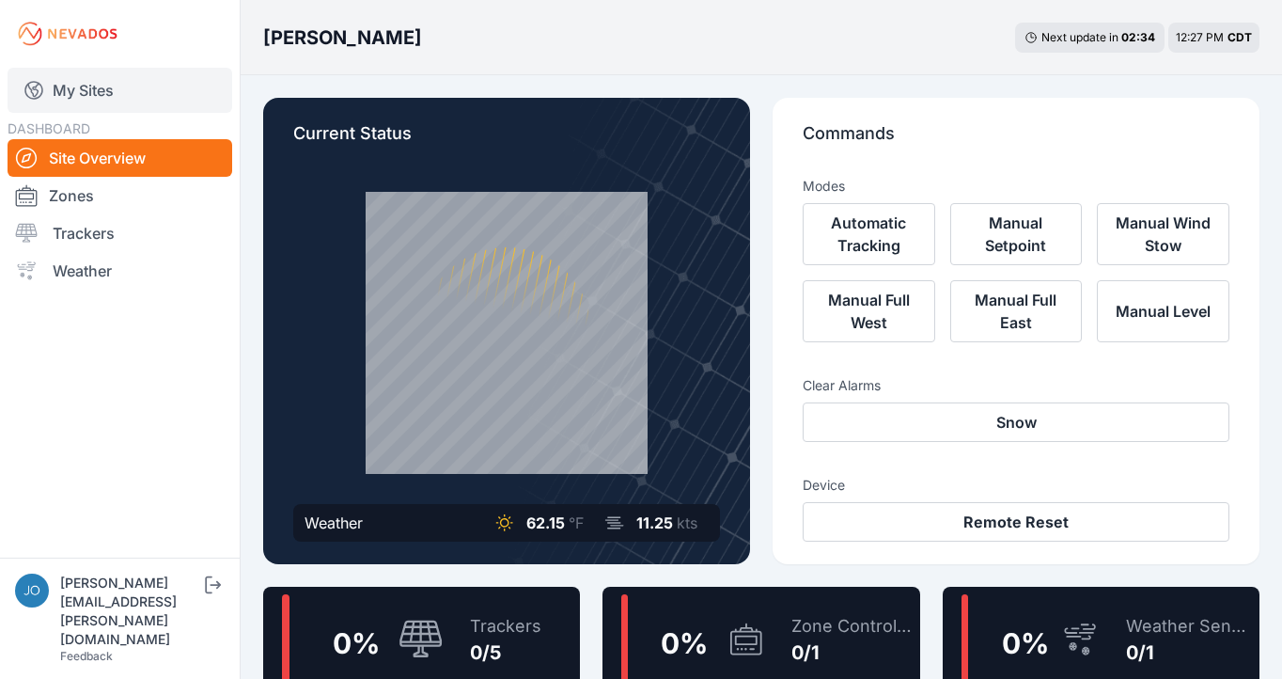
click at [80, 88] on link "My Sites" at bounding box center [120, 90] width 225 height 45
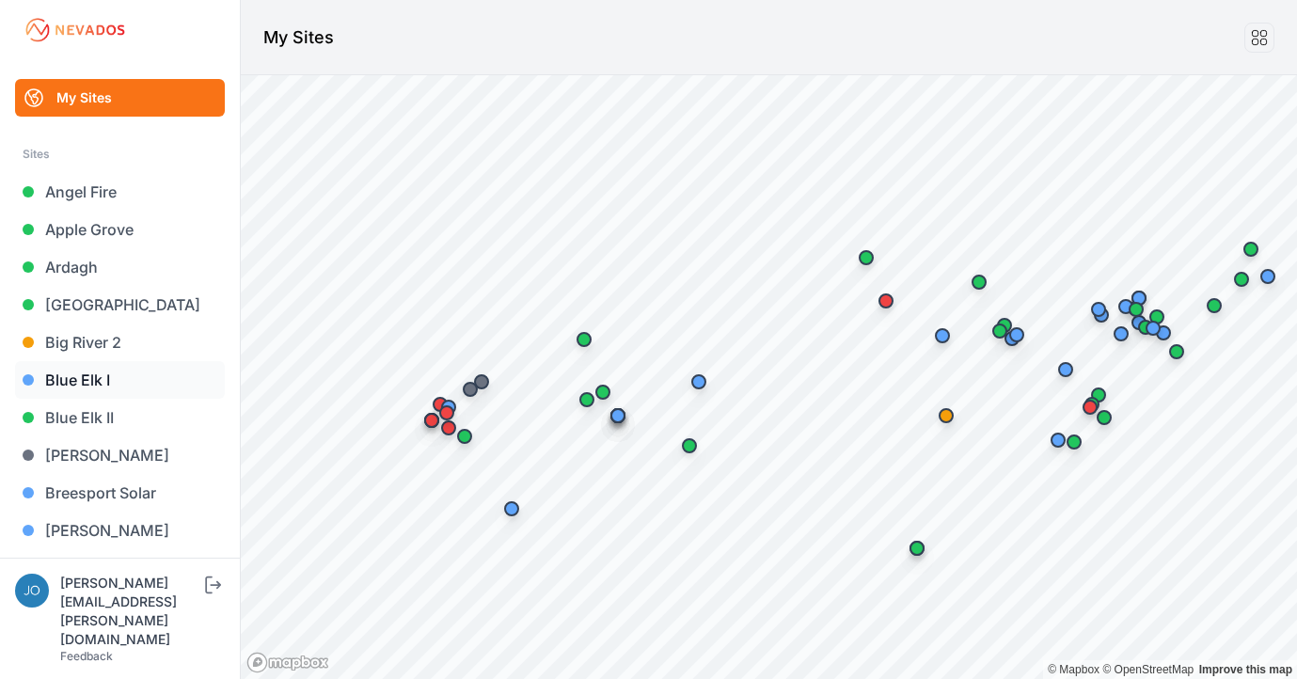
scroll to position [165, 0]
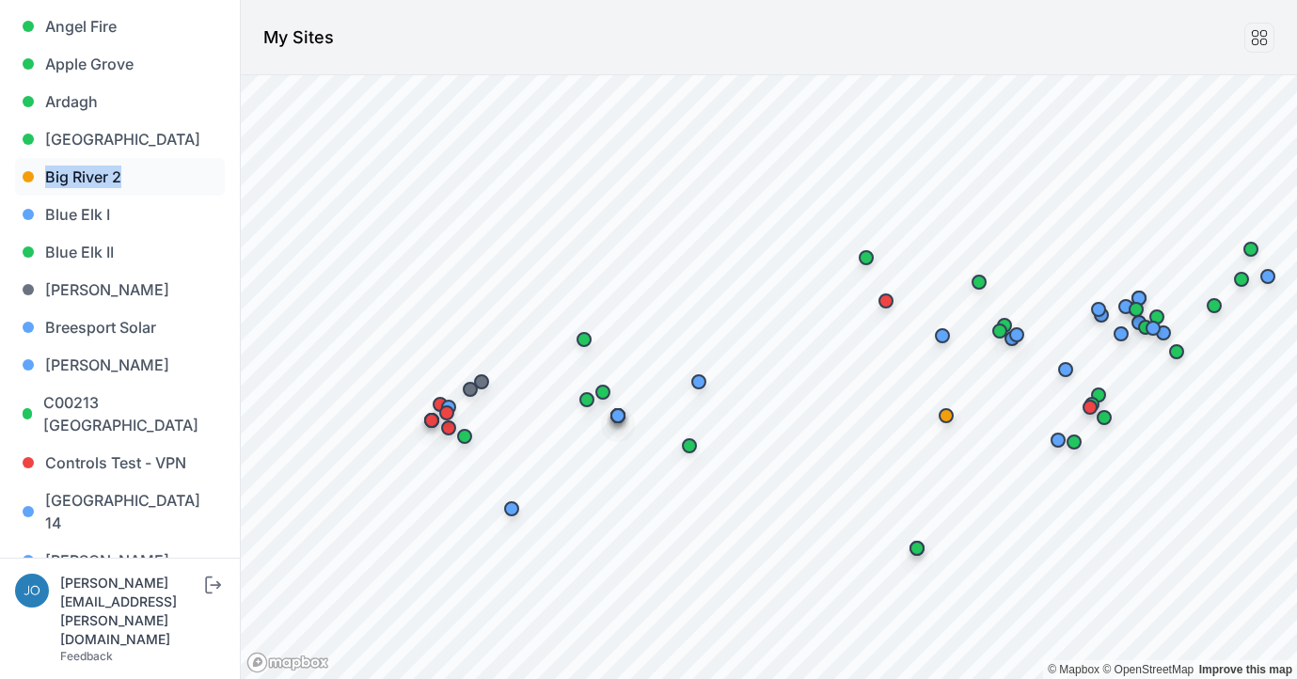
click at [64, 176] on link "Big River 2" at bounding box center [120, 177] width 210 height 38
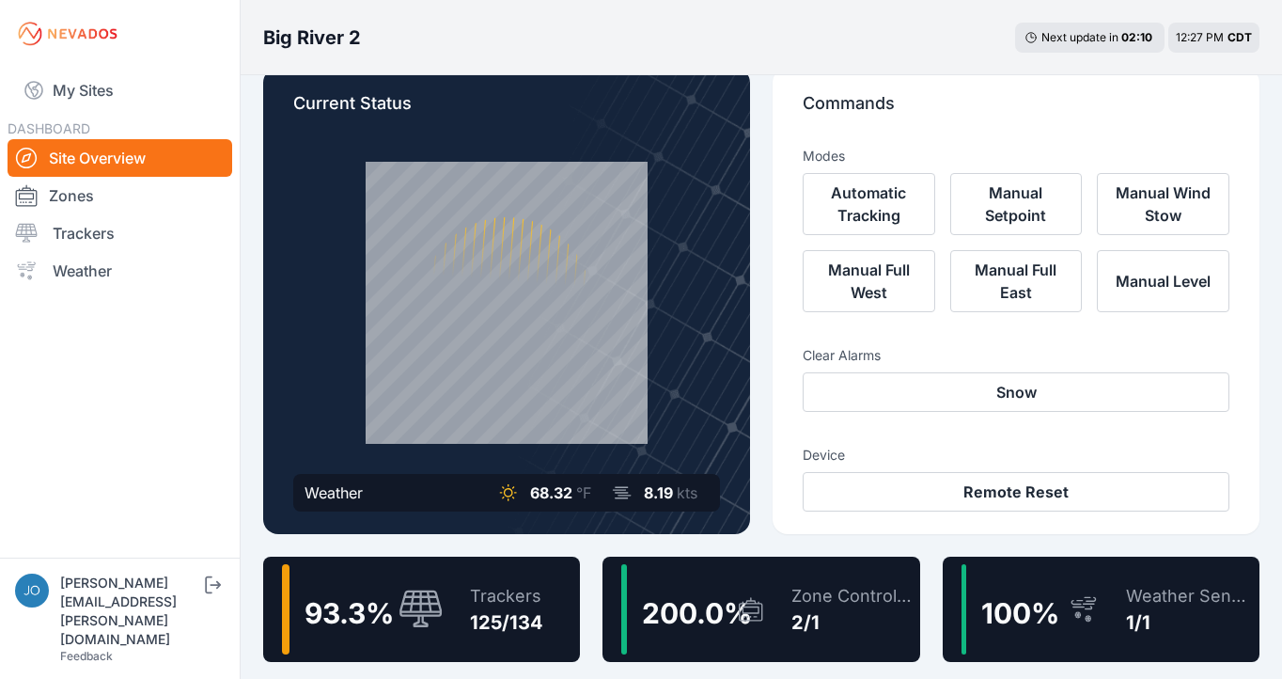
scroll to position [34, 0]
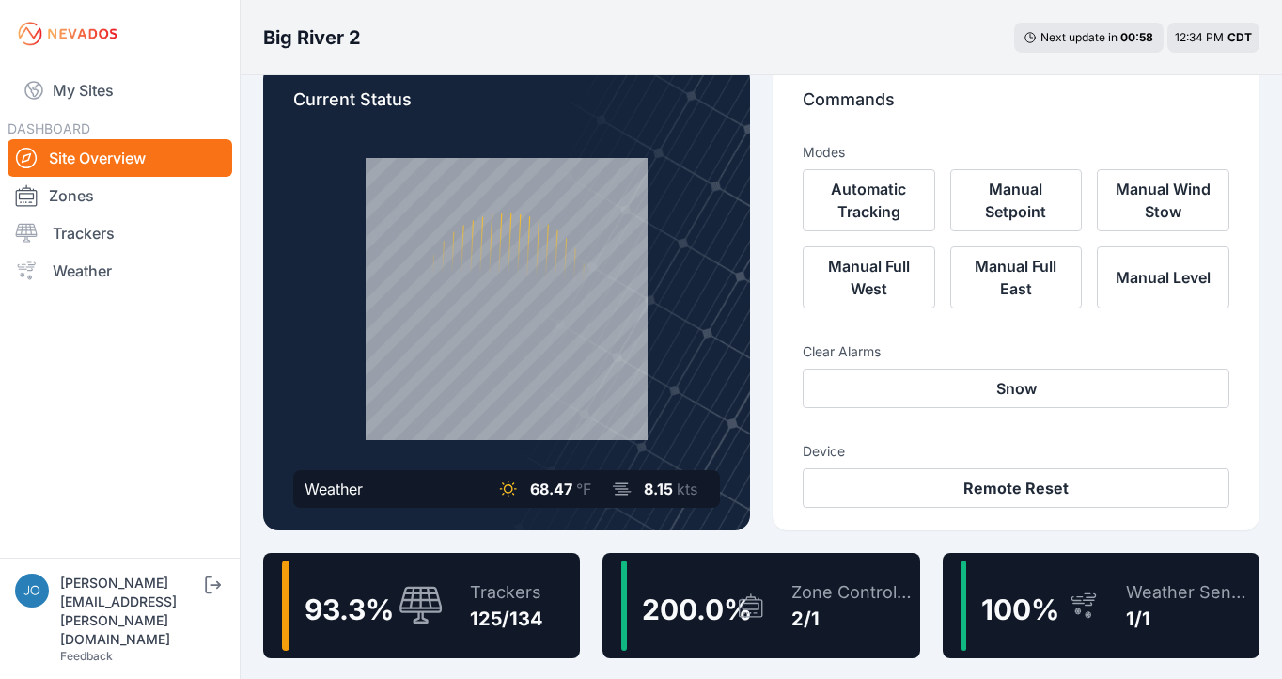
scroll to position [140, 0]
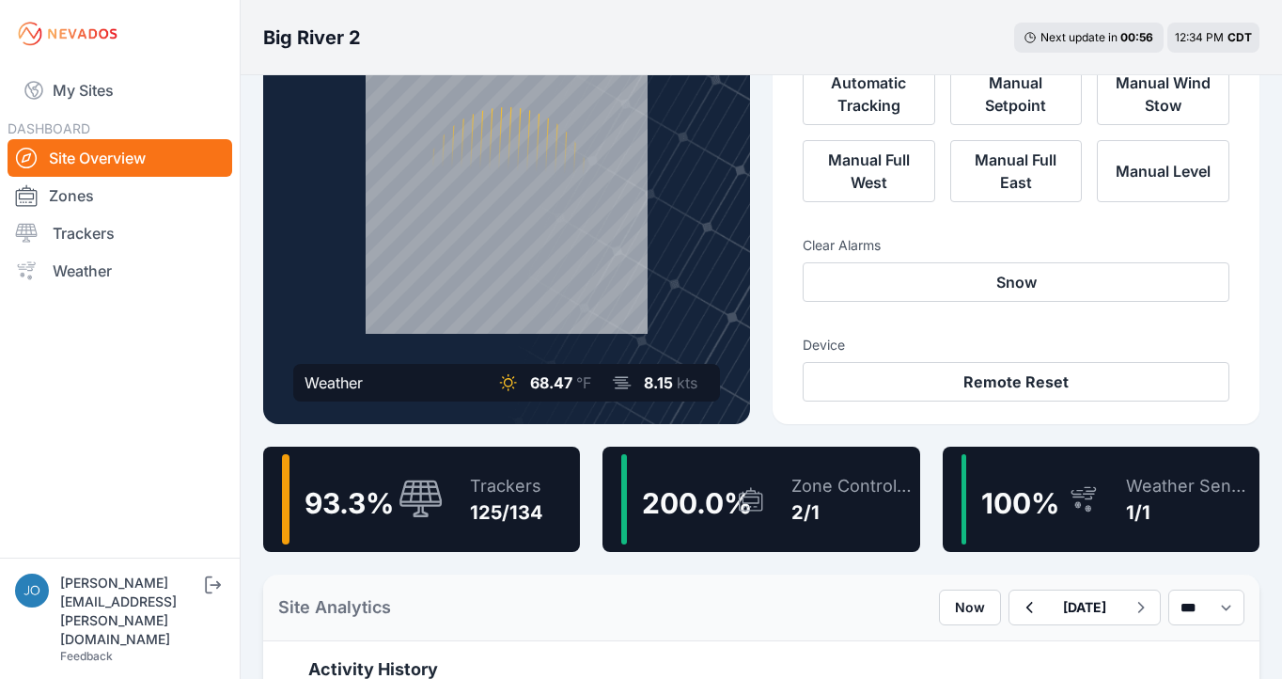
click at [500, 490] on div "Trackers" at bounding box center [506, 486] width 73 height 26
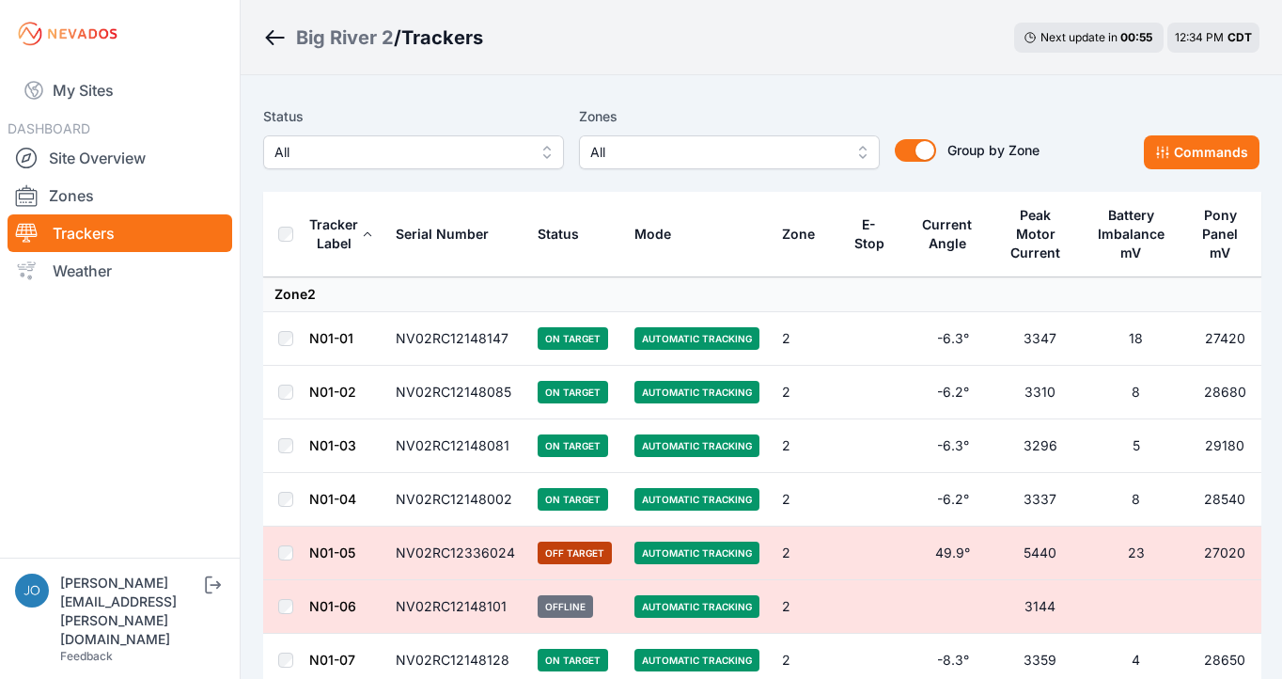
click at [474, 160] on span "All" at bounding box center [401, 152] width 252 height 23
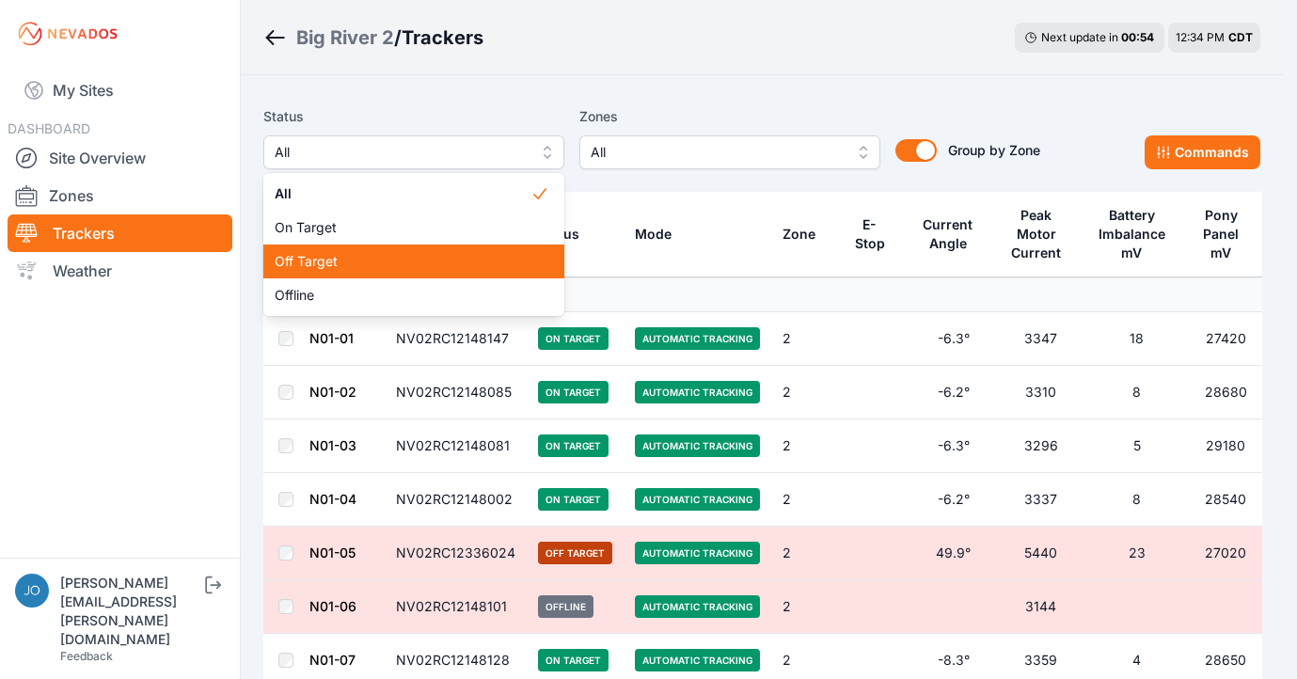
click at [432, 252] on span "Off Target" at bounding box center [403, 261] width 256 height 19
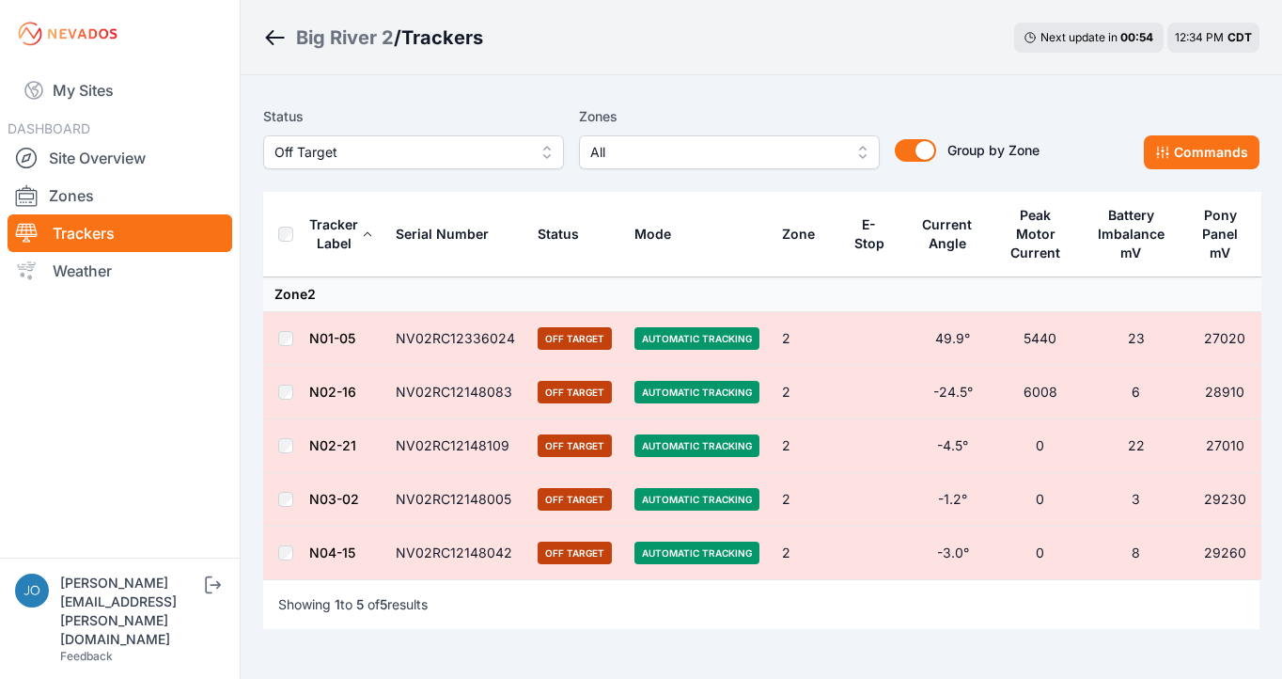
click at [457, 144] on span "Off Target" at bounding box center [401, 152] width 252 height 23
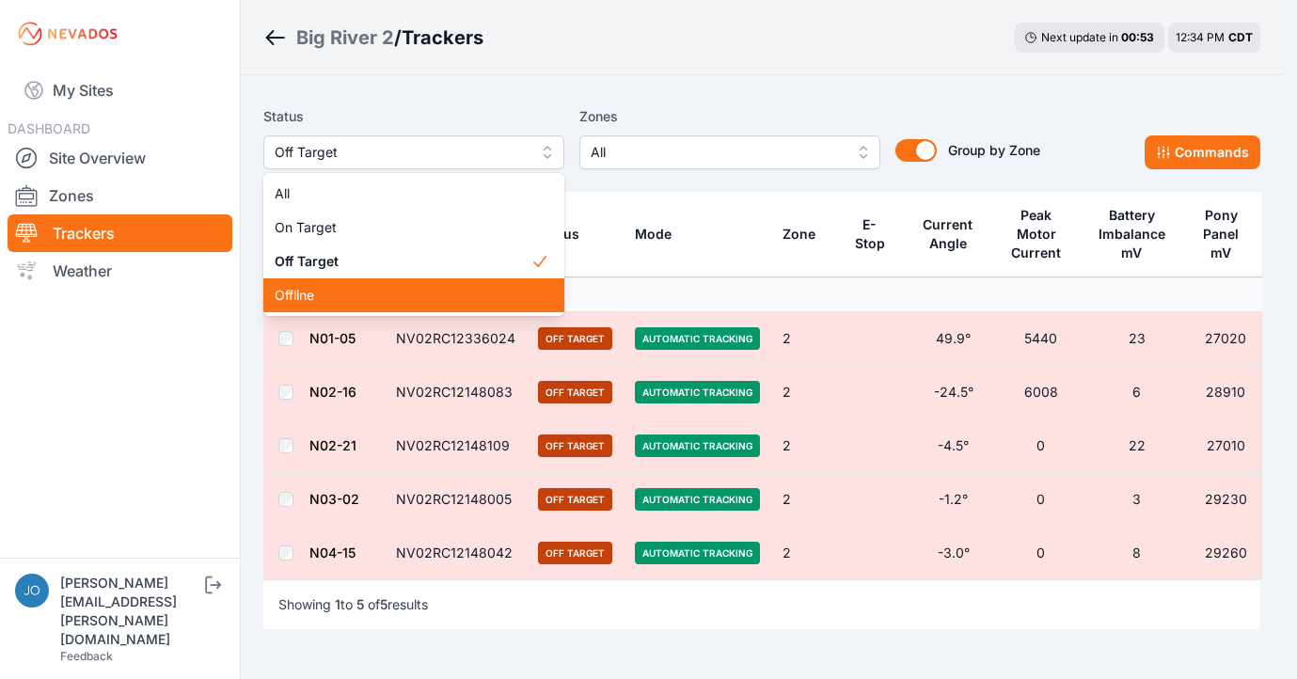
click at [409, 287] on span "Offline" at bounding box center [403, 295] width 256 height 19
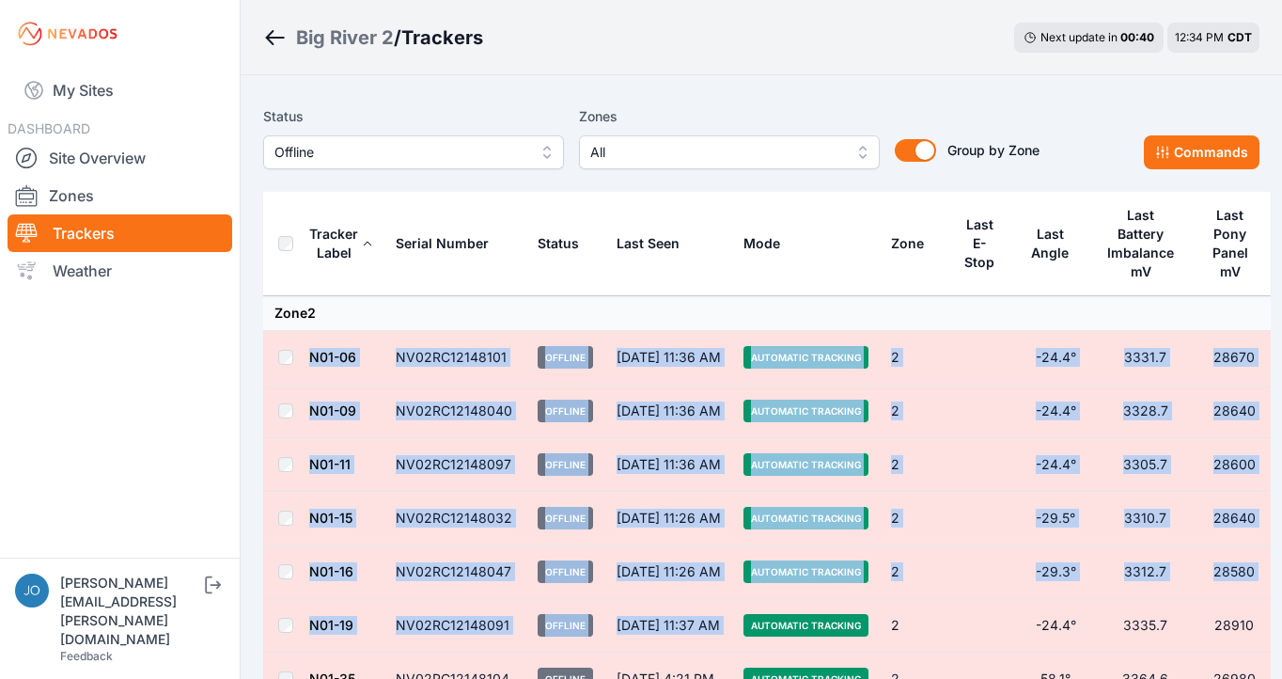
drag, startPoint x: 745, startPoint y: 497, endPoint x: 437, endPoint y: 308, distance: 360.9
click at [437, 307] on tbody "Zone 2 N01-06 NV02RC12148101 Offline Oct 9 at 11:36 AM Automatic Tracking 2 -24…" at bounding box center [767, 554] width 1008 height 517
copy tbody "N01-06 NV02RC12148101 Offline Oct 9 at 11:36 AM Automatic Tracking 2 -24.4° 333…"
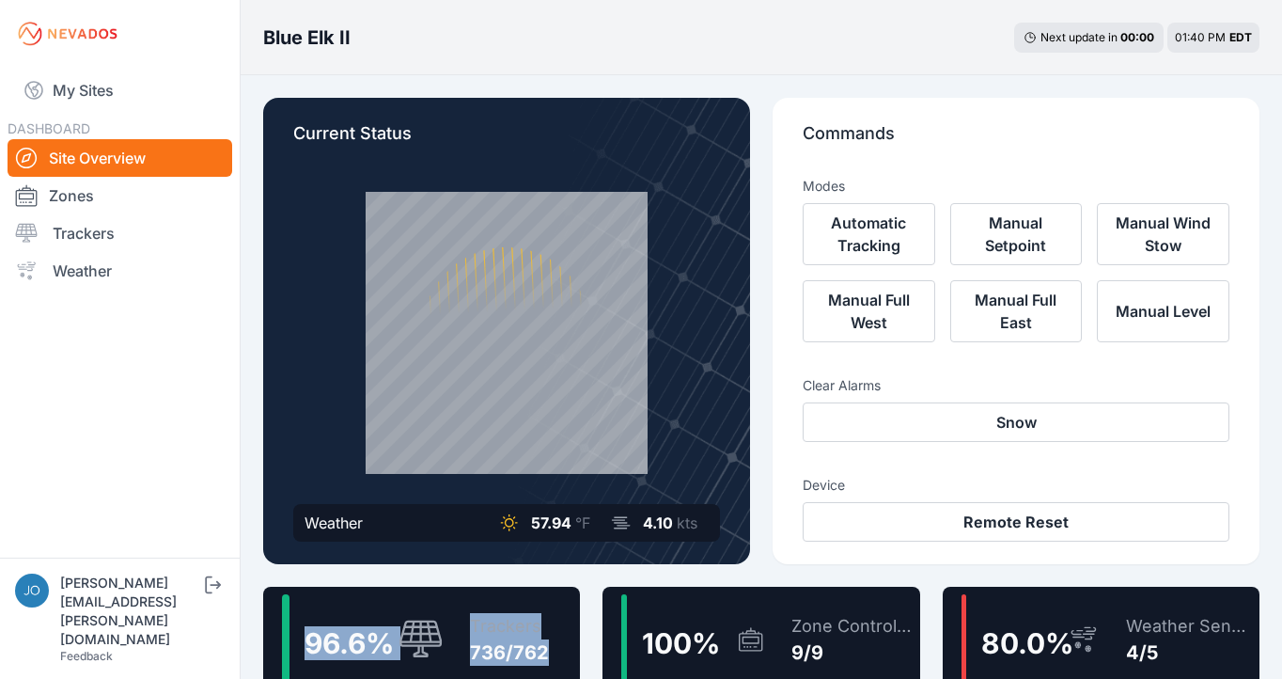
click at [454, 620] on div "Trackers 736/762" at bounding box center [500, 639] width 98 height 90
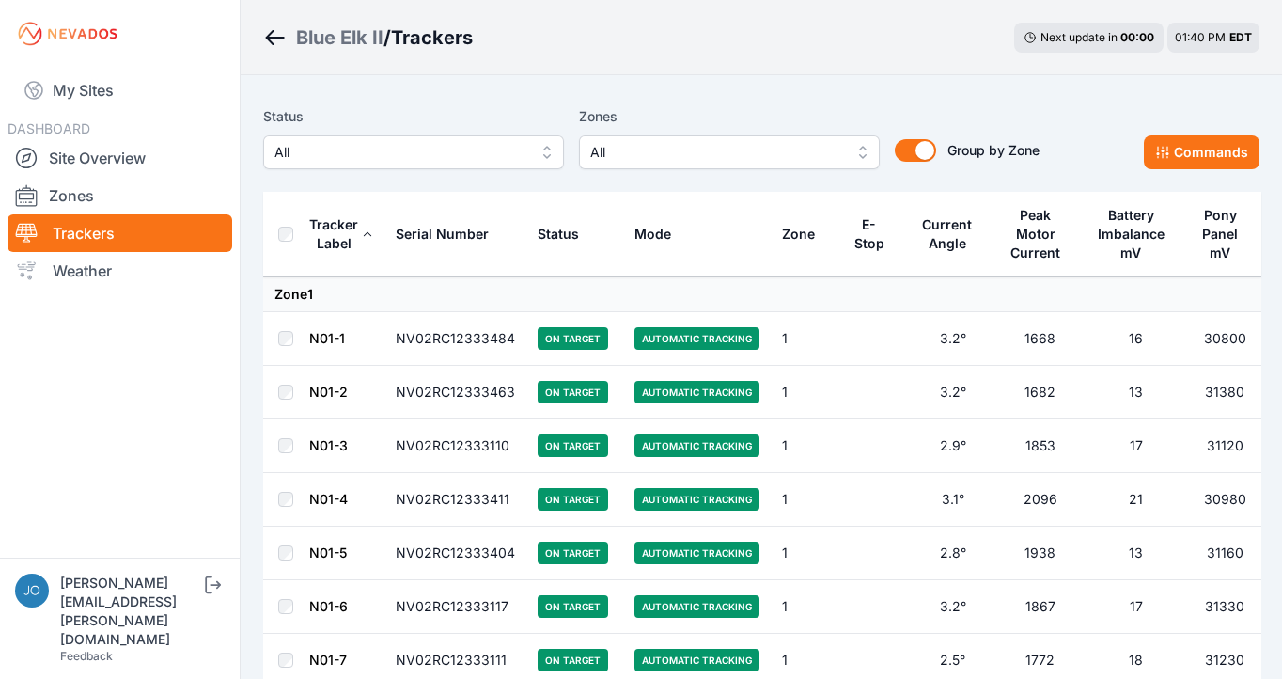
click at [497, 162] on span "All" at bounding box center [401, 152] width 252 height 23
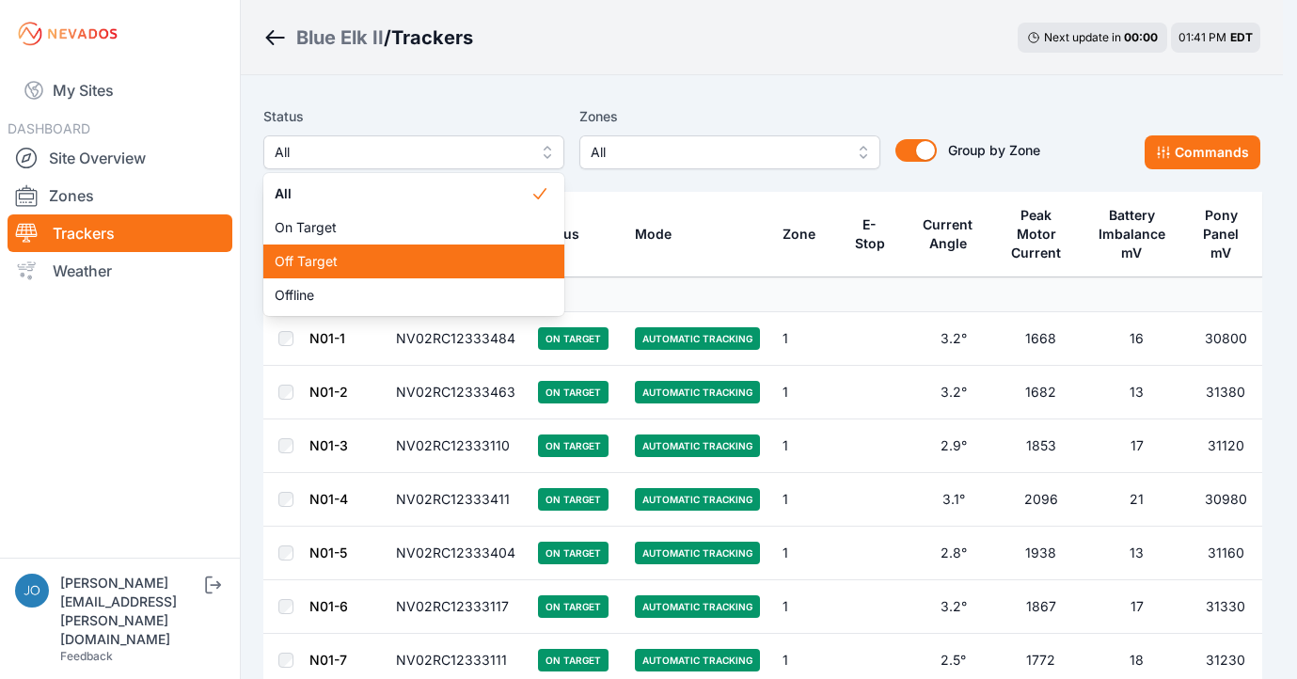
click at [400, 260] on span "Off Target" at bounding box center [403, 261] width 256 height 19
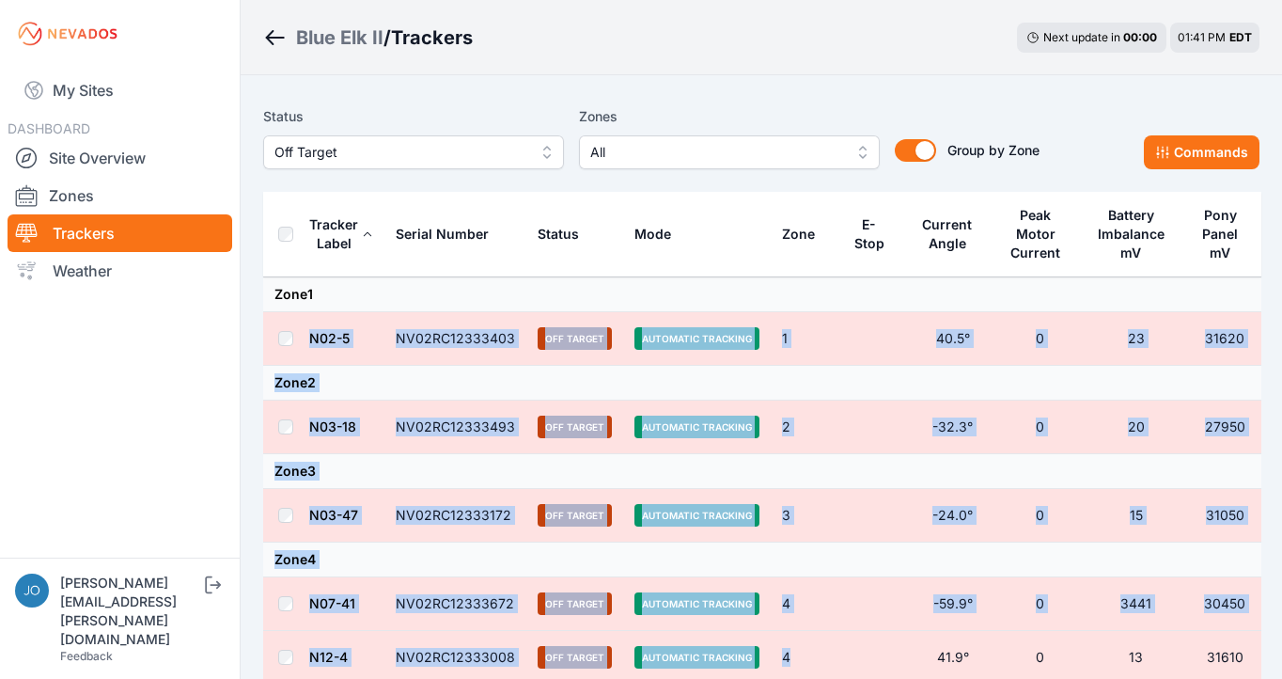
drag, startPoint x: 889, startPoint y: 481, endPoint x: 314, endPoint y: 318, distance: 597.3
click at [314, 318] on tbody "Zone 1 N02-5 NV02RC12333403 Off Target Automatic Tracking 1 40.5° 0 23 31620 Zo…" at bounding box center [762, 480] width 999 height 407
copy tbody "N02-5 NV02RC12333403 Off Target Automatic Tracking 1 40.5° 0 23 31620 Zone 2 N0…"
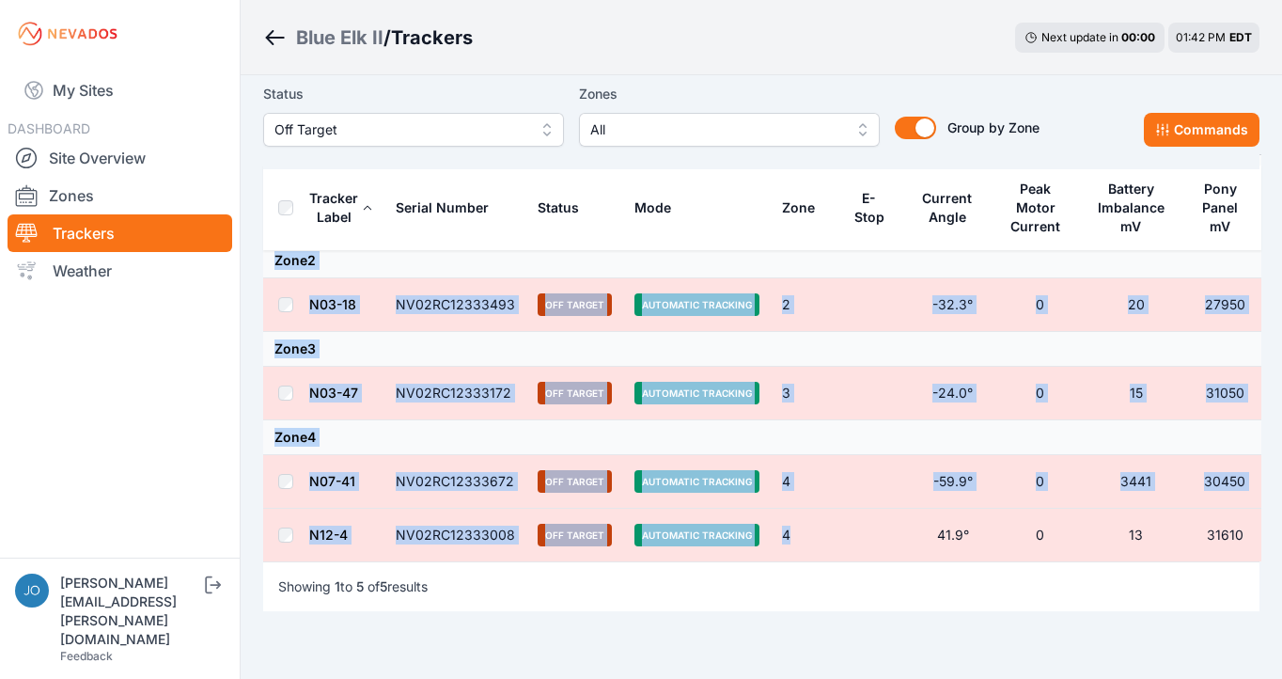
click at [438, 125] on span "Off Target" at bounding box center [401, 129] width 252 height 23
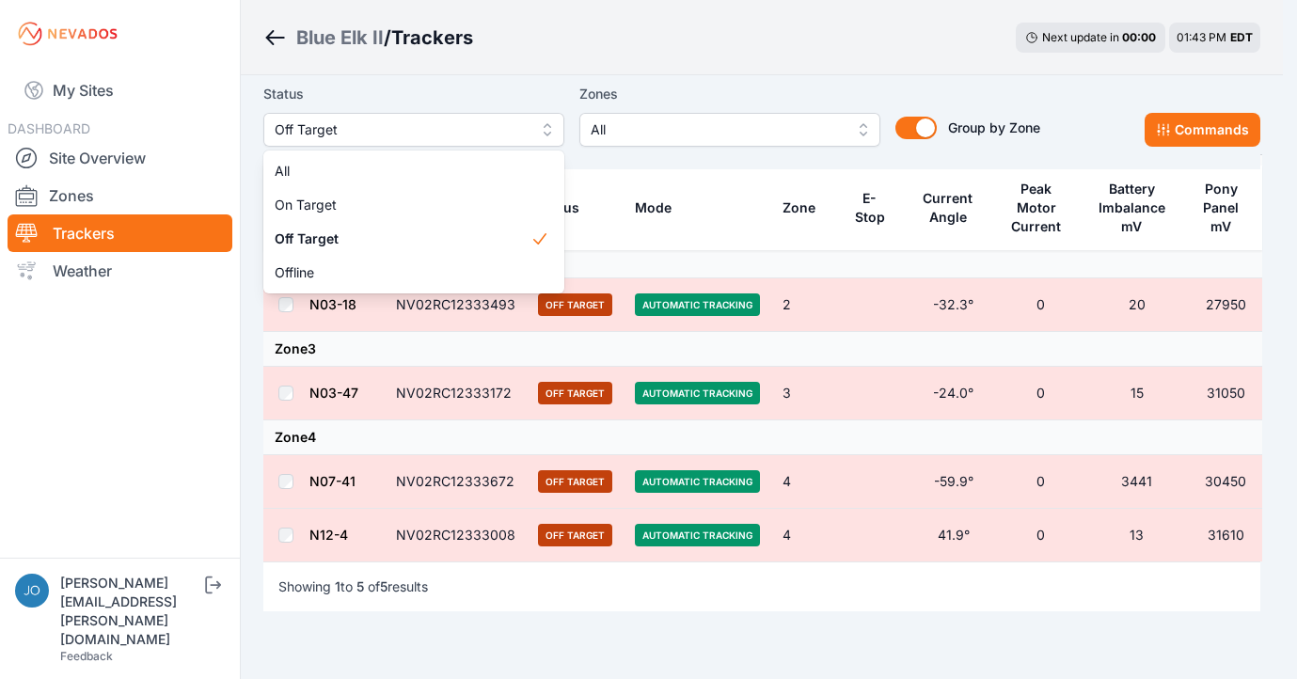
click at [156, 311] on div "Blue Elk II / Trackers Next update in 00 : 00 01:43 PM EDT Status Off Target Al…" at bounding box center [641, 314] width 1282 height 873
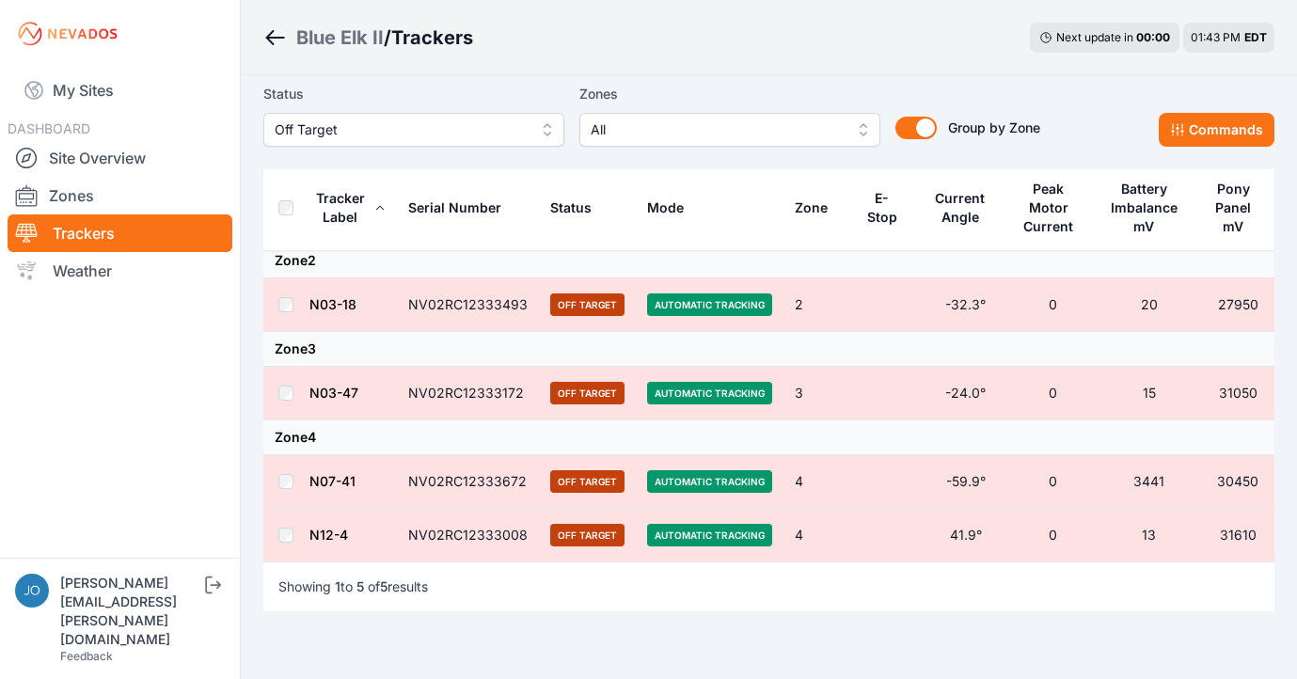
click at [439, 137] on span "Off Target" at bounding box center [401, 129] width 252 height 23
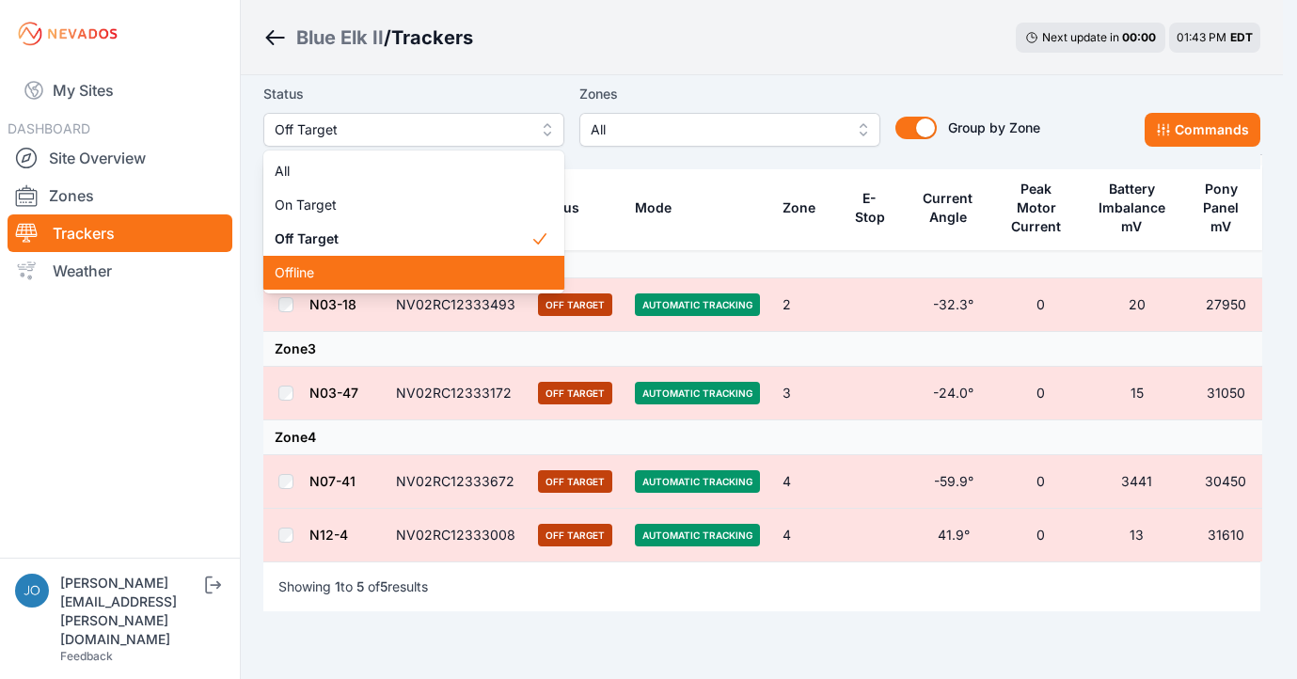
click at [404, 260] on div "Offline" at bounding box center [413, 273] width 301 height 34
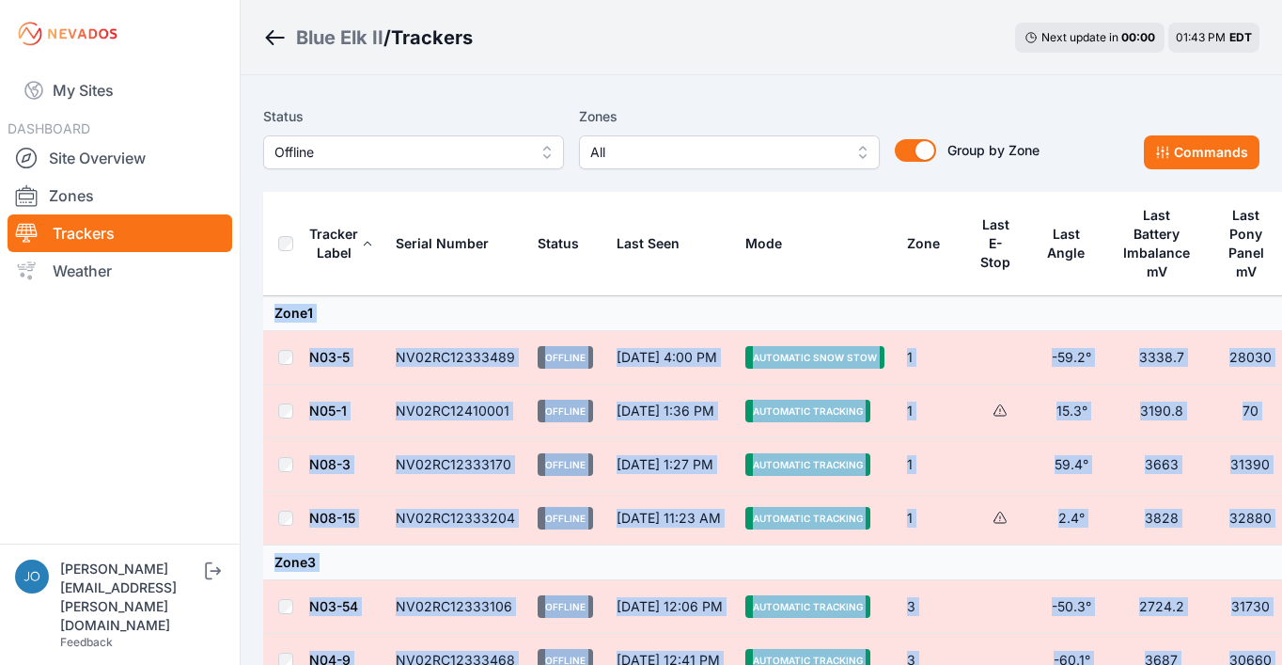
drag, startPoint x: 528, startPoint y: 449, endPoint x: 316, endPoint y: 296, distance: 262.0
copy tbody "Zone 1 N03-5 NV02RC12333489 Offline Aug 31 at 4:00 PM Automatic Snow Stow 1 -59…"
